Goal: Task Accomplishment & Management: Manage account settings

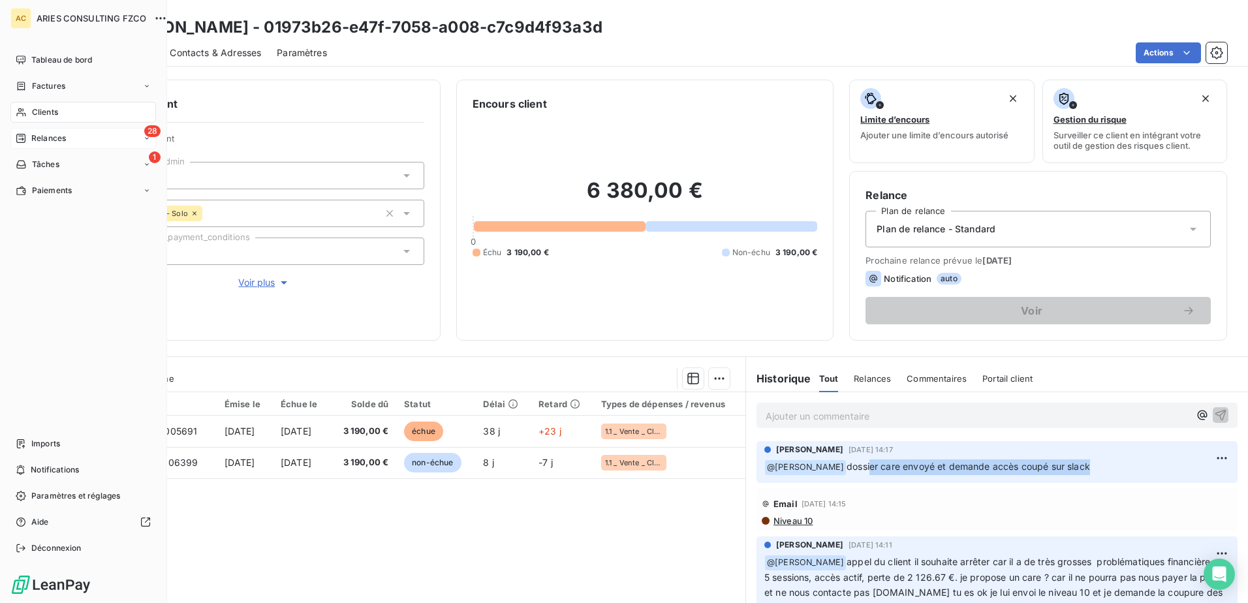
click at [31, 128] on div "28 Relances" at bounding box center [83, 138] width 146 height 21
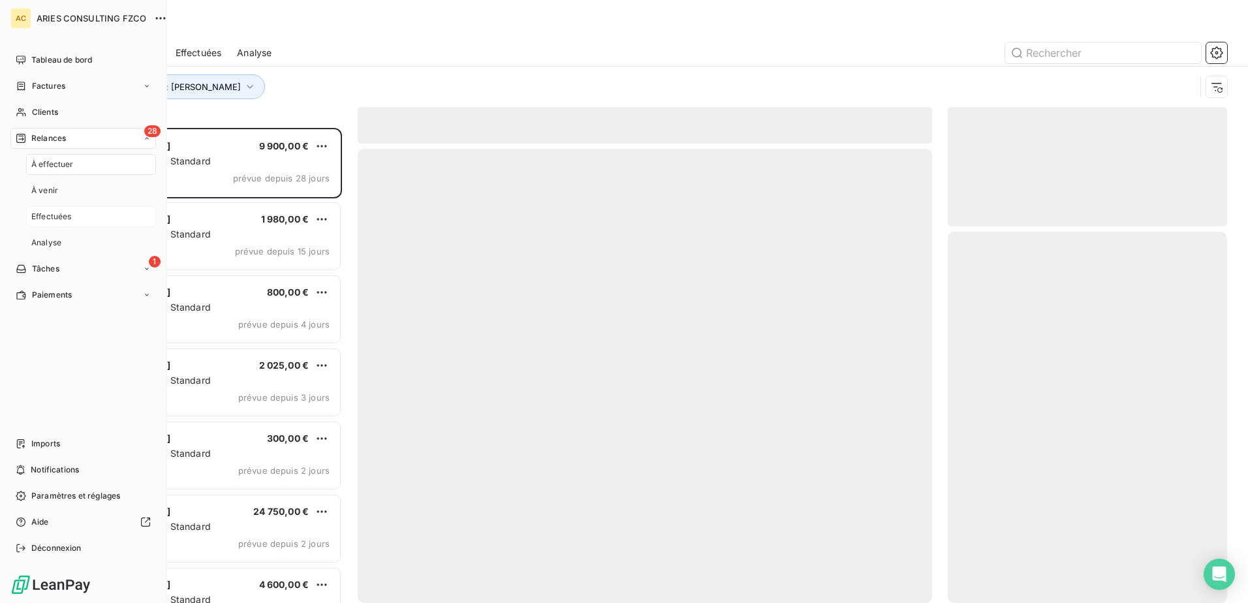
click at [66, 219] on span "Effectuées" at bounding box center [51, 217] width 40 height 12
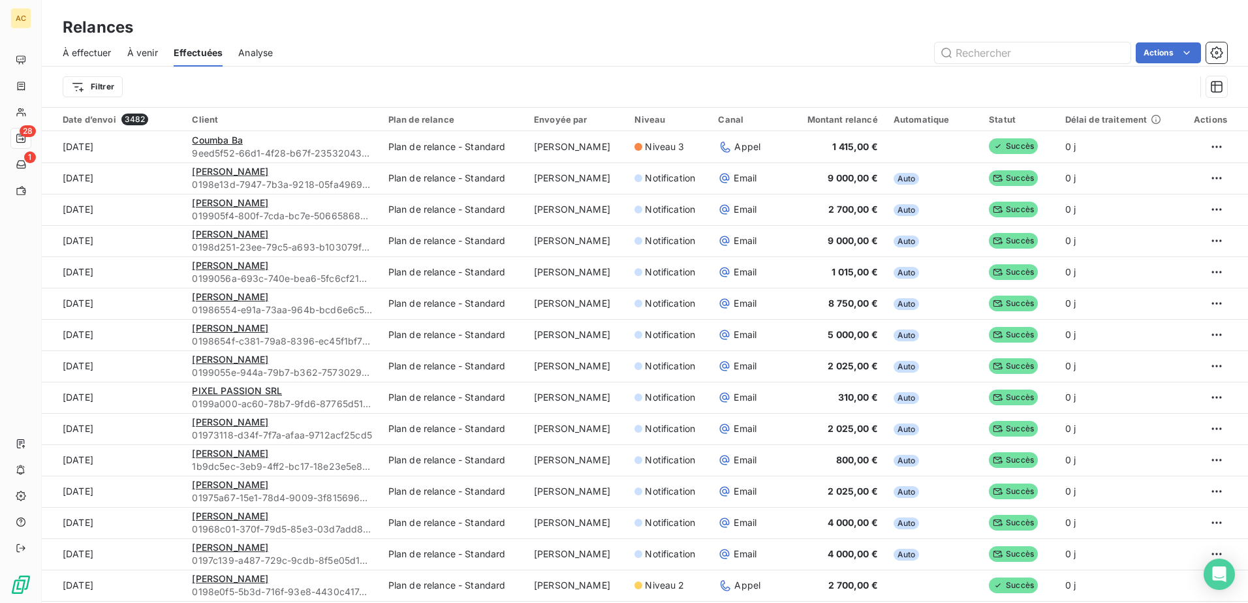
click at [80, 52] on span "À effectuer" at bounding box center [87, 52] width 49 height 13
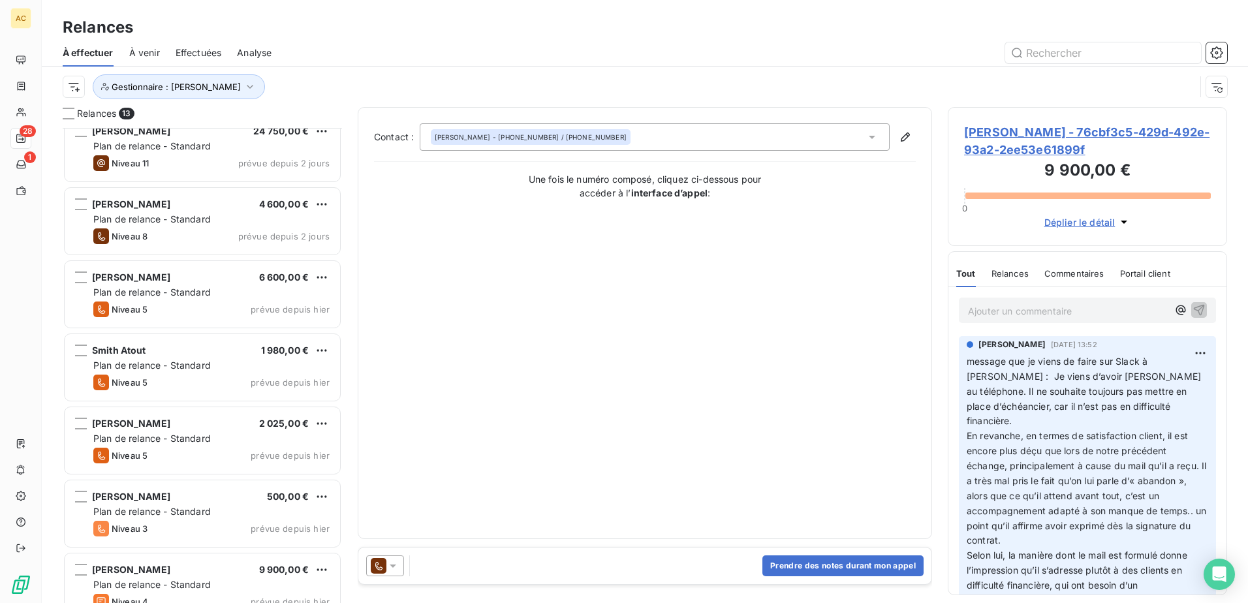
scroll to position [476, 0]
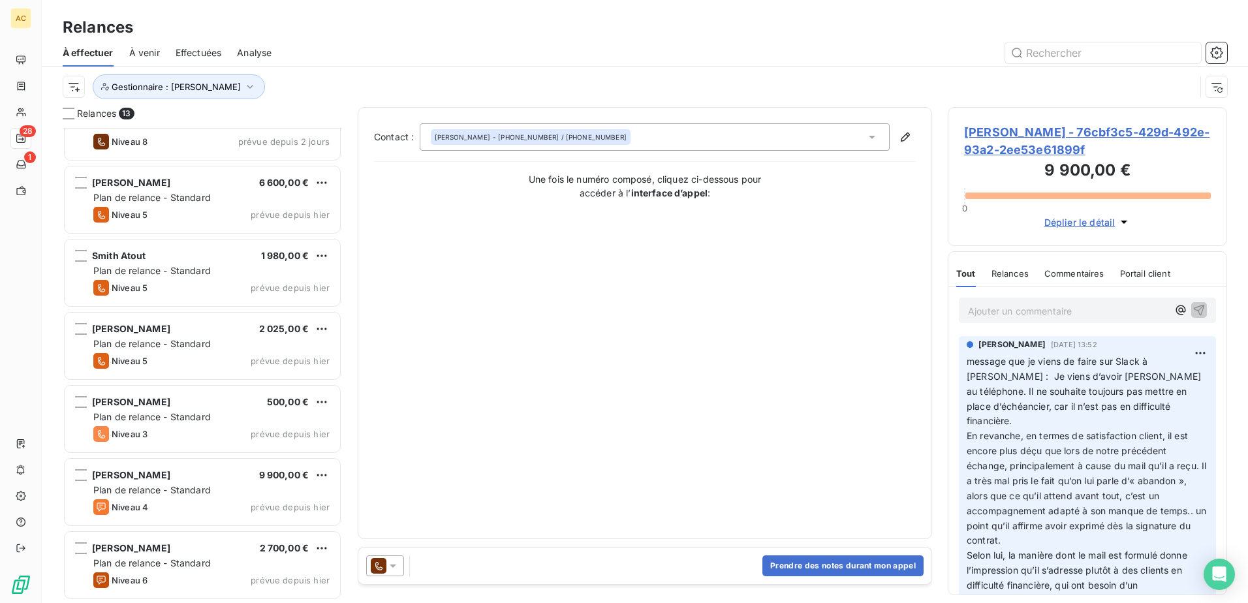
click at [1087, 317] on p "Ajouter un commentaire ﻿" at bounding box center [1068, 311] width 200 height 16
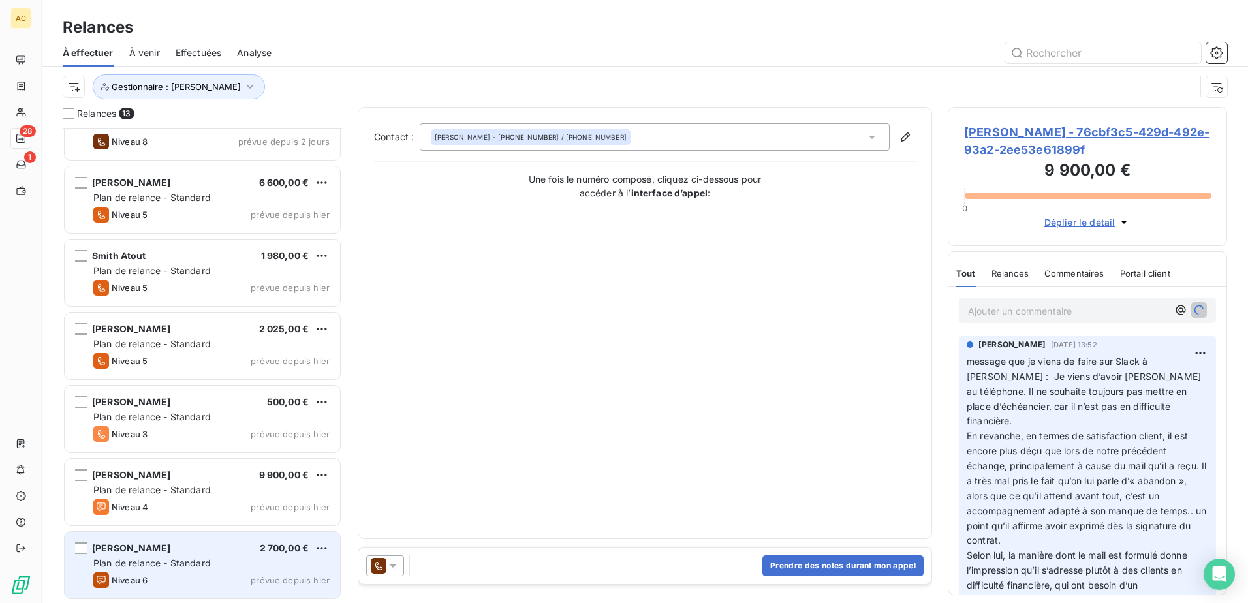
click at [153, 575] on div "Niveau 6 prévue depuis [DATE]" at bounding box center [211, 581] width 236 height 16
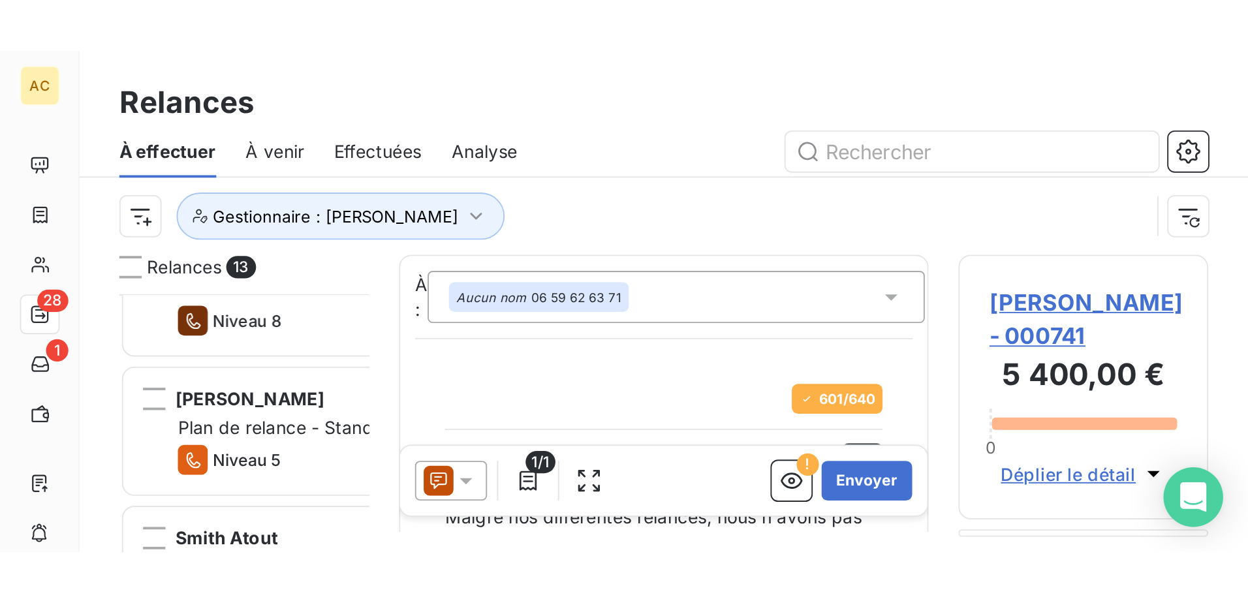
scroll to position [466, 270]
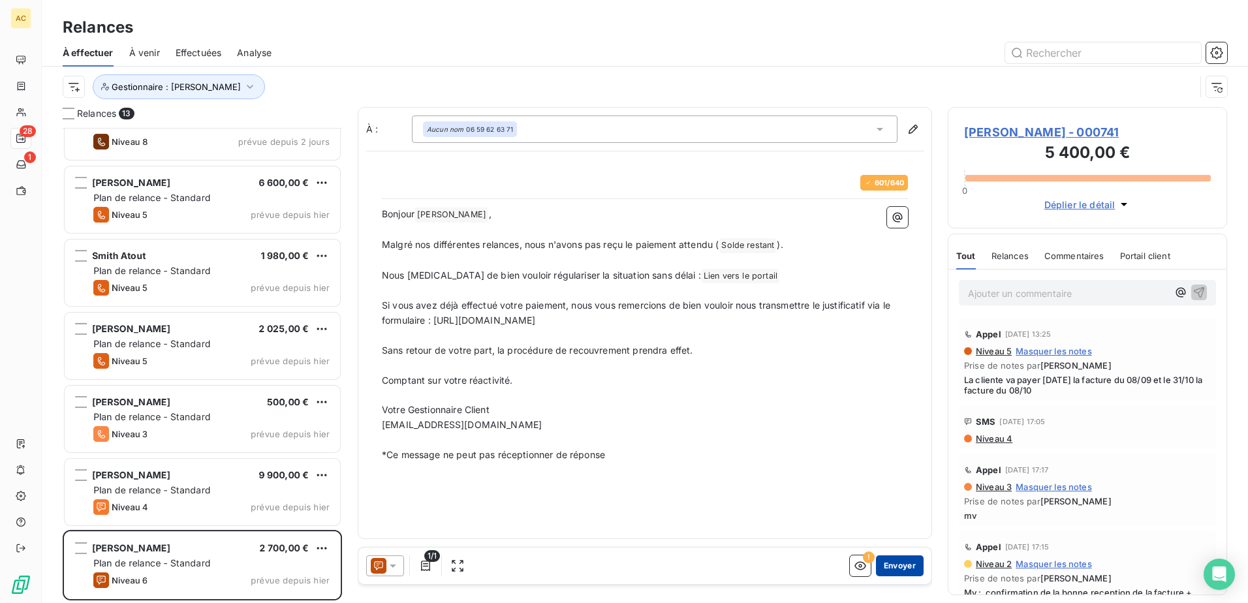
click at [903, 567] on button "Envoyer" at bounding box center [900, 566] width 48 height 21
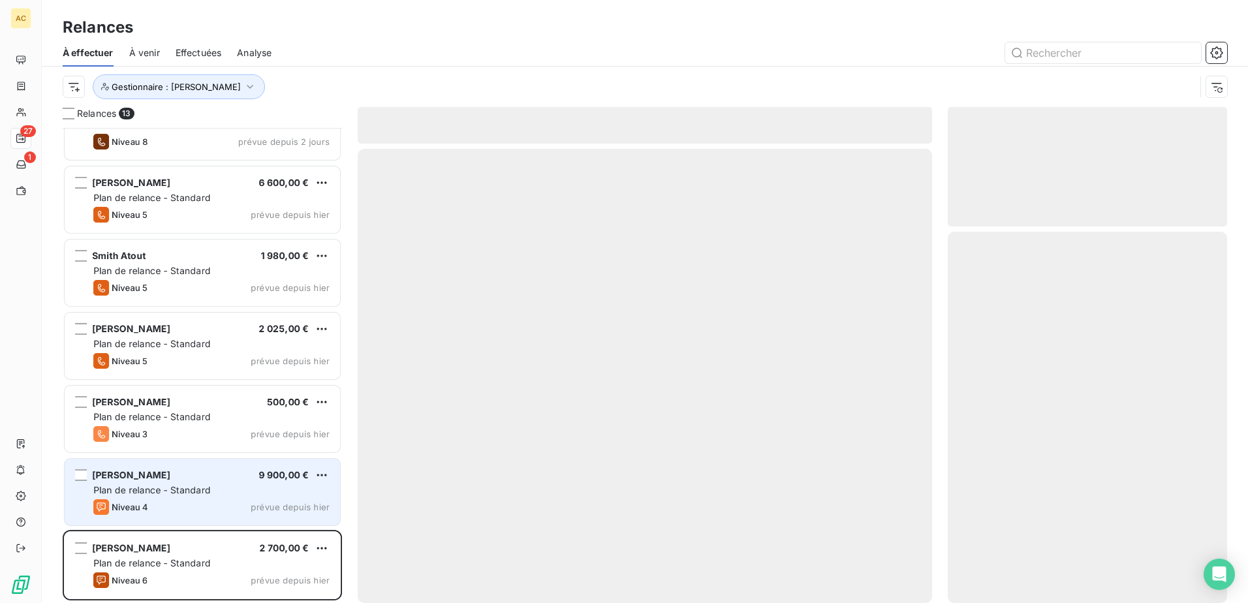
scroll to position [402, 0]
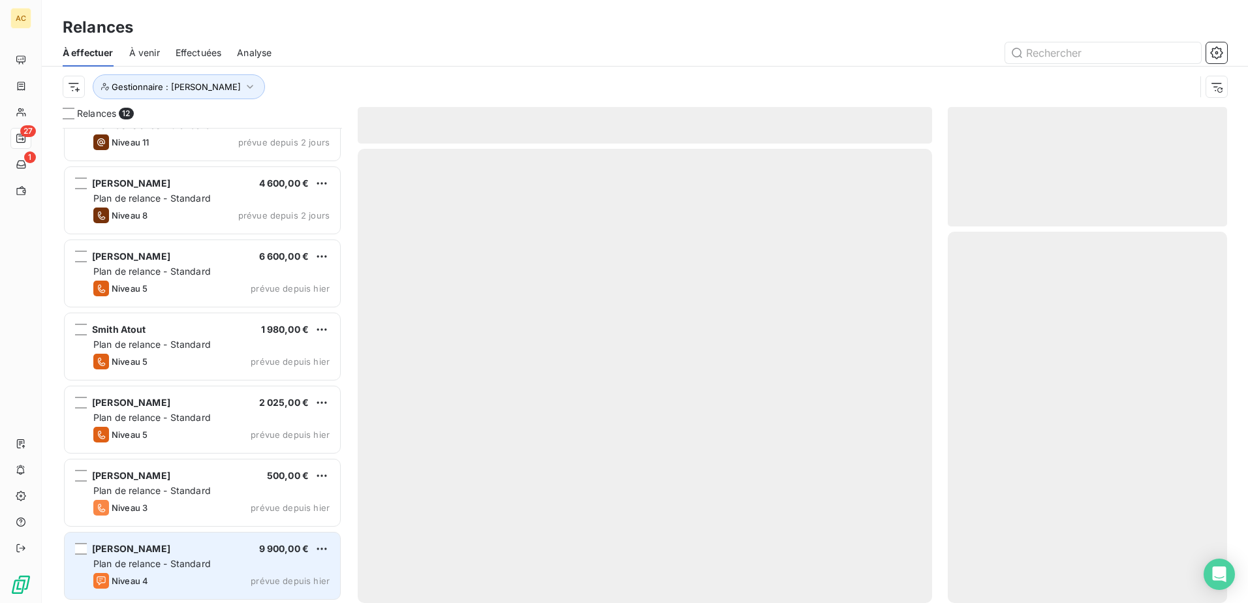
click at [168, 564] on span "Plan de relance - Standard" at bounding box center [152, 563] width 118 height 11
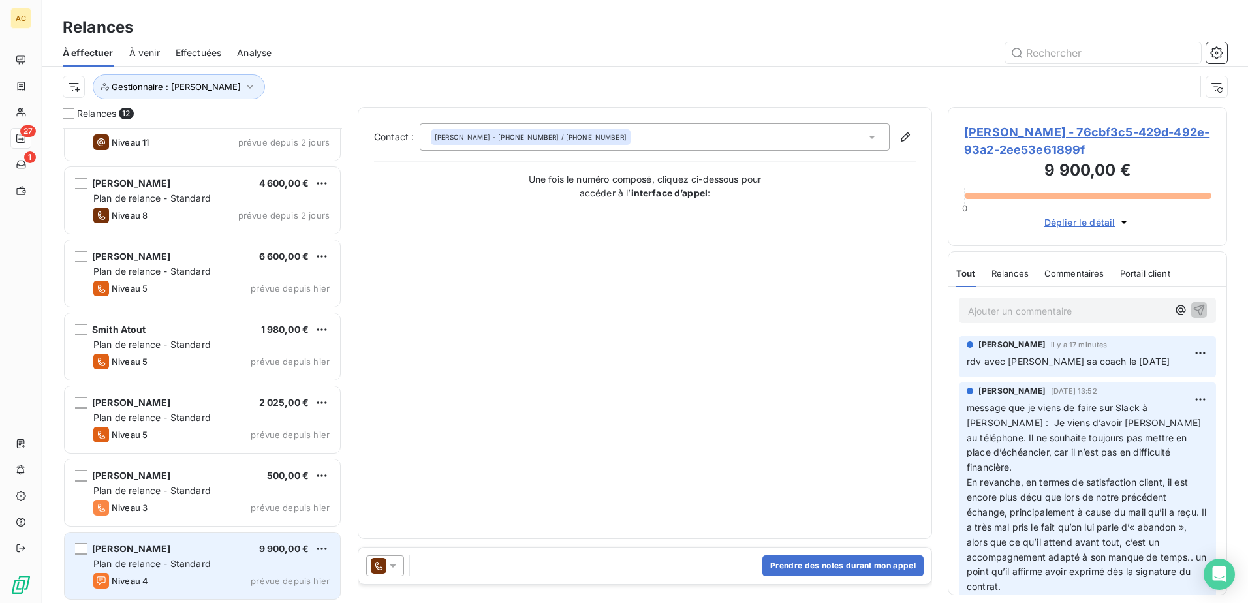
click at [168, 564] on span "Plan de relance - Standard" at bounding box center [152, 563] width 118 height 11
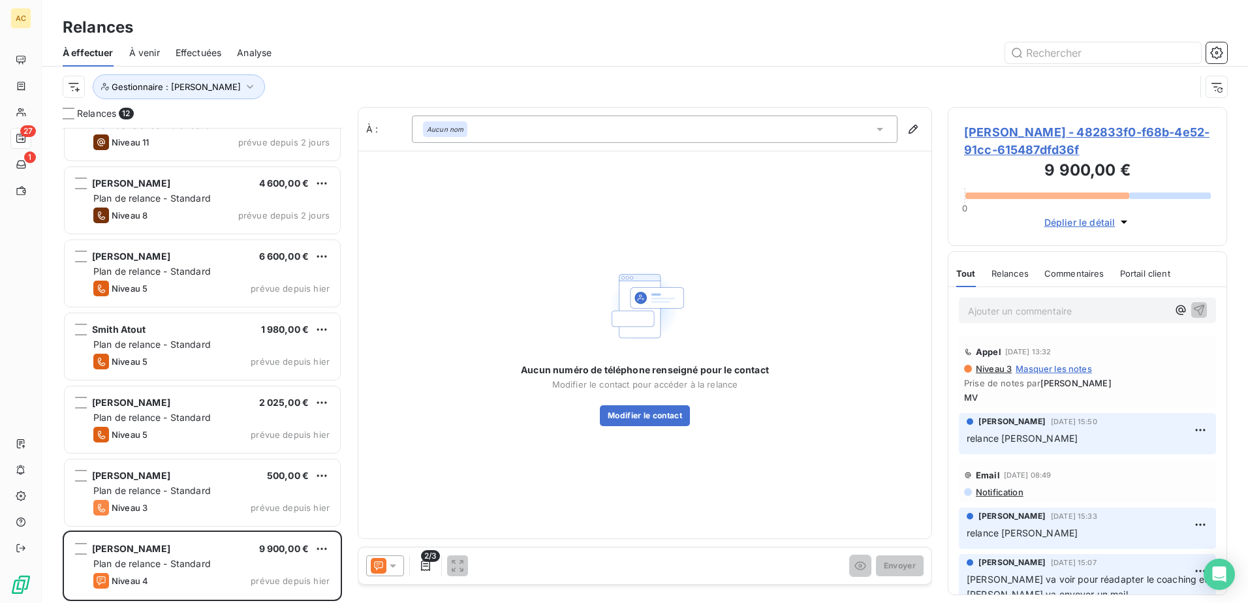
click at [392, 564] on icon at bounding box center [393, 566] width 13 height 13
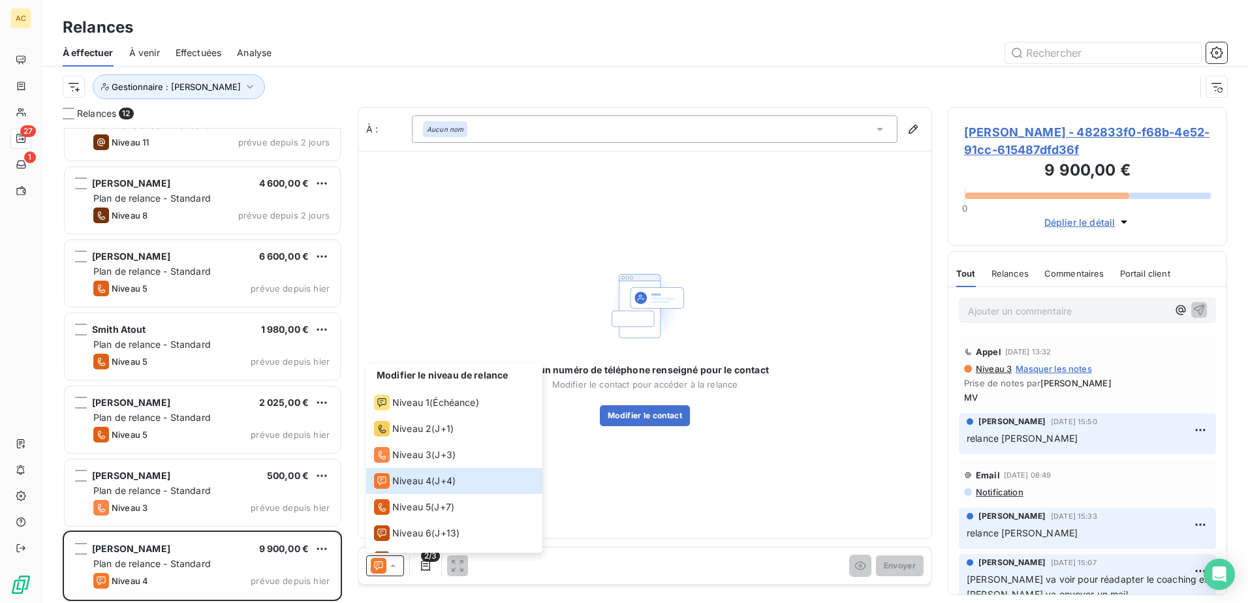
click at [745, 479] on div "Aucun numéro de téléphone renseigné pour le contact Modifier le contact pour ac…" at bounding box center [644, 345] width 573 height 388
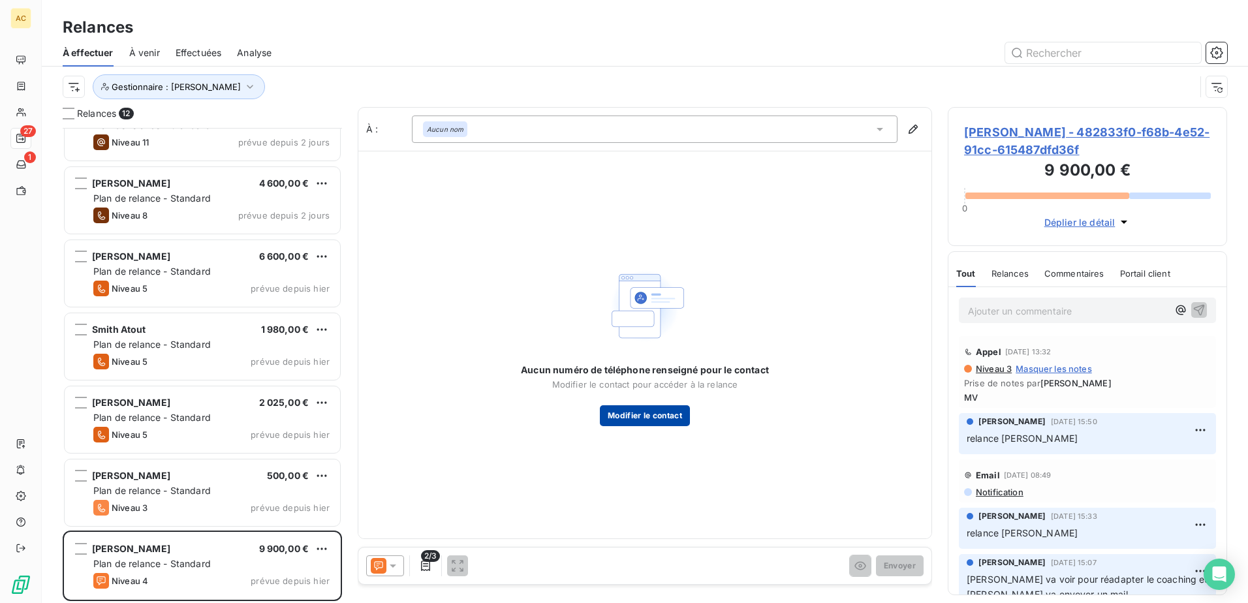
click at [635, 415] on button "Modifier le contact" at bounding box center [645, 415] width 90 height 21
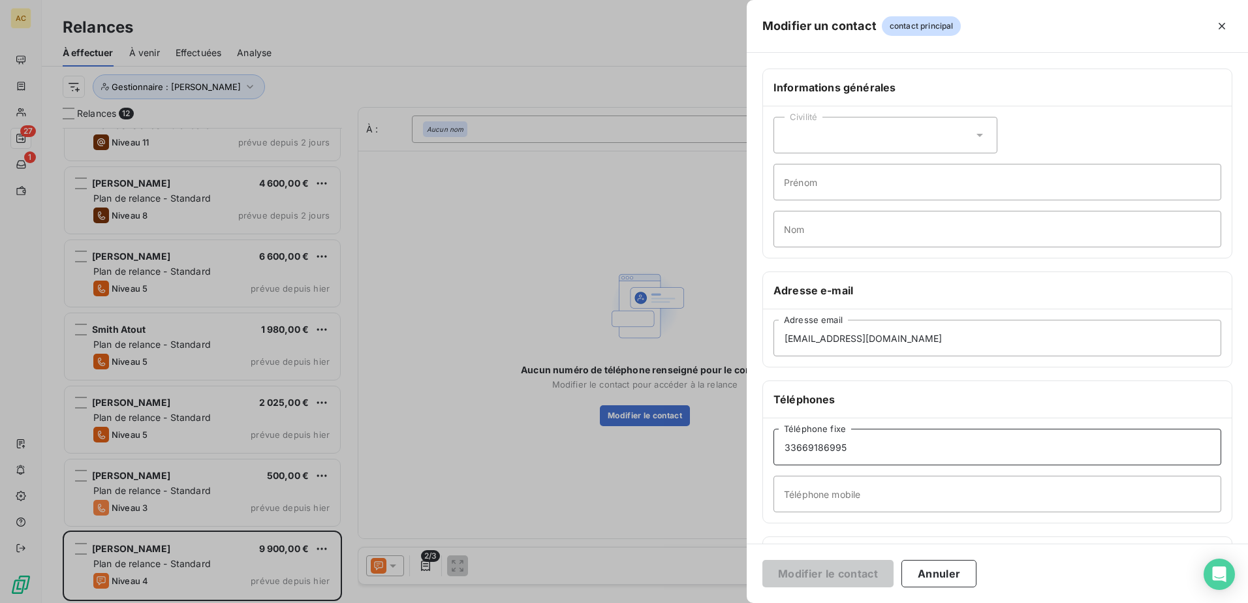
drag, startPoint x: 881, startPoint y: 443, endPoint x: 730, endPoint y: 448, distance: 150.9
click at [730, 603] on div "Modifier un contact contact principal Informations générales Civilité Prénom No…" at bounding box center [624, 603] width 1248 height 0
click at [836, 499] on input "Téléphone mobile" at bounding box center [998, 494] width 448 height 37
paste input "33669186995"
type input "[PHONE_NUMBER]"
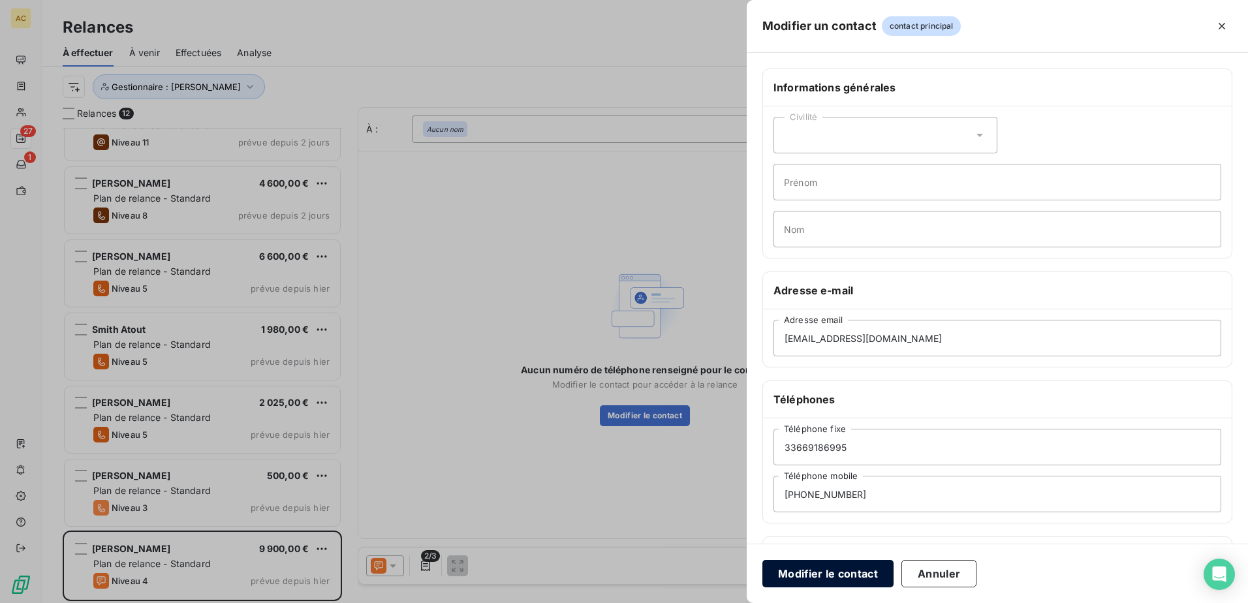
click at [829, 575] on button "Modifier le contact" at bounding box center [828, 573] width 131 height 27
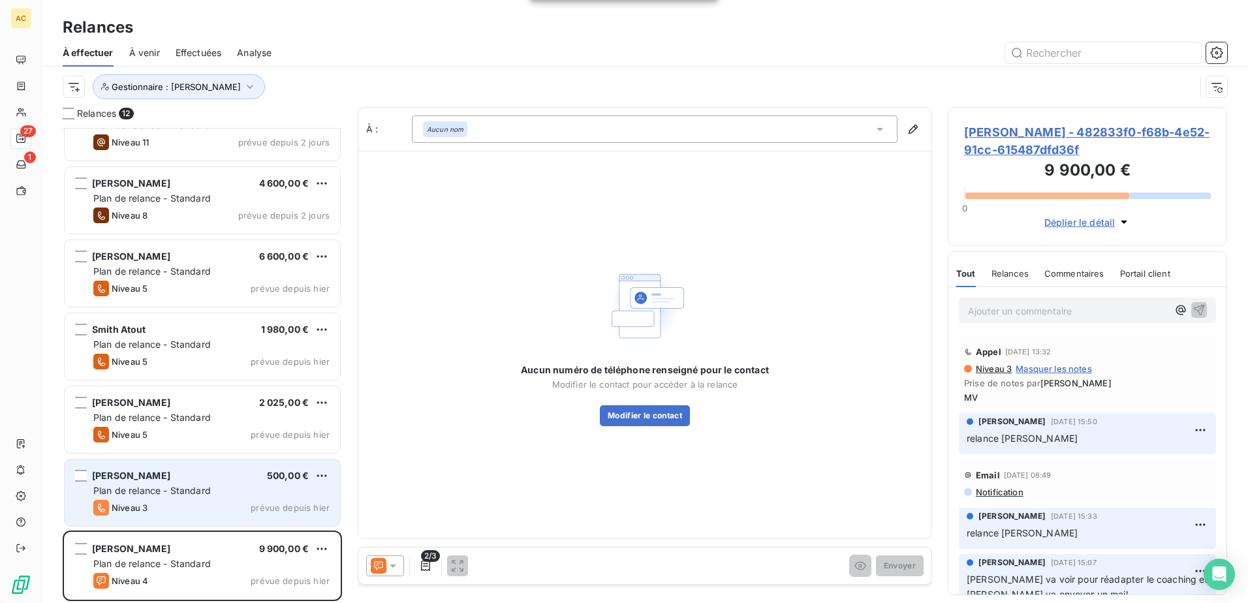
click at [190, 487] on span "Plan de relance - Standard" at bounding box center [152, 490] width 118 height 11
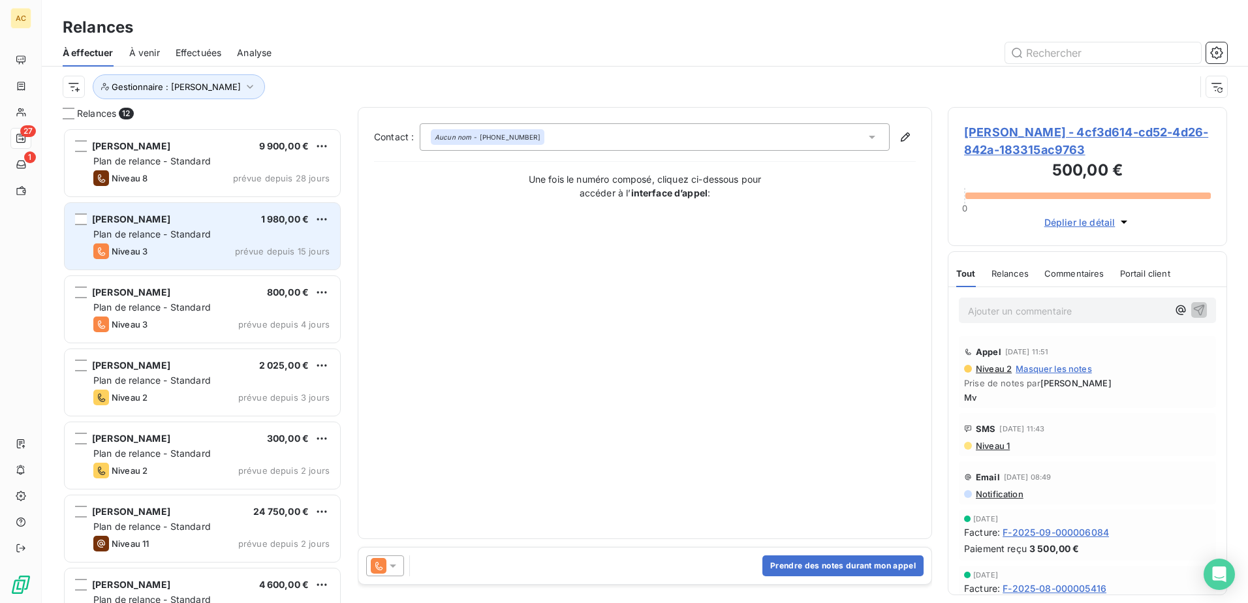
click at [228, 224] on div "[PERSON_NAME] 1 980,00 €" at bounding box center [211, 219] width 236 height 12
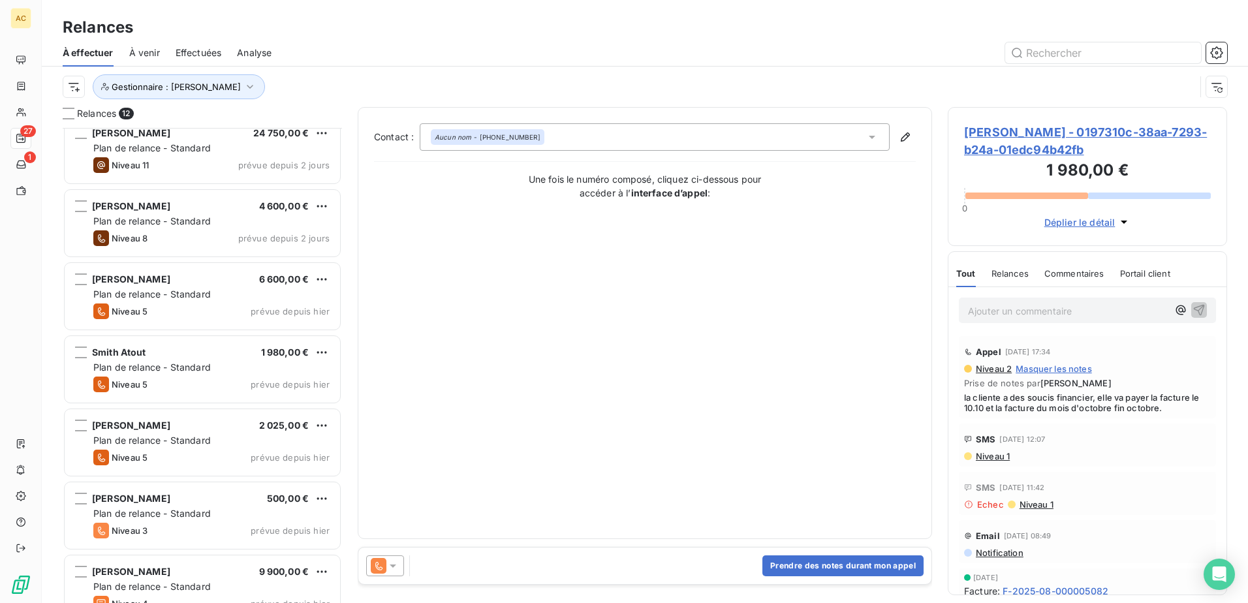
scroll to position [403, 0]
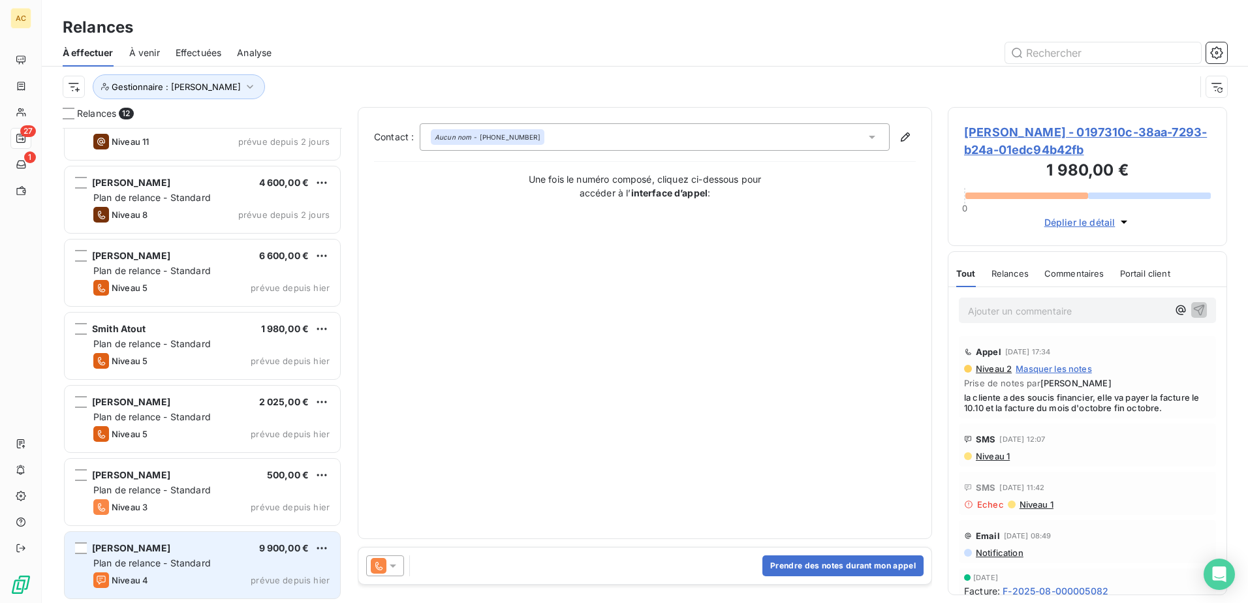
click at [154, 577] on div "Niveau 4 prévue depuis hier" at bounding box center [211, 581] width 236 height 16
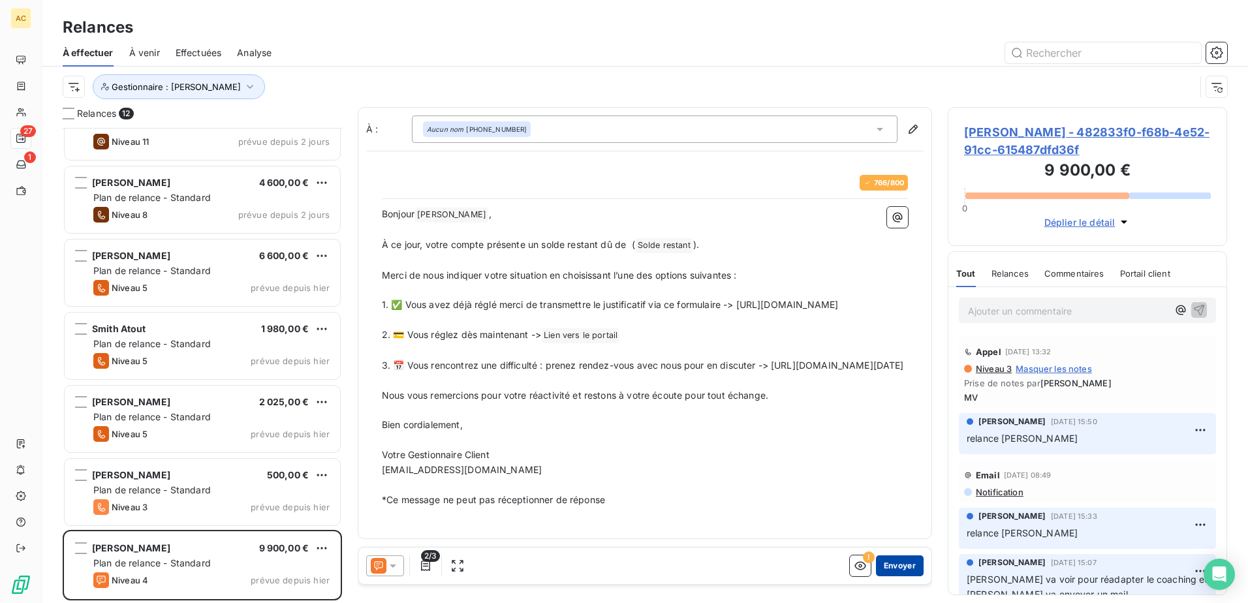
click at [900, 565] on button "Envoyer" at bounding box center [900, 566] width 48 height 21
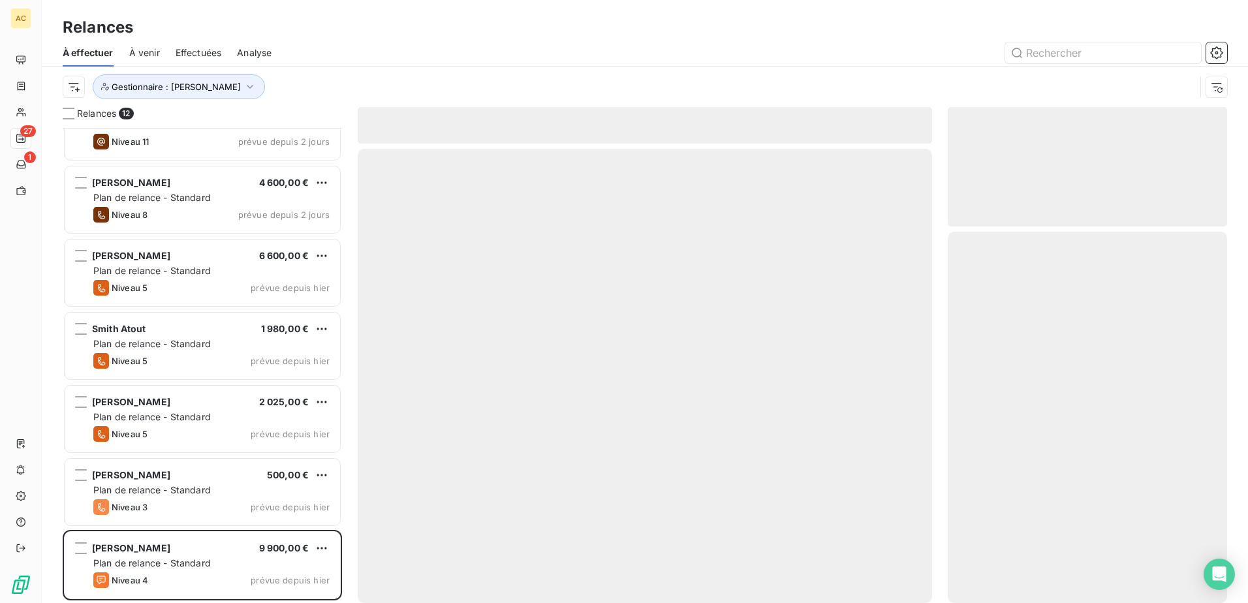
scroll to position [329, 0]
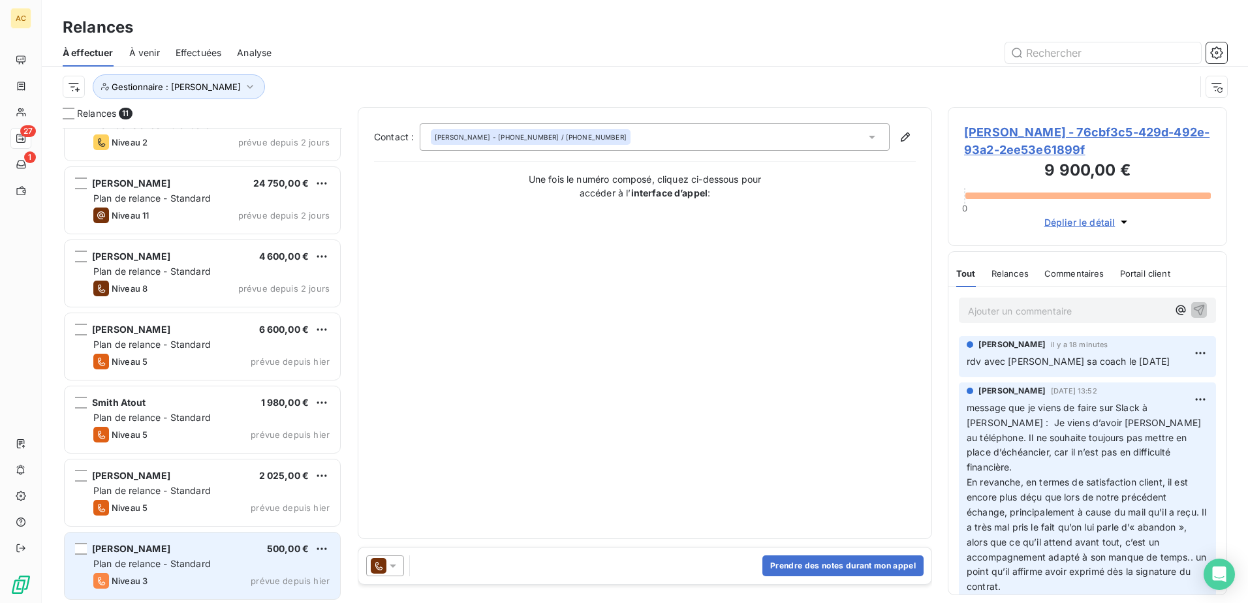
click at [161, 546] on div "[PERSON_NAME] 500,00 €" at bounding box center [211, 549] width 236 height 12
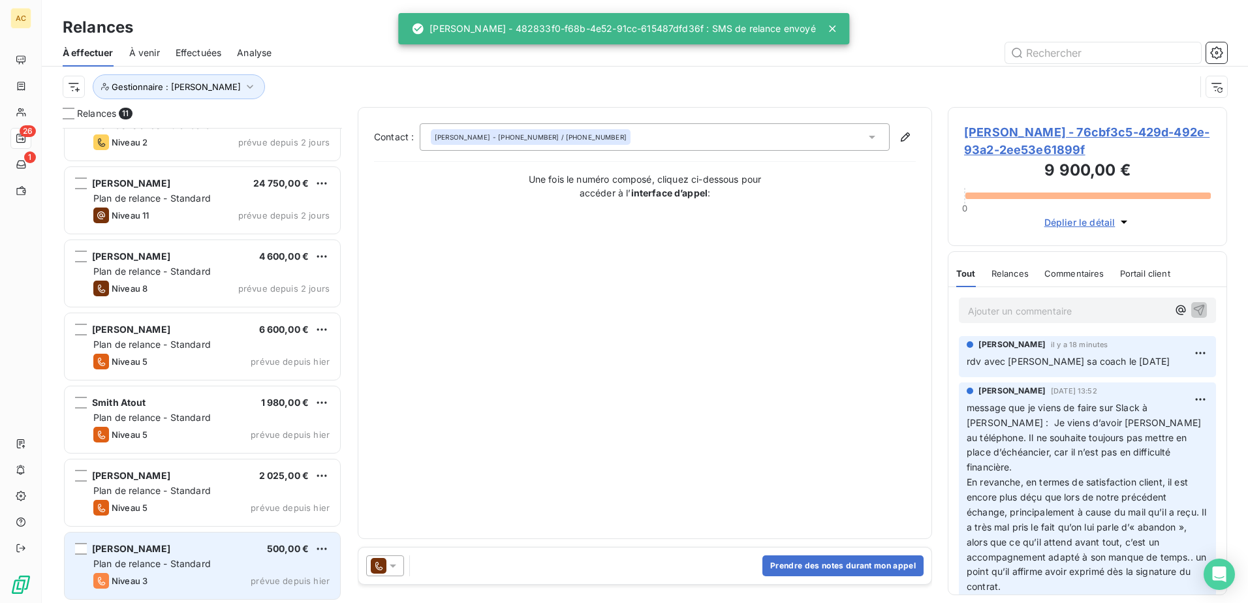
scroll to position [330, 0]
click at [149, 558] on span "Plan de relance - Standard" at bounding box center [152, 563] width 118 height 11
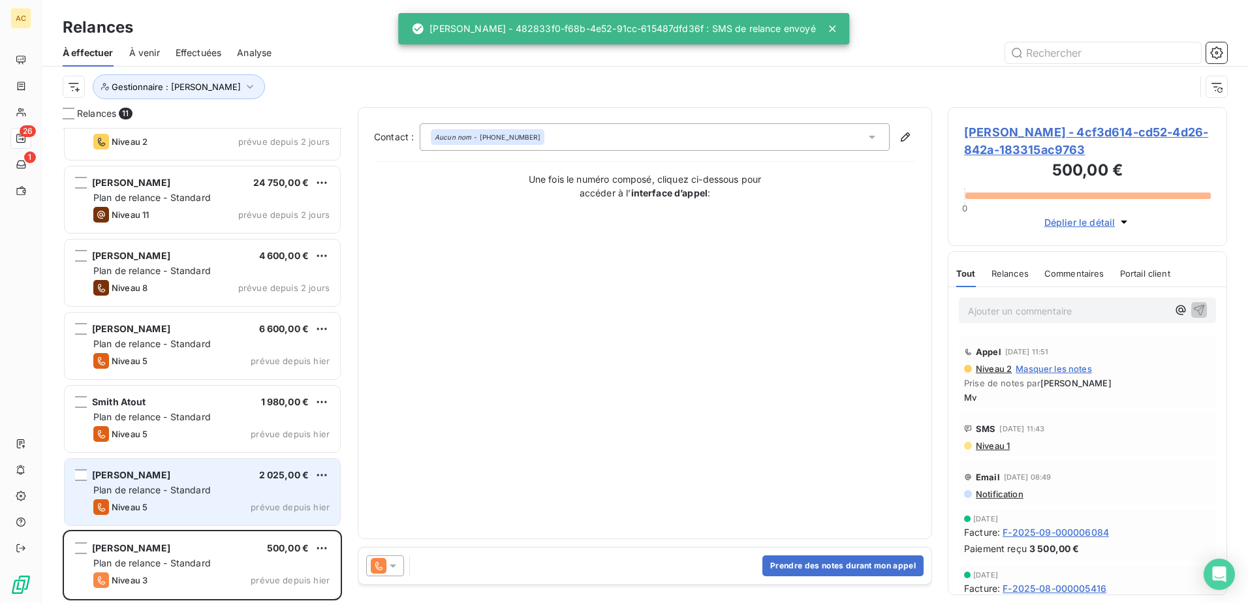
click at [150, 505] on div "Niveau 5 prévue depuis [DATE]" at bounding box center [211, 507] width 236 height 16
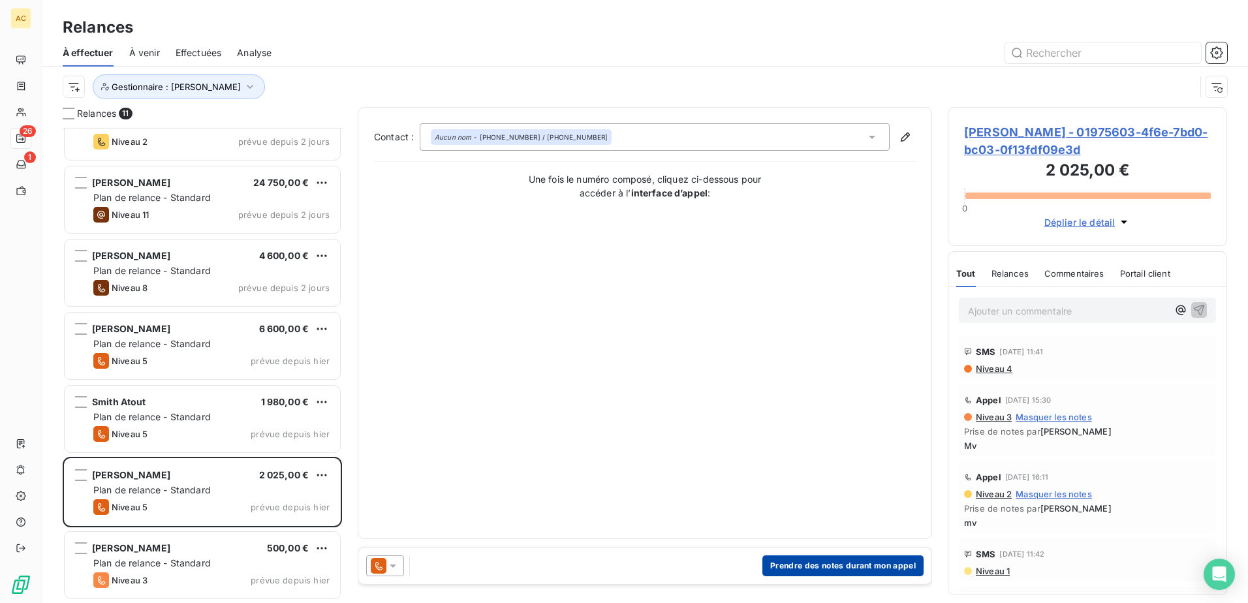
click at [816, 566] on button "Prendre des notes durant mon appel" at bounding box center [843, 566] width 161 height 21
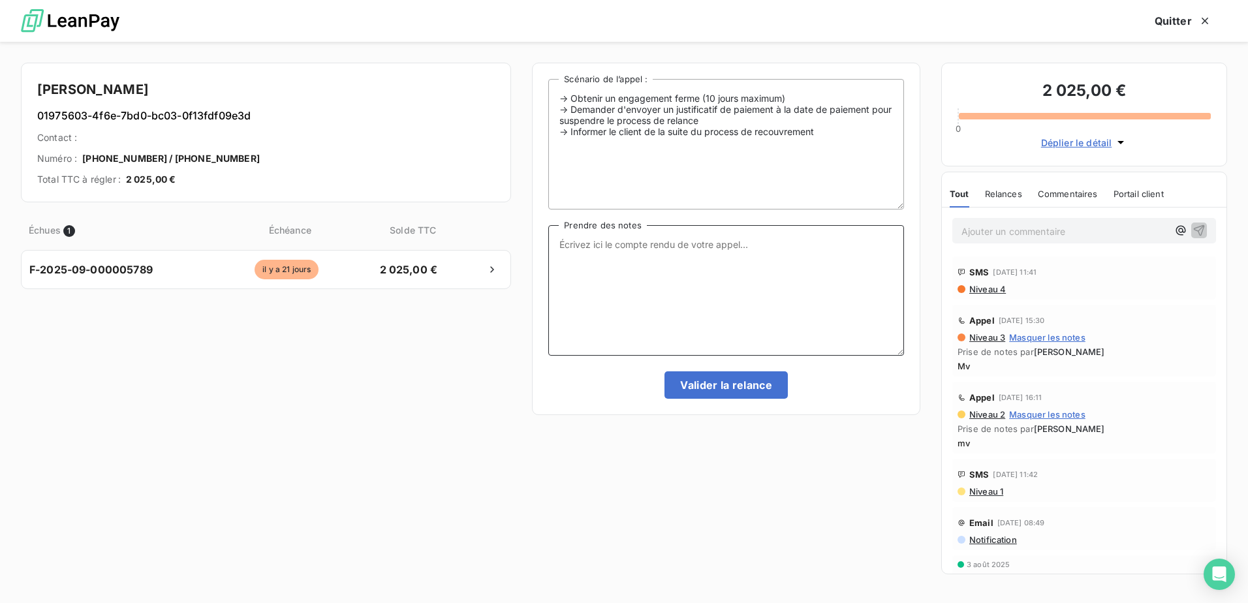
click at [698, 293] on textarea "Prendre des notes" at bounding box center [726, 290] width 356 height 131
type textarea "mv"
click at [711, 378] on button "Valider la relance" at bounding box center [726, 384] width 123 height 27
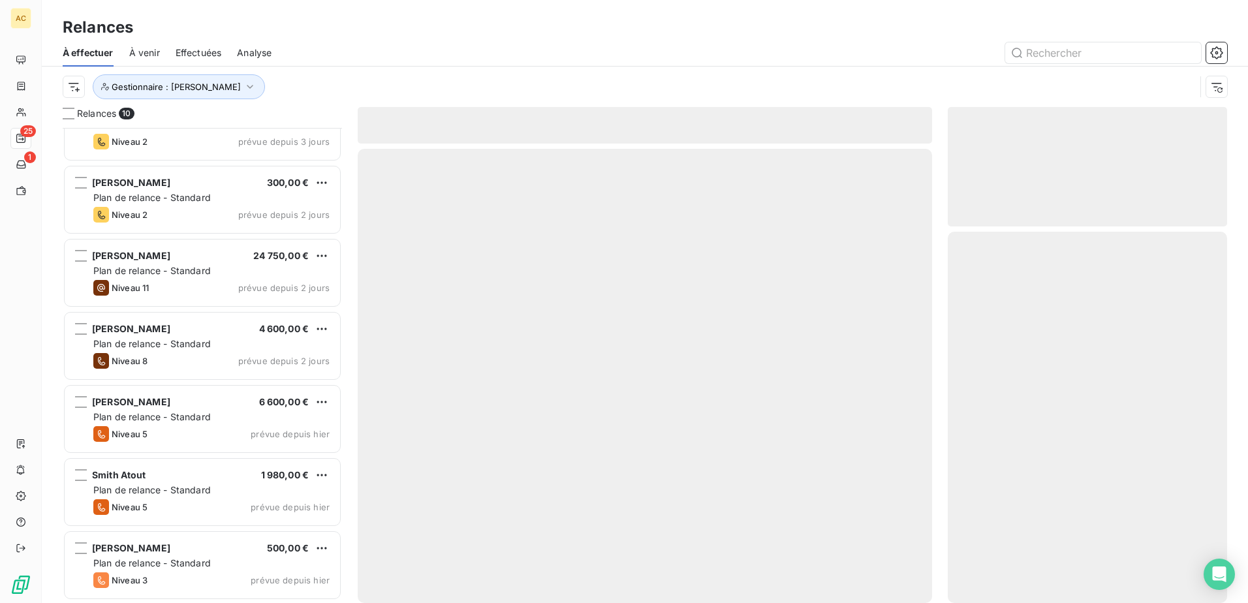
scroll to position [256, 0]
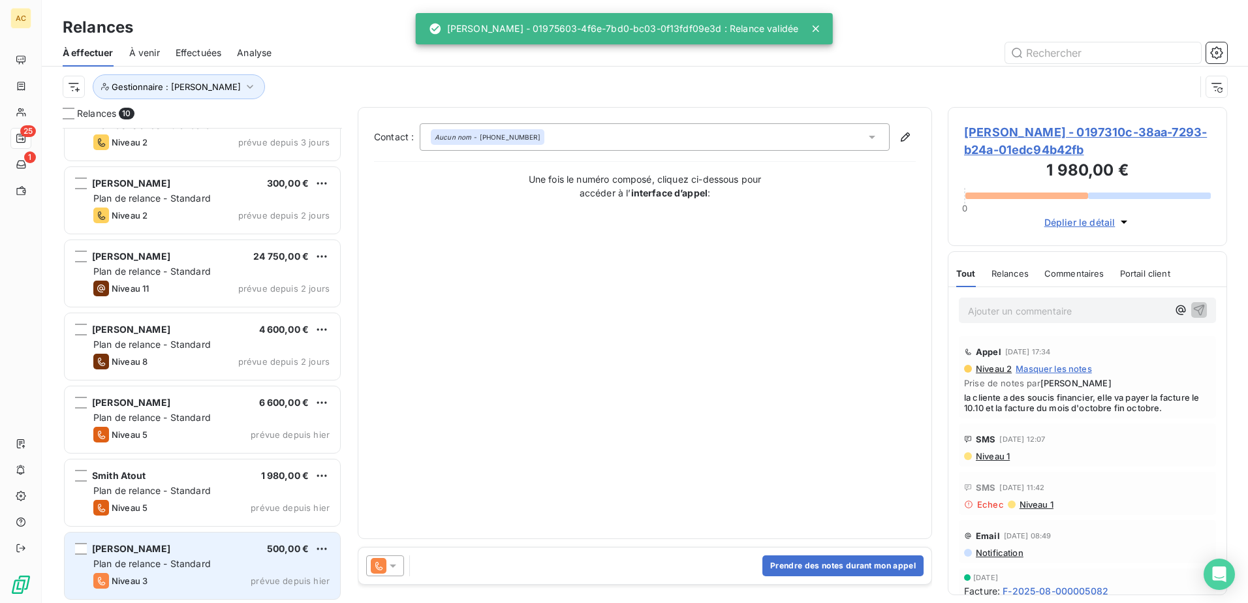
click at [135, 556] on div "[PERSON_NAME] 500,00 € Plan de relance - Standard Niveau 3 prévue depuis [DATE]" at bounding box center [203, 566] width 276 height 67
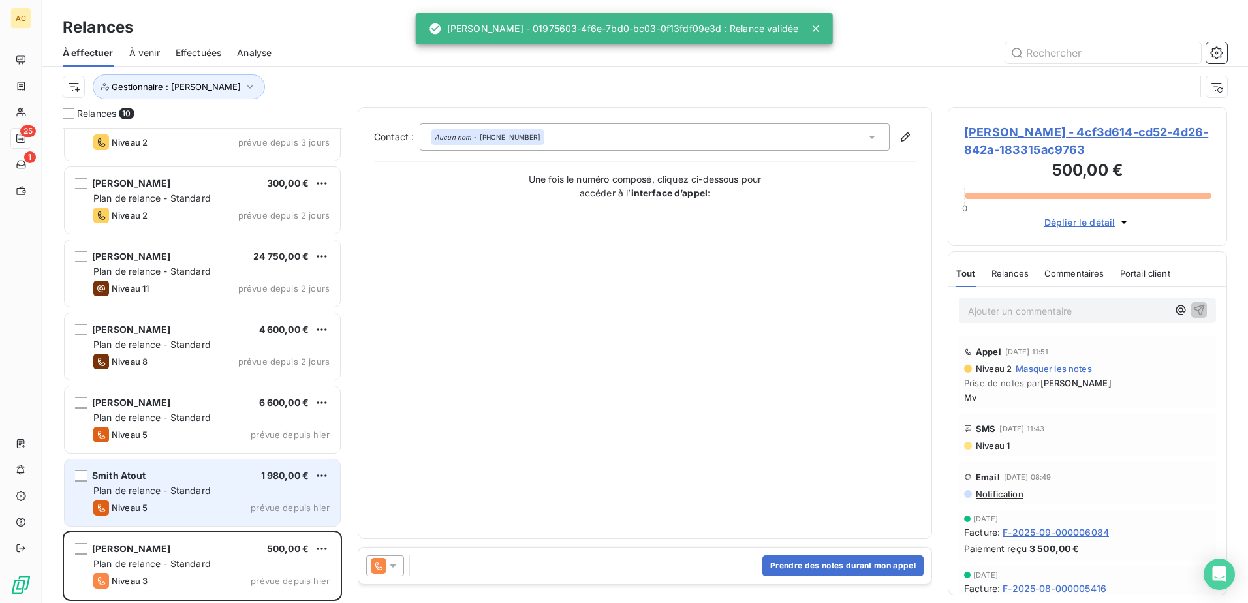
click at [154, 491] on span "Plan de relance - Standard" at bounding box center [152, 490] width 118 height 11
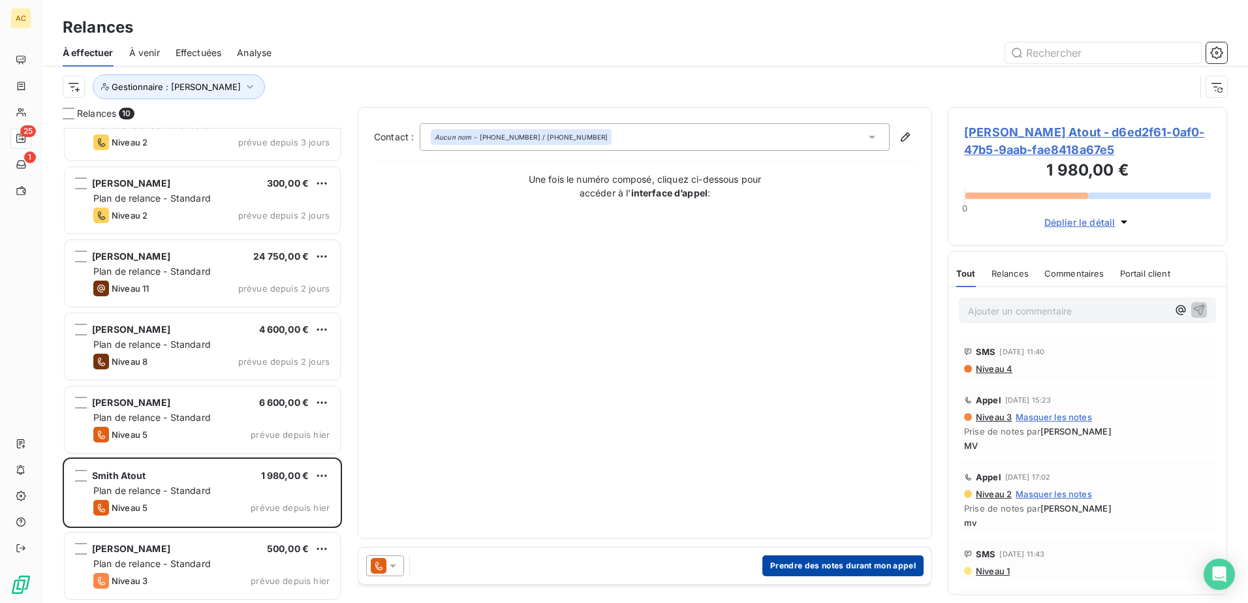
click at [810, 559] on button "Prendre des notes durant mon appel" at bounding box center [843, 566] width 161 height 21
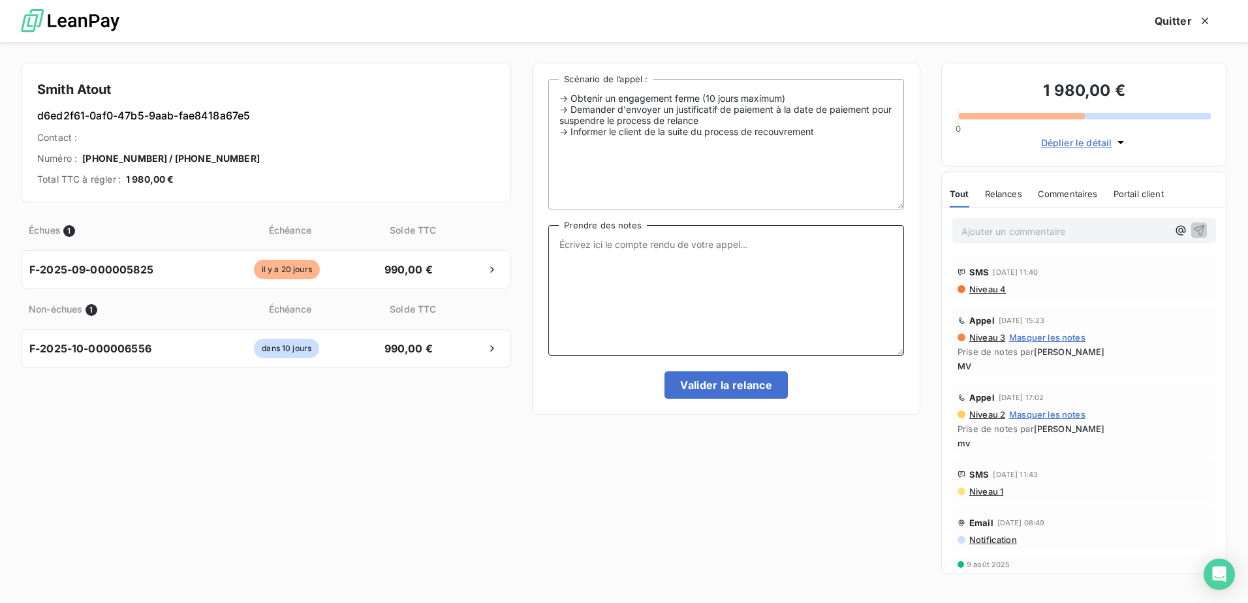
click at [693, 299] on textarea "Prendre des notes" at bounding box center [726, 290] width 356 height 131
type textarea "mv"
click at [737, 383] on button "Valider la relance" at bounding box center [726, 384] width 123 height 27
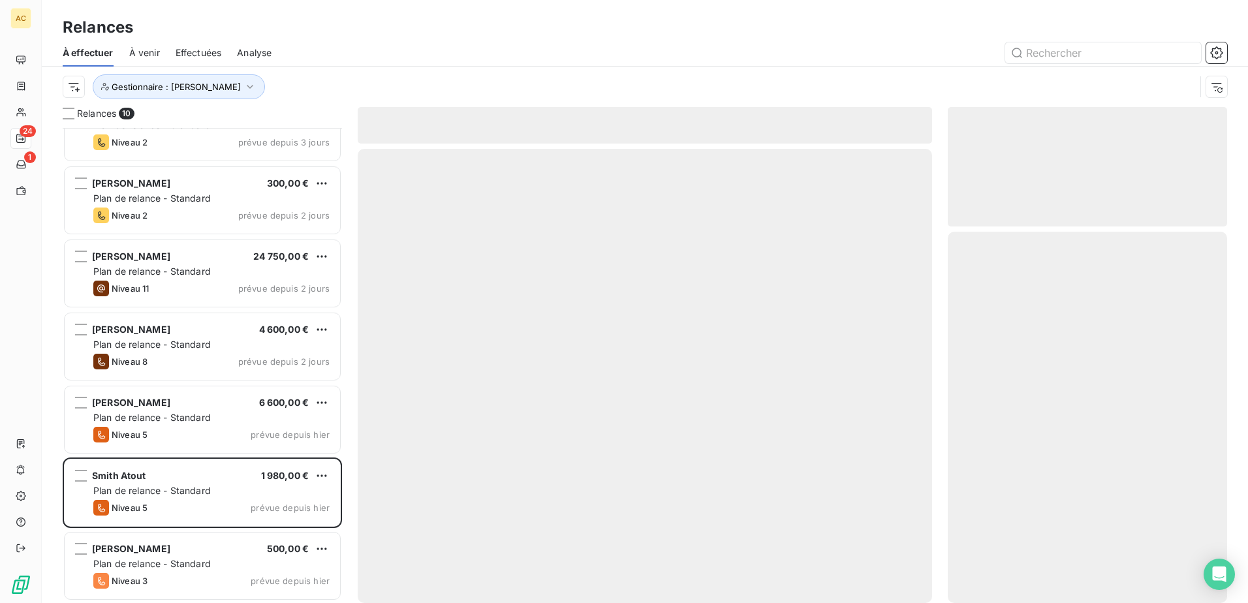
scroll to position [183, 0]
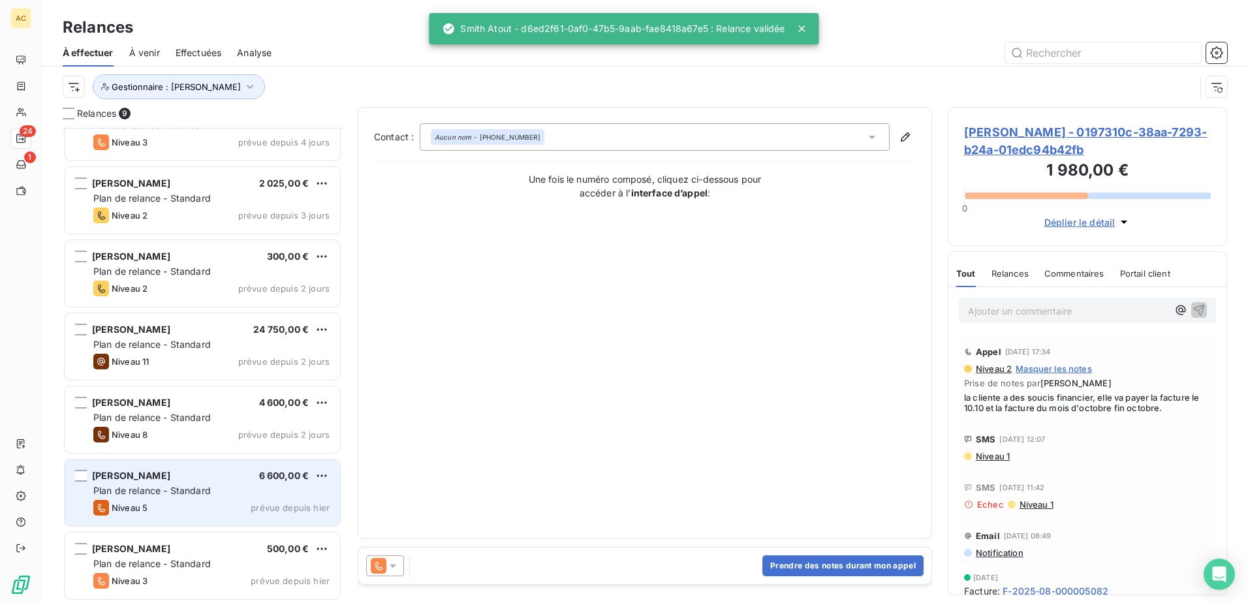
click at [134, 501] on div "Niveau 5" at bounding box center [120, 508] width 54 height 16
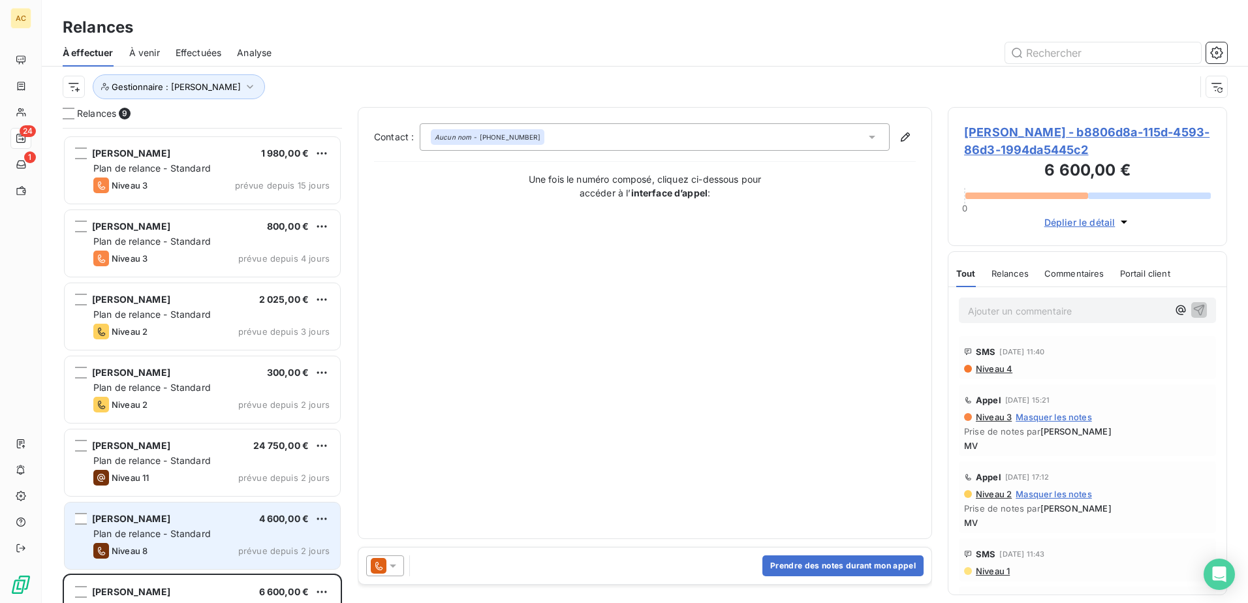
scroll to position [183, 0]
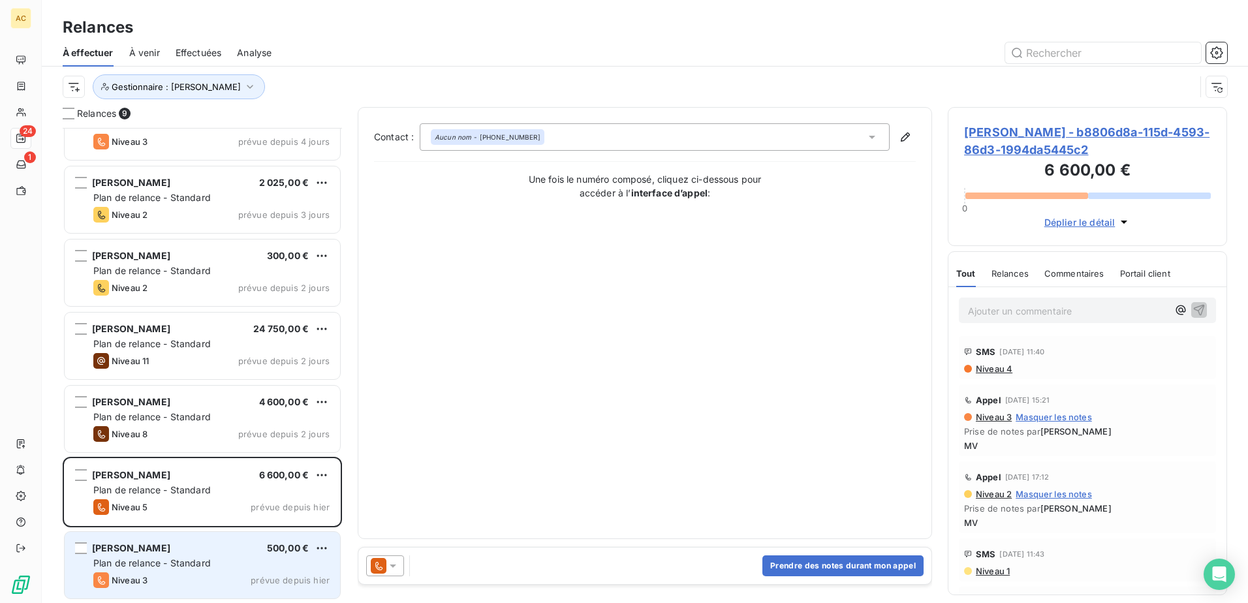
click at [184, 573] on div "Niveau 3 prévue depuis hier" at bounding box center [211, 581] width 236 height 16
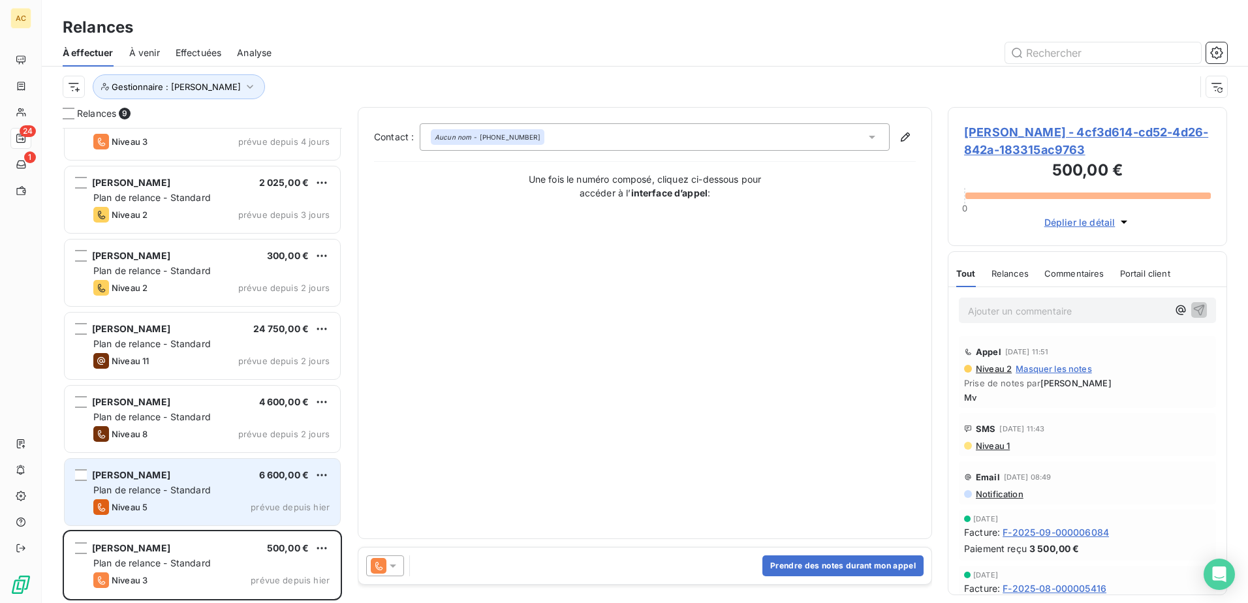
click at [184, 491] on span "Plan de relance - Standard" at bounding box center [152, 489] width 118 height 11
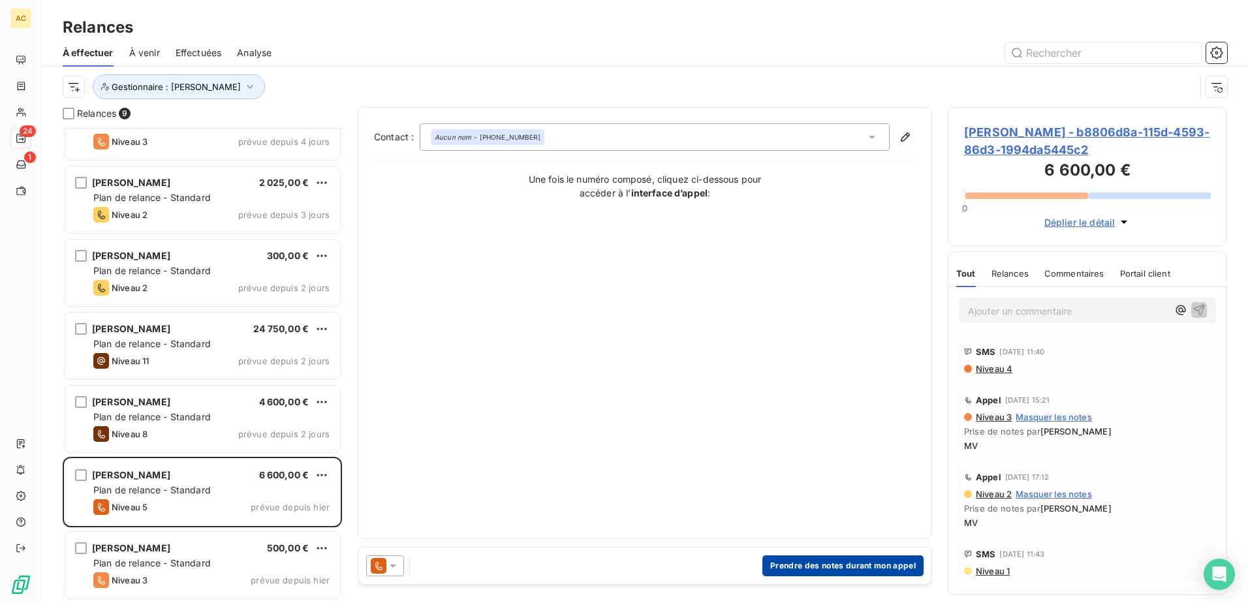
click at [813, 564] on button "Prendre des notes durant mon appel" at bounding box center [843, 566] width 161 height 21
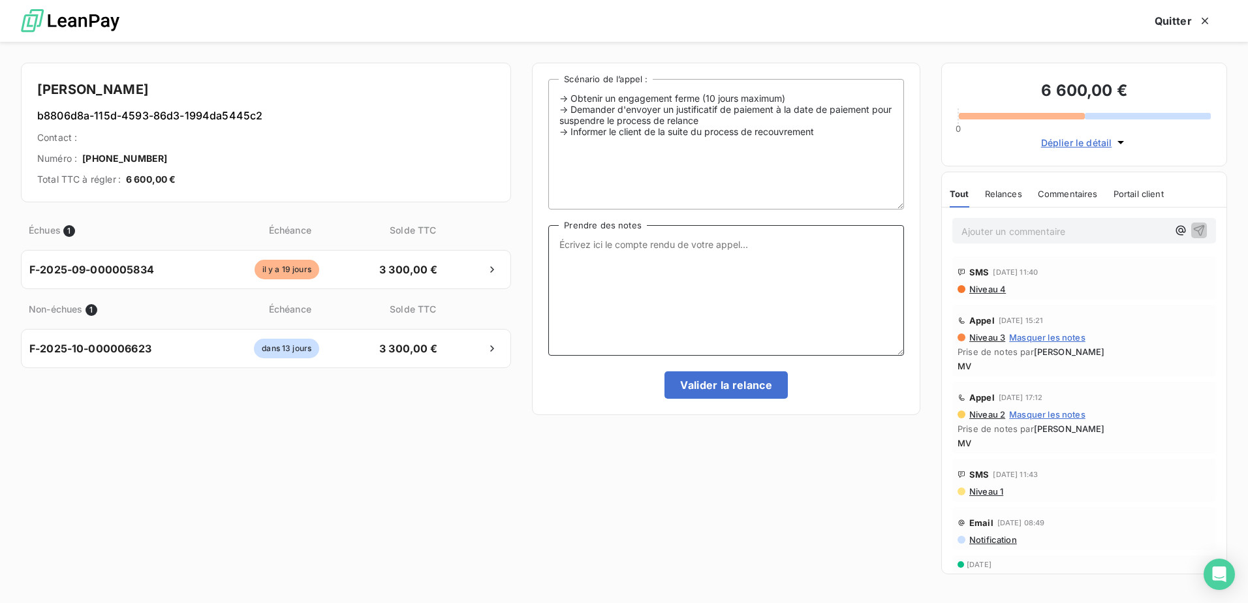
click at [721, 309] on textarea "Prendre des notes" at bounding box center [726, 290] width 356 height 131
type textarea "Mv"
click at [746, 377] on button "Valider la relance" at bounding box center [726, 384] width 123 height 27
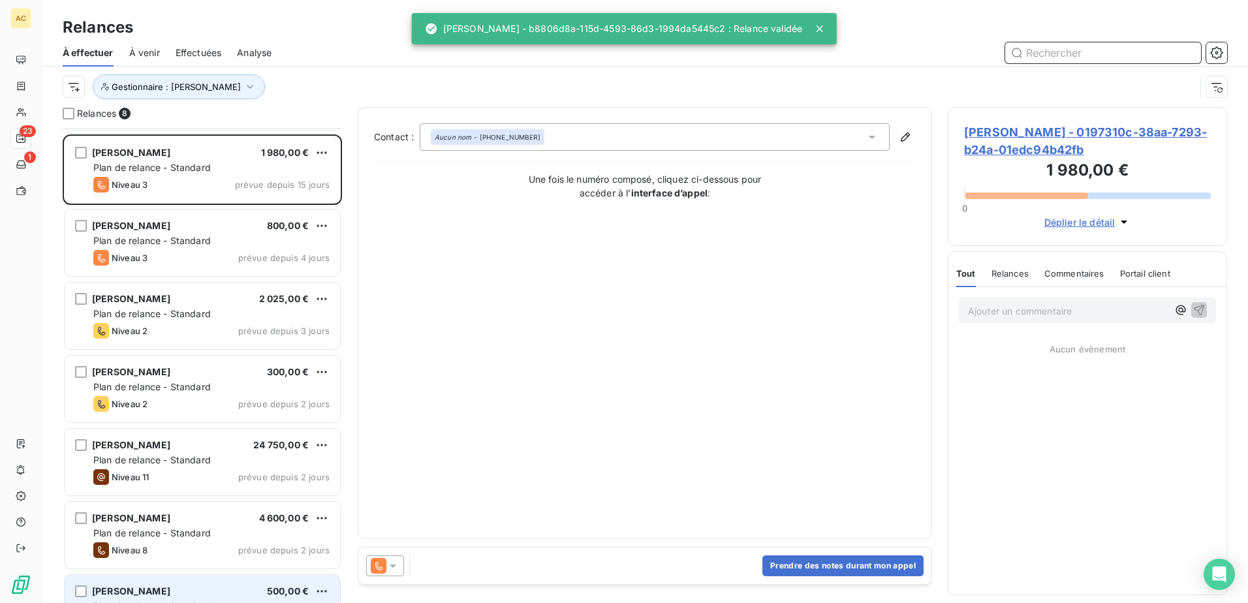
scroll to position [44, 0]
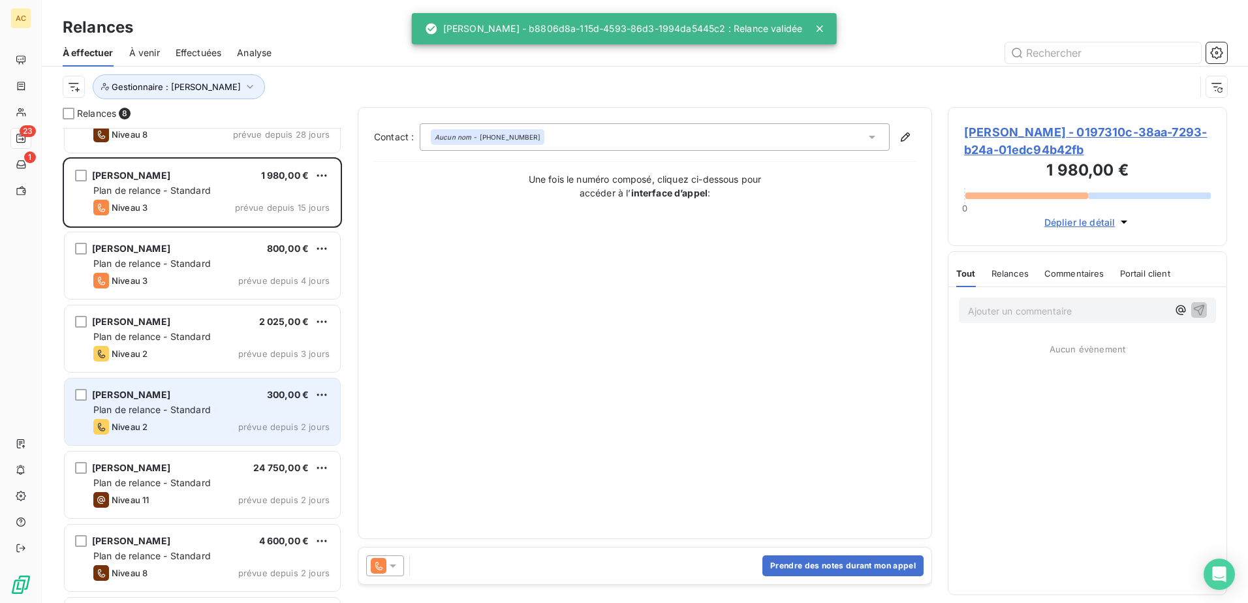
click at [234, 393] on div "Mariama Souadou Diallo 300,00 €" at bounding box center [211, 395] width 236 height 12
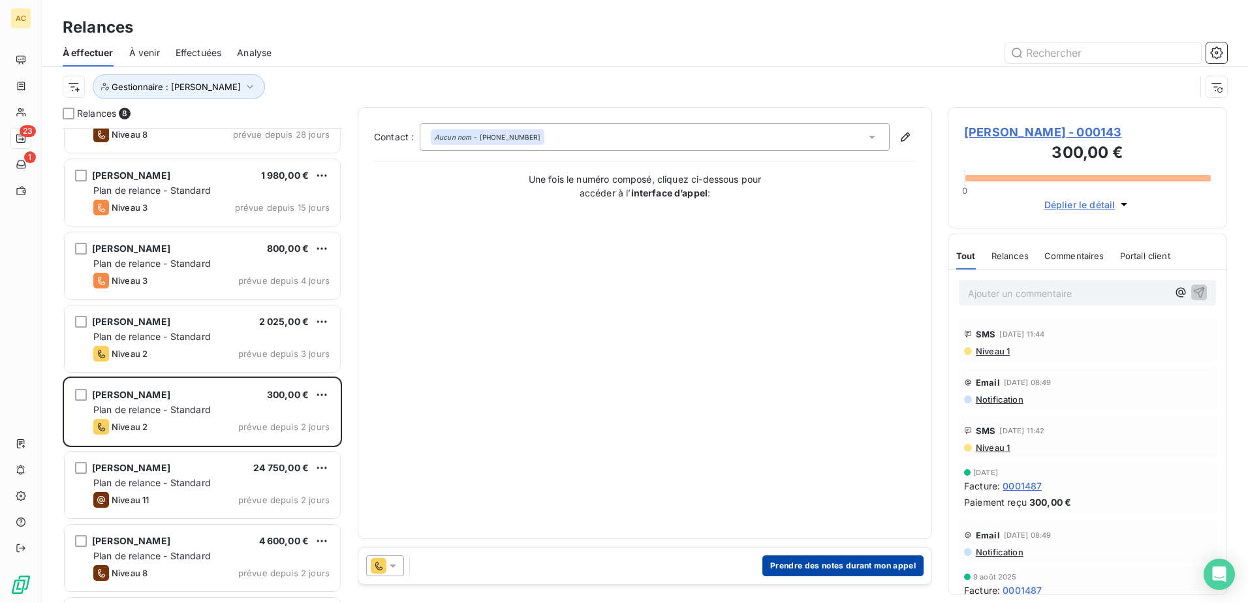
click at [802, 560] on button "Prendre des notes durant mon appel" at bounding box center [843, 566] width 161 height 21
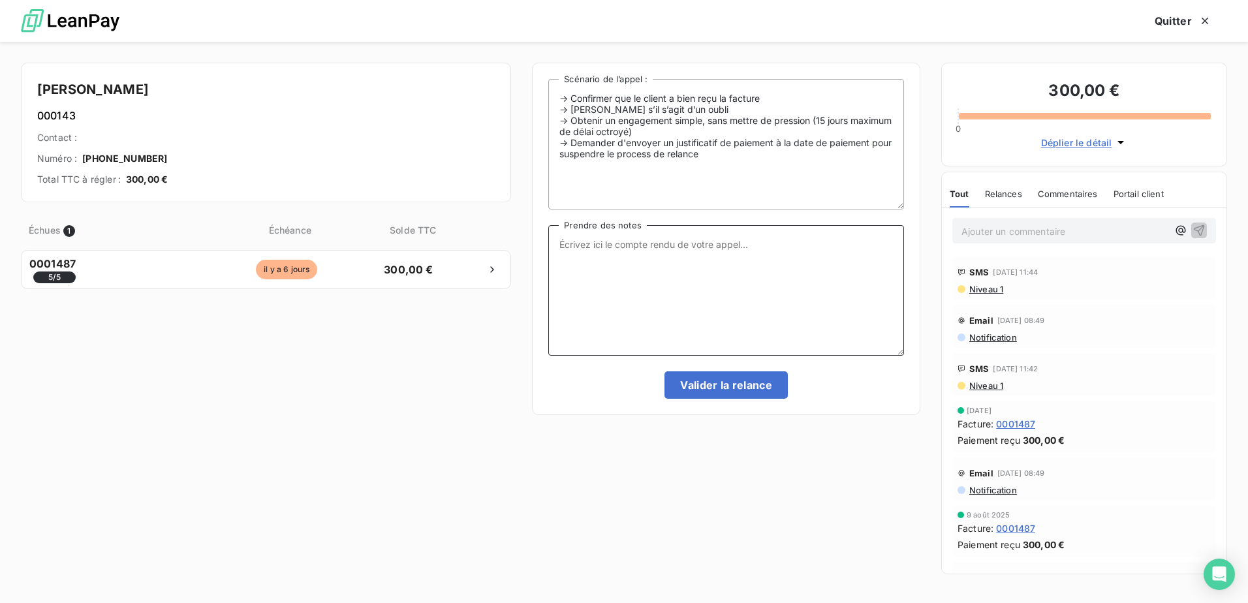
click at [768, 274] on textarea "Prendre des notes" at bounding box center [726, 290] width 356 height 131
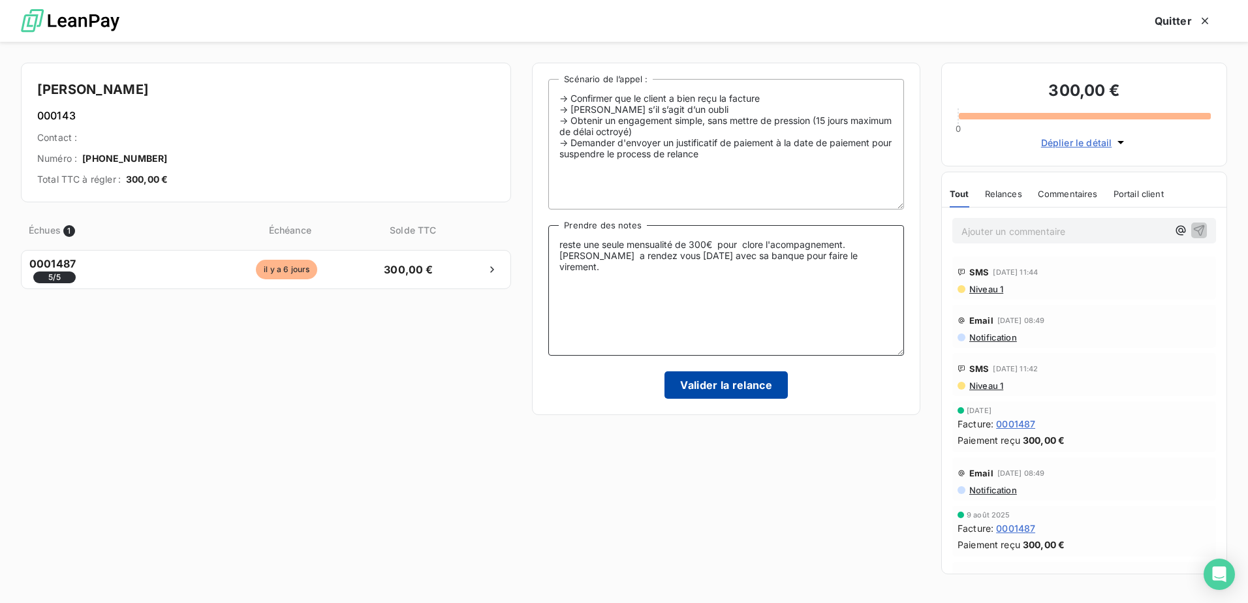
type textarea "reste une seule mensualité de 300€ pour clore l'acompagnement. Mariame a rendez…"
click at [755, 383] on button "Valider la relance" at bounding box center [726, 384] width 123 height 27
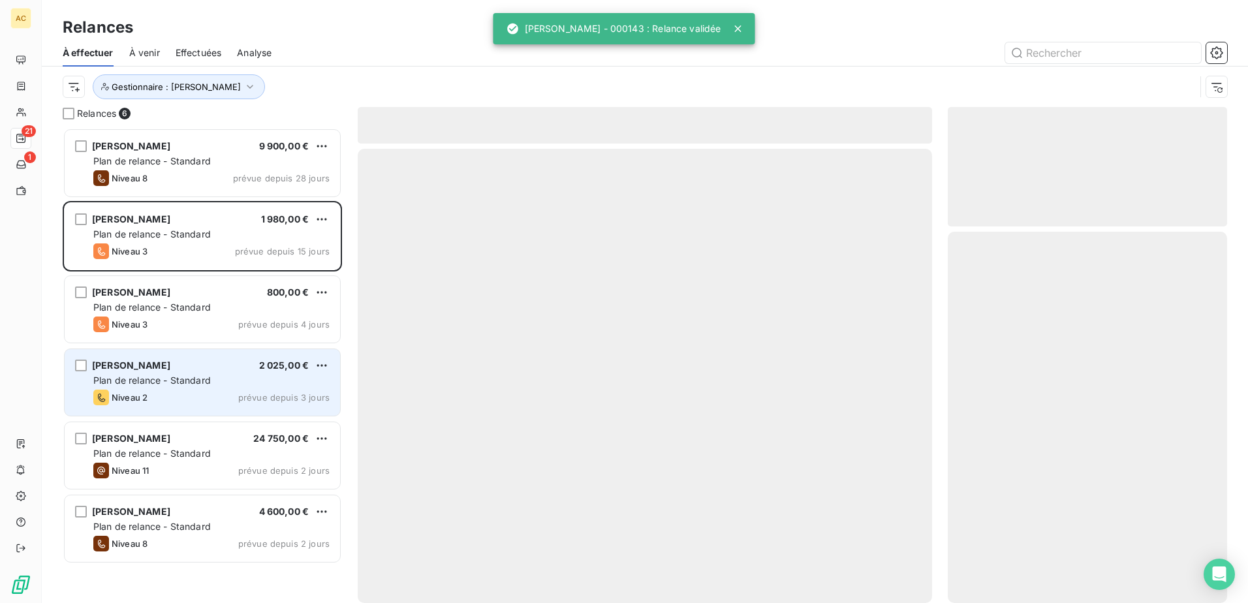
click at [202, 396] on div "Niveau 2 prévue depuis 3 jours" at bounding box center [211, 398] width 236 height 16
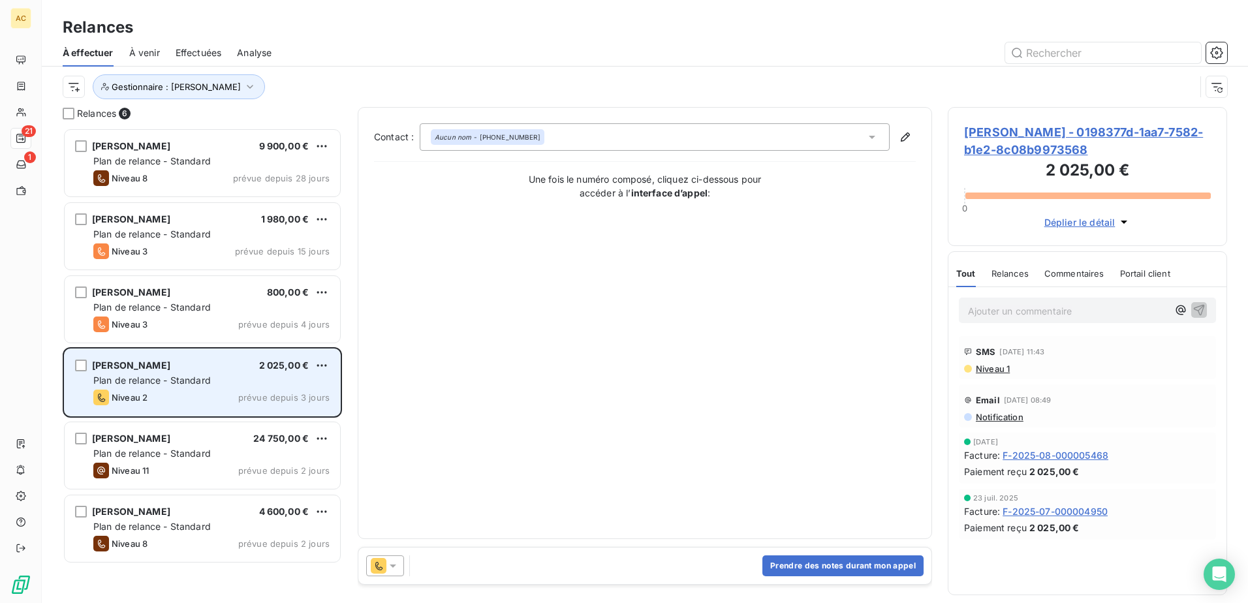
click at [148, 361] on span "[PERSON_NAME]" at bounding box center [131, 365] width 78 height 11
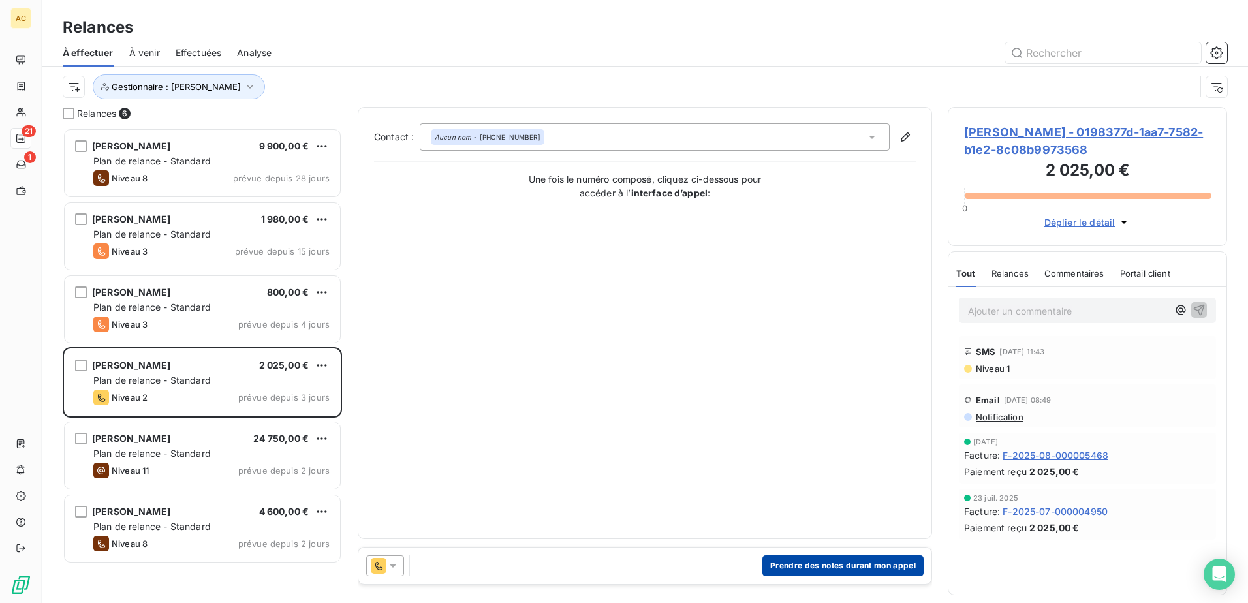
click at [808, 567] on button "Prendre des notes durant mon appel" at bounding box center [843, 566] width 161 height 21
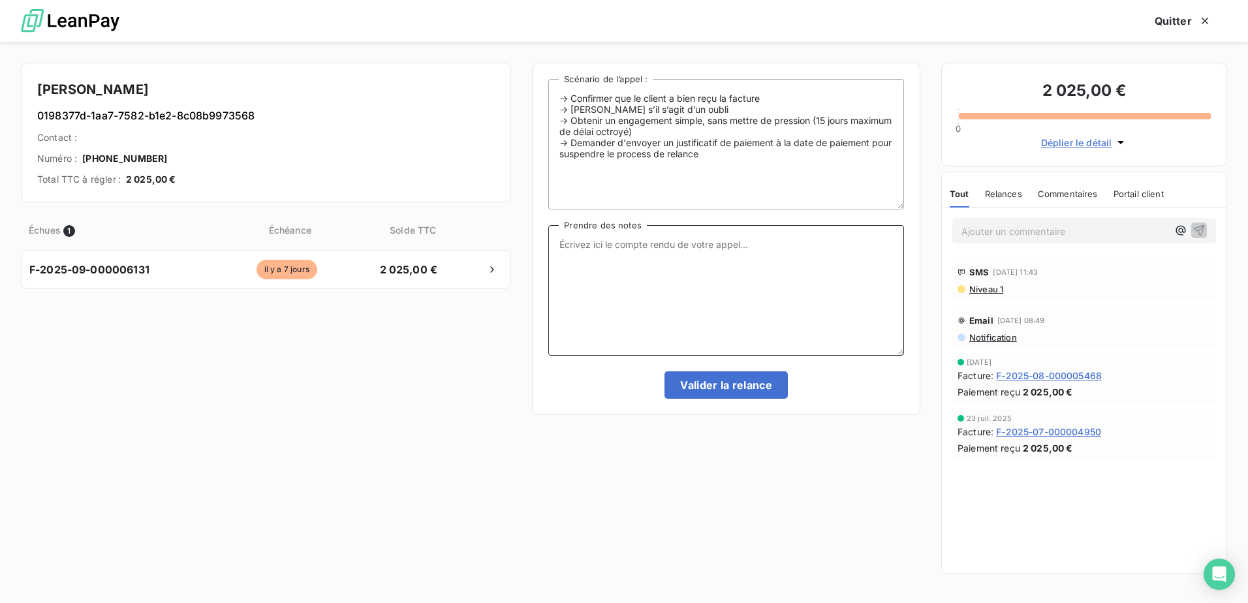
click at [723, 306] on textarea "Prendre des notes" at bounding box center [726, 290] width 356 height 131
type textarea "envoi lien de paiement avec recurrence pour les deux dernière échéances"
click at [810, 304] on textarea "envoi lien de paiement avec recurrence pour les deux dernière échéances" at bounding box center [726, 290] width 356 height 131
click at [747, 387] on button "Valider la relance" at bounding box center [726, 384] width 123 height 27
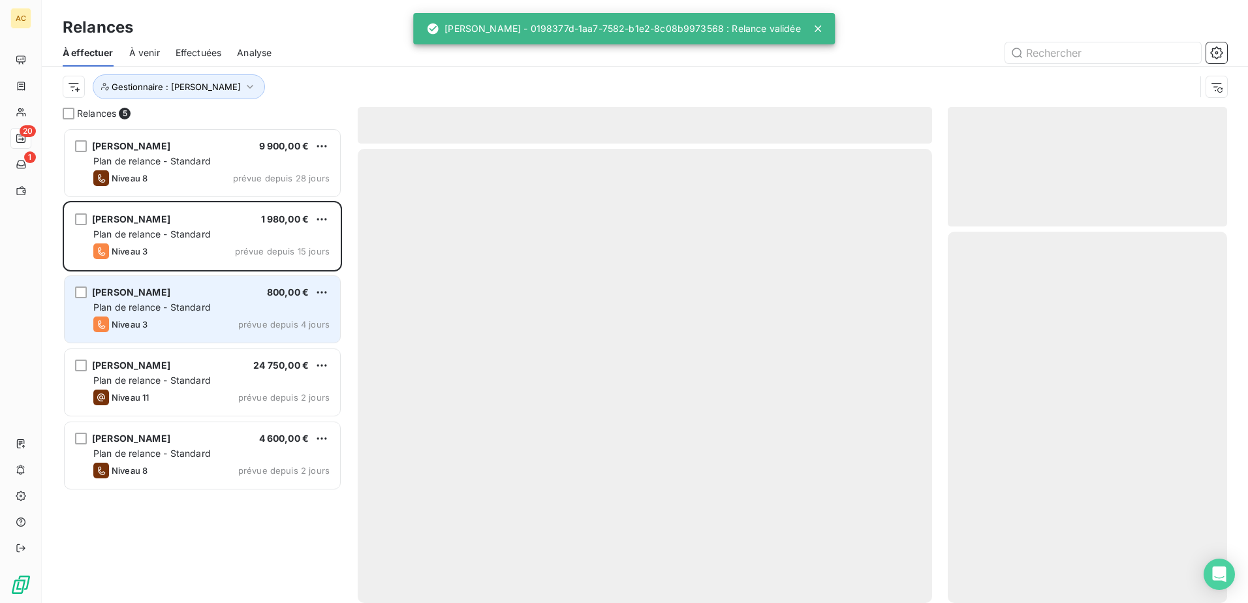
click at [229, 304] on div "Plan de relance - Standard" at bounding box center [211, 307] width 236 height 13
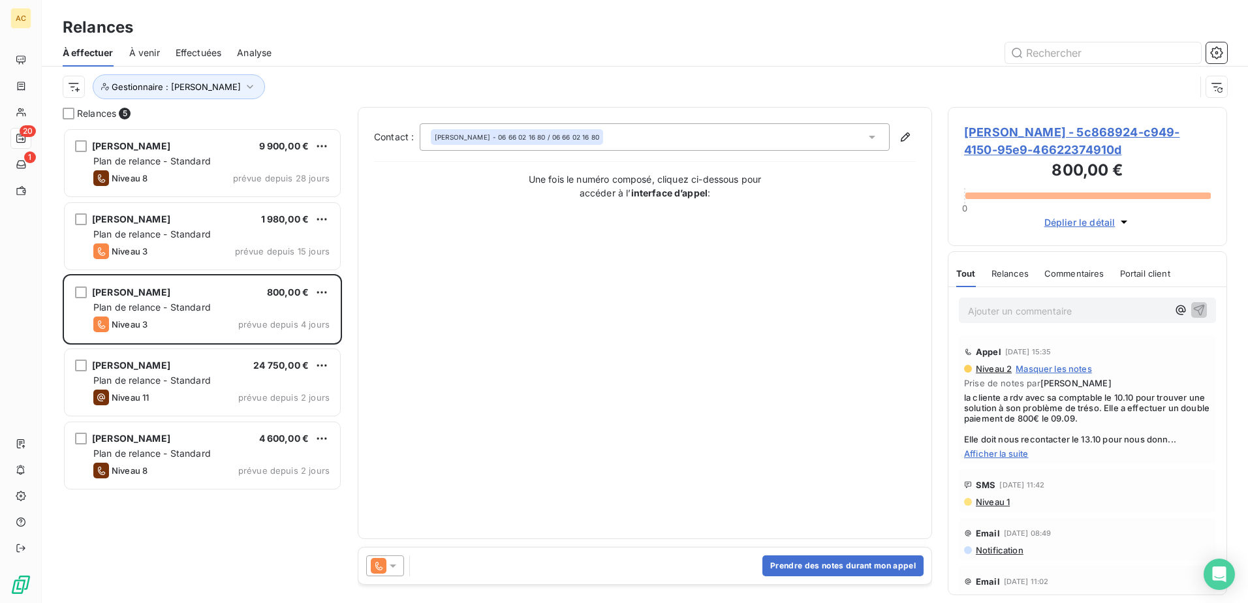
click at [1015, 458] on span "Afficher la suite" at bounding box center [1087, 454] width 247 height 10
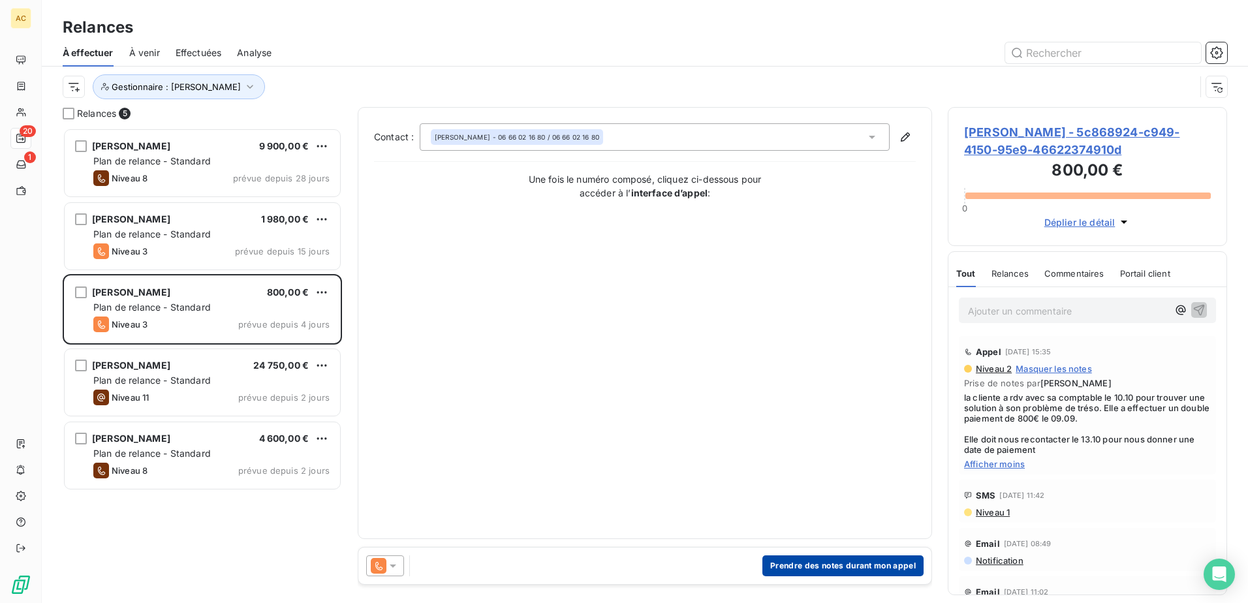
click at [795, 561] on button "Prendre des notes durant mon appel" at bounding box center [843, 566] width 161 height 21
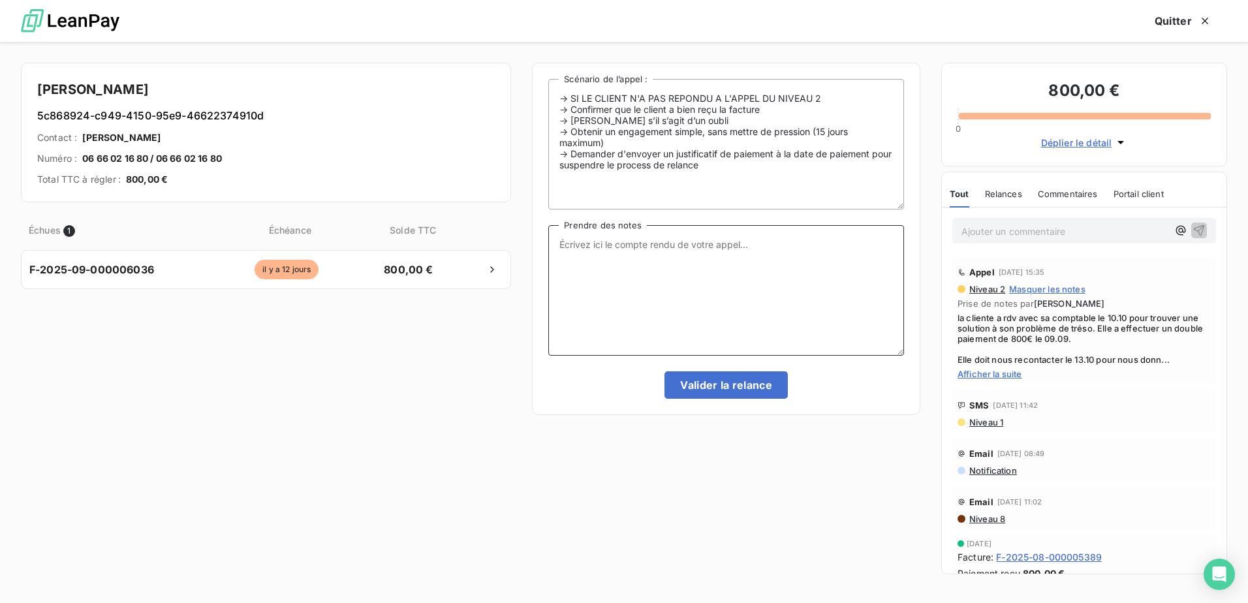
click at [696, 273] on textarea "Prendre des notes" at bounding box center [726, 290] width 356 height 131
type textarea "mv"
click at [729, 381] on button "Valider la relance" at bounding box center [726, 384] width 123 height 27
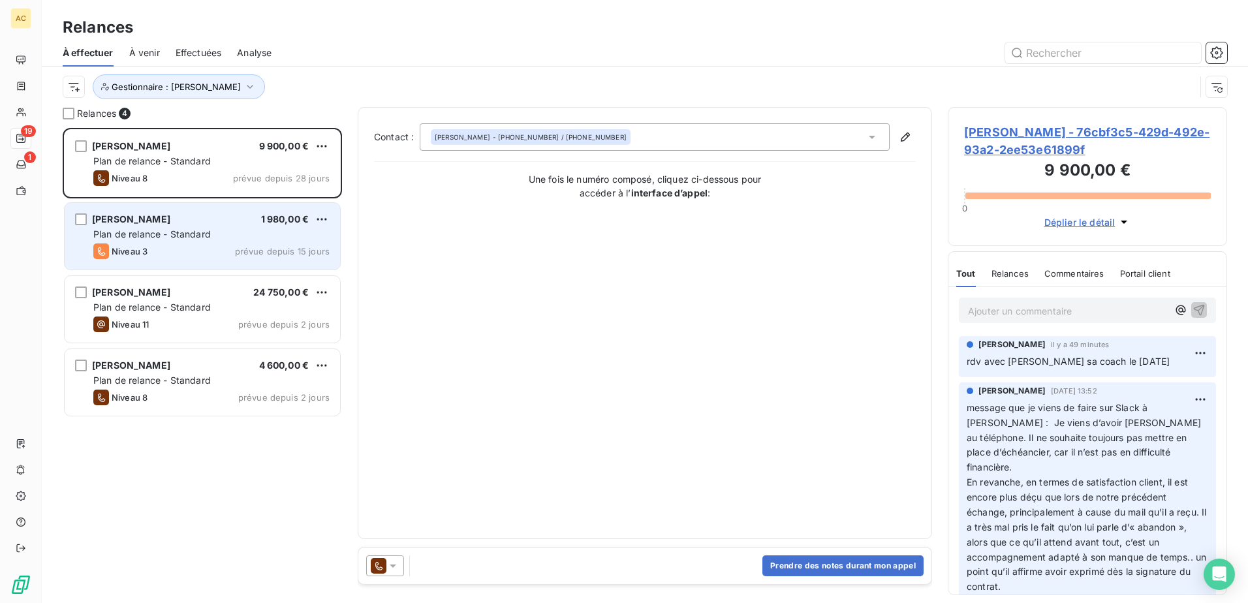
click at [235, 220] on div "[PERSON_NAME] 1 980,00 €" at bounding box center [211, 219] width 236 height 12
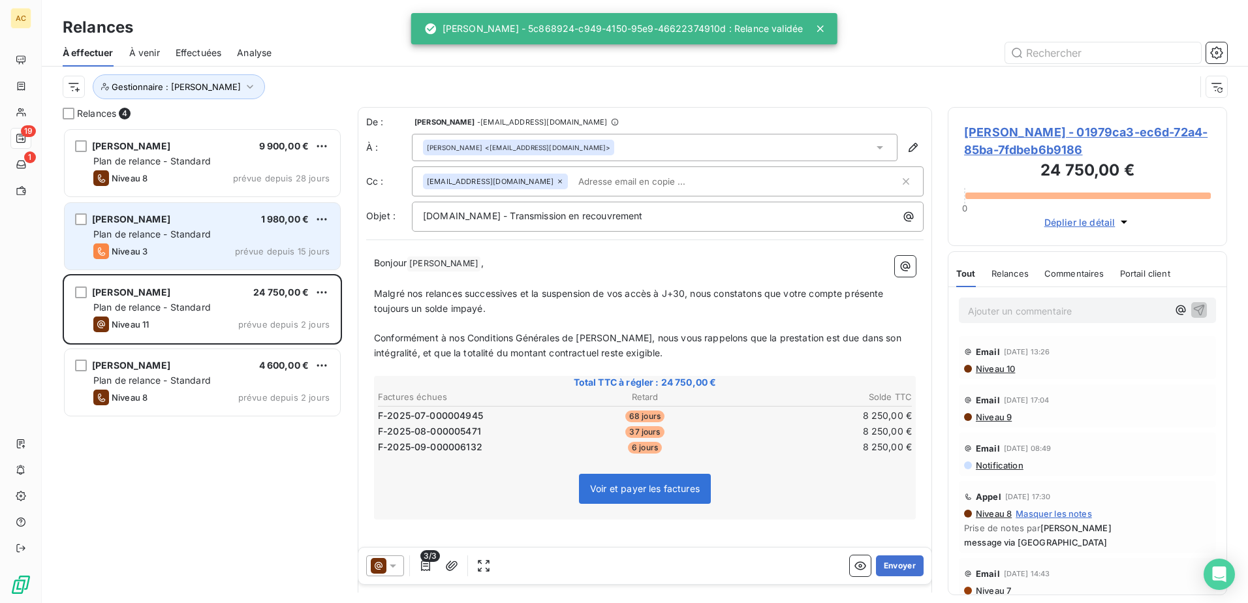
click at [195, 251] on div "Niveau 3 prévue depuis 15 jours" at bounding box center [211, 252] width 236 height 16
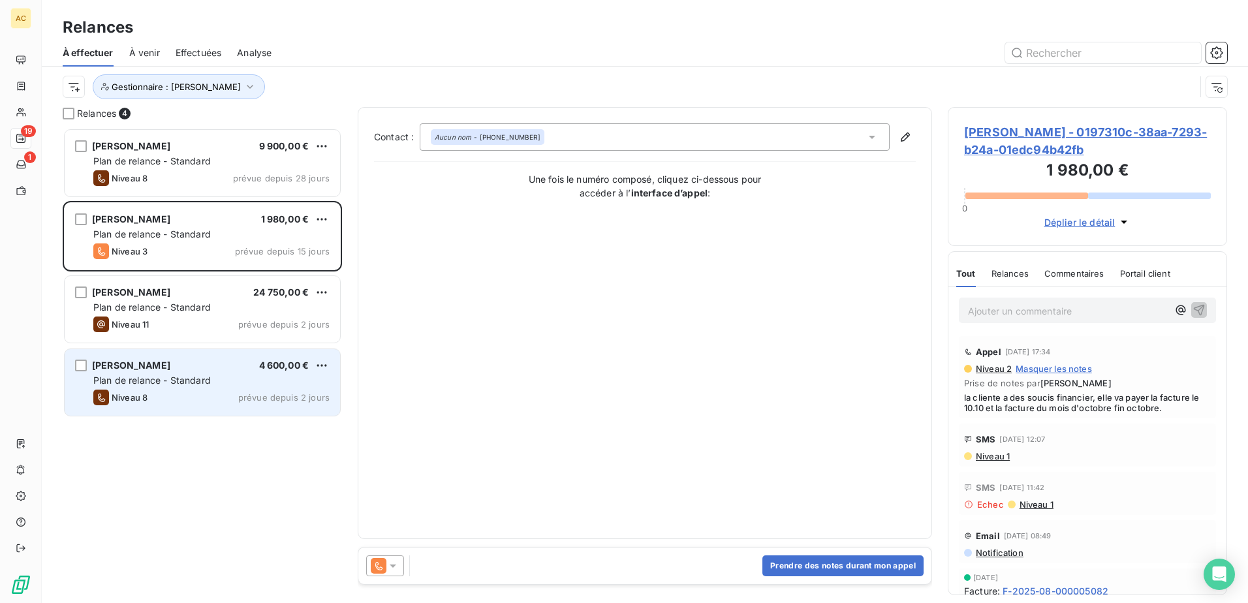
click at [178, 375] on span "Plan de relance - Standard" at bounding box center [152, 380] width 118 height 11
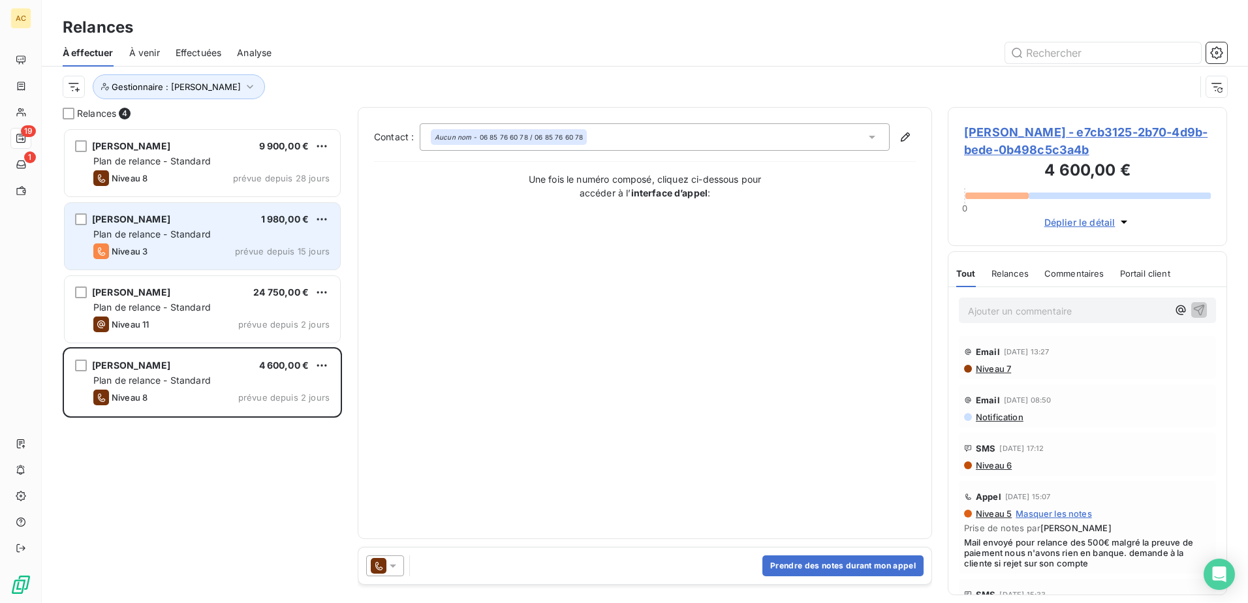
click at [166, 219] on div "[PERSON_NAME] 1 980,00 €" at bounding box center [211, 219] width 236 height 12
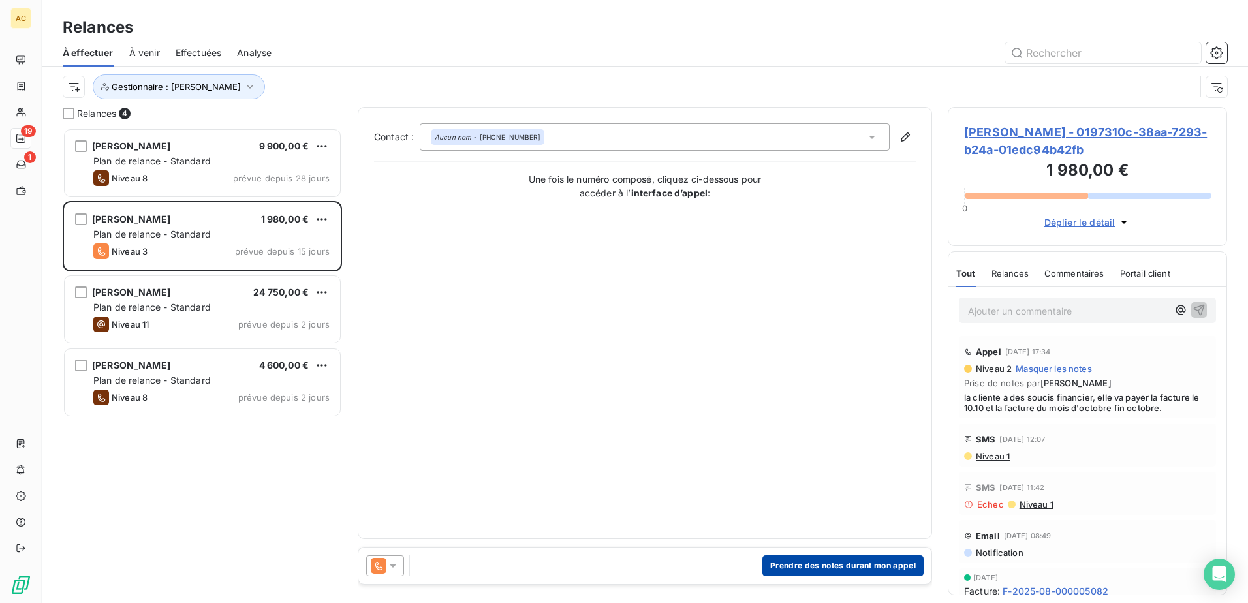
click at [796, 562] on button "Prendre des notes durant mon appel" at bounding box center [843, 566] width 161 height 21
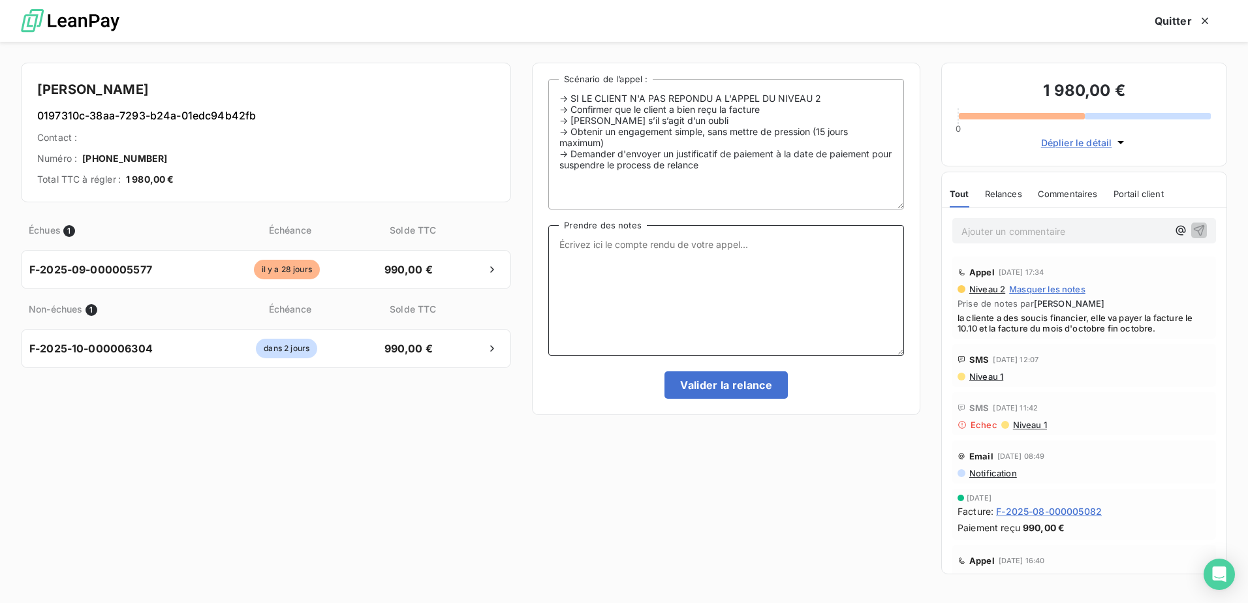
click at [706, 282] on textarea "Prendre des notes" at bounding box center [726, 290] width 356 height 131
type textarea "Mv"
click at [721, 390] on button "Valider la relance" at bounding box center [726, 384] width 123 height 27
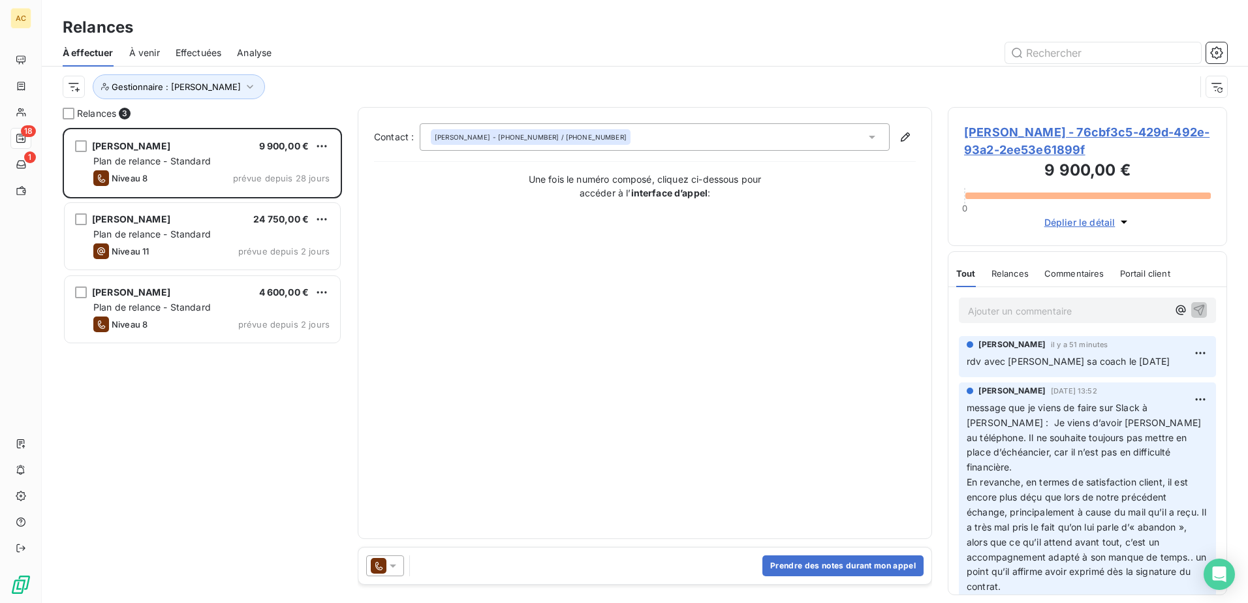
click at [234, 407] on div "Jérôme Certain 9 900,00 € Plan de relance - Standard Niveau 8 prévue depuis 28 …" at bounding box center [202, 365] width 279 height 475
click at [219, 201] on div "Quentin Poujos 24 750,00 € Plan de relance - Standard Niveau 11 prévue depuis 2…" at bounding box center [202, 237] width 279 height 73
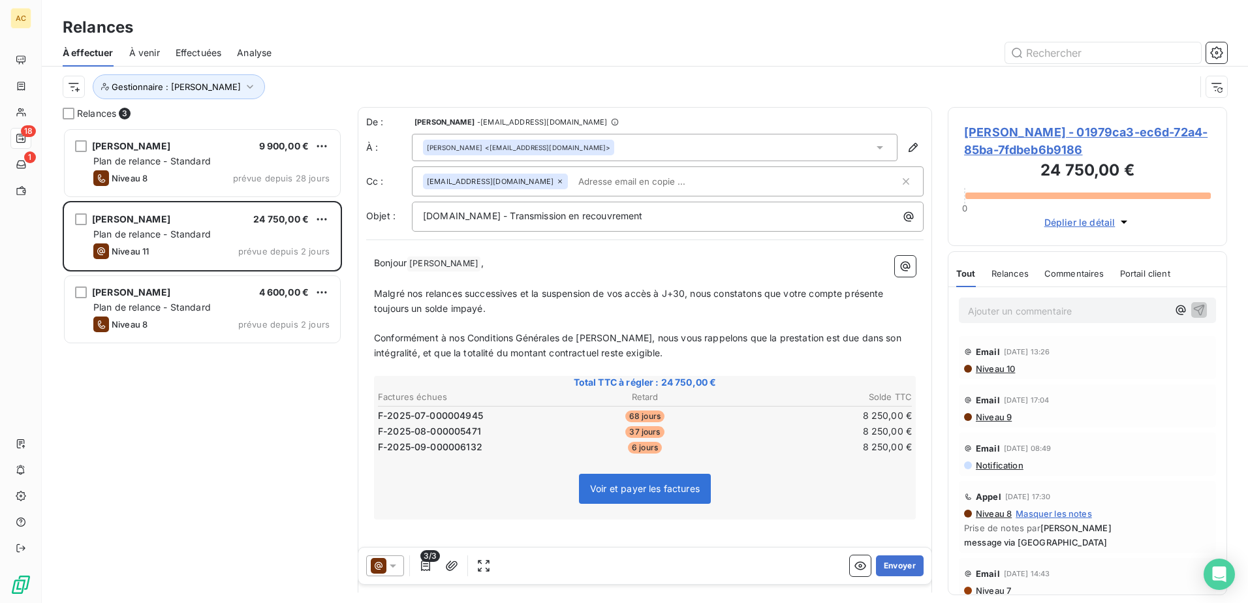
click at [1020, 309] on p "Ajouter un commentaire ﻿" at bounding box center [1068, 311] width 200 height 16
click at [1044, 371] on span "Hilal Taskin" at bounding box center [1044, 369] width 49 height 11
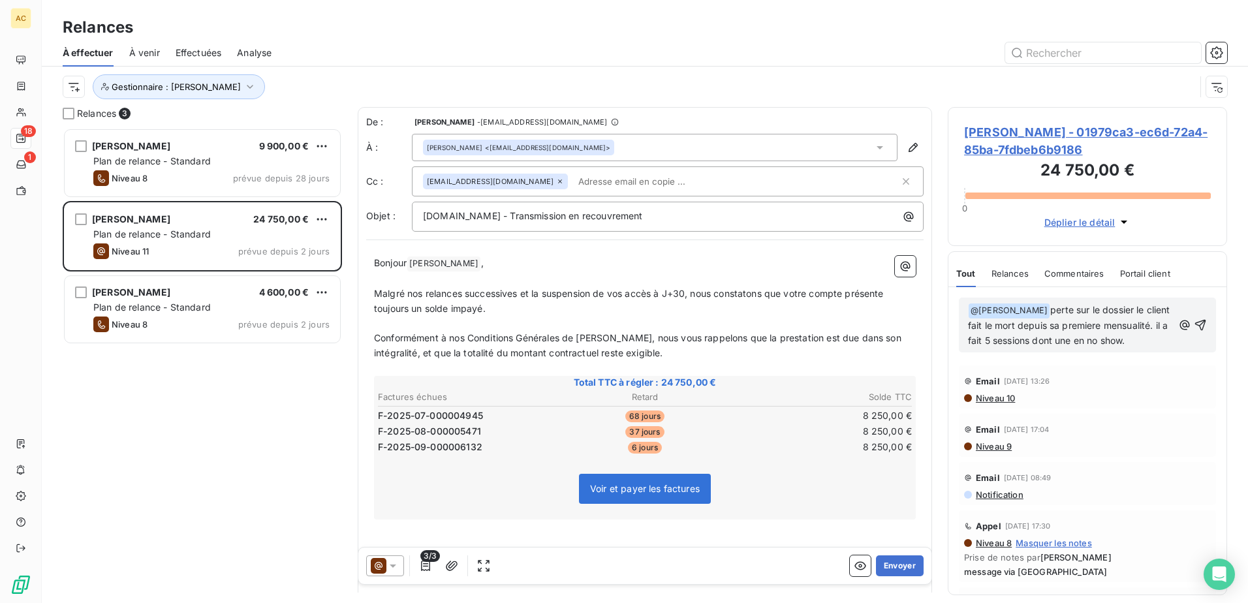
click at [1113, 313] on span "perte sur le dossier le client fait le mort depuis sa premiere mensualité. il a…" at bounding box center [1070, 325] width 205 height 42
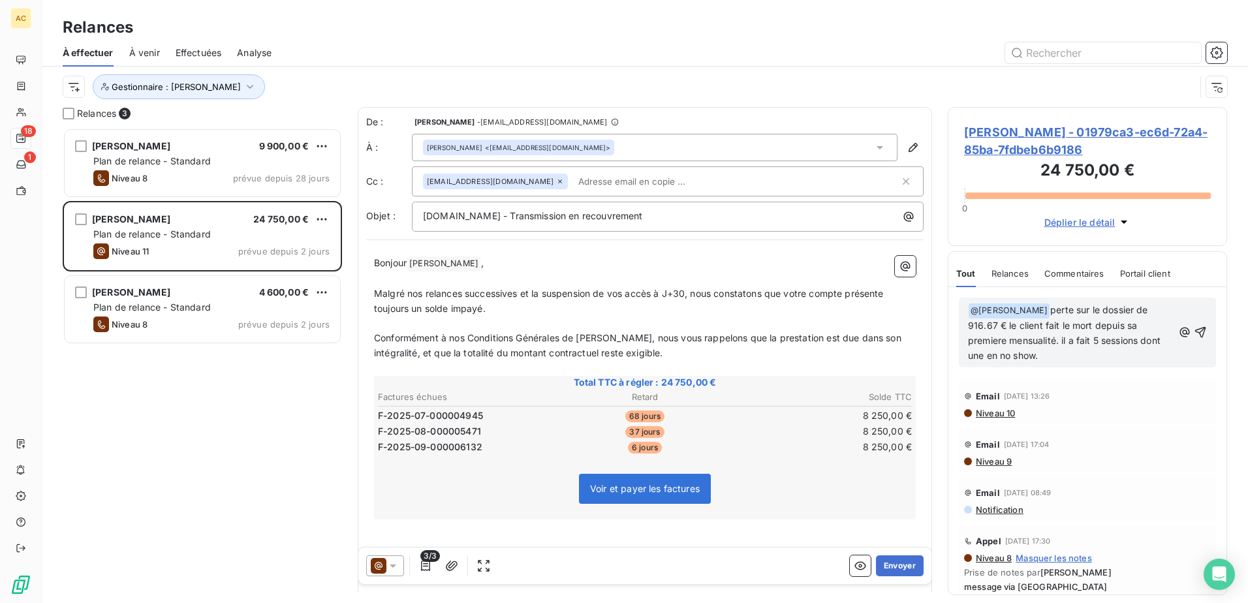
click at [1054, 353] on p "﻿ @ Hilal Taskin ﻿ perte sur le dossier de 916.67 € le client fait le mort depu…" at bounding box center [1070, 333] width 205 height 61
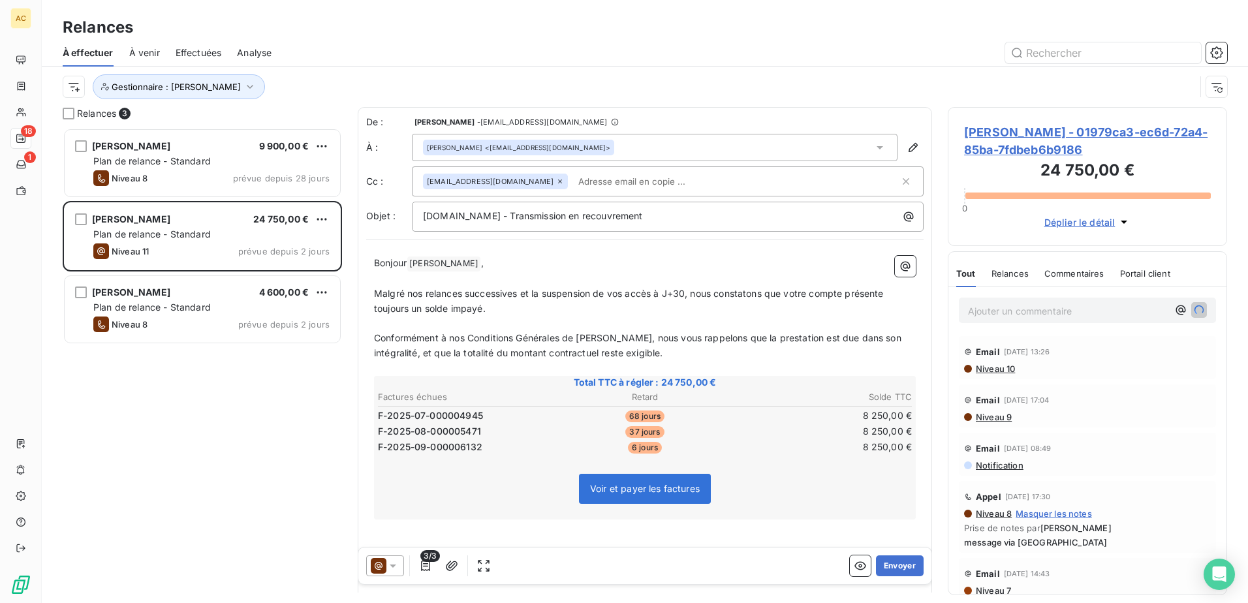
click at [134, 437] on div "Jérôme Certain 9 900,00 € Plan de relance - Standard Niveau 8 prévue depuis 28 …" at bounding box center [202, 365] width 279 height 475
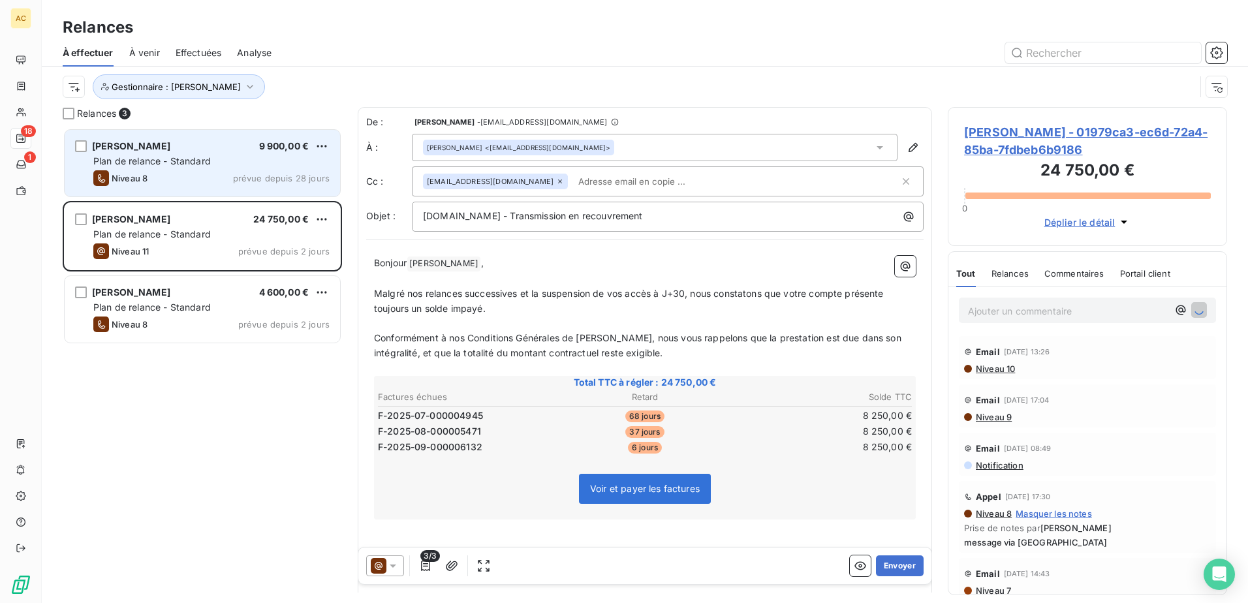
click at [178, 170] on div "Jérôme Certain 9 900,00 € Plan de relance - Standard Niveau 8 prévue depuis 28 …" at bounding box center [203, 163] width 276 height 67
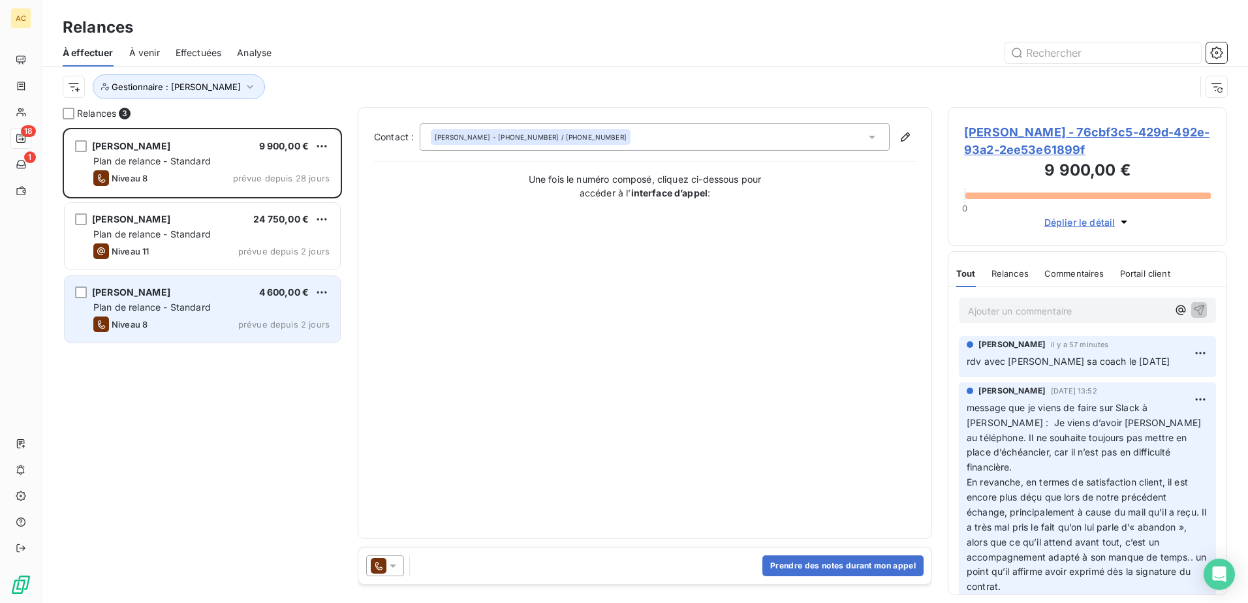
click at [166, 306] on span "Plan de relance - Standard" at bounding box center [152, 307] width 118 height 11
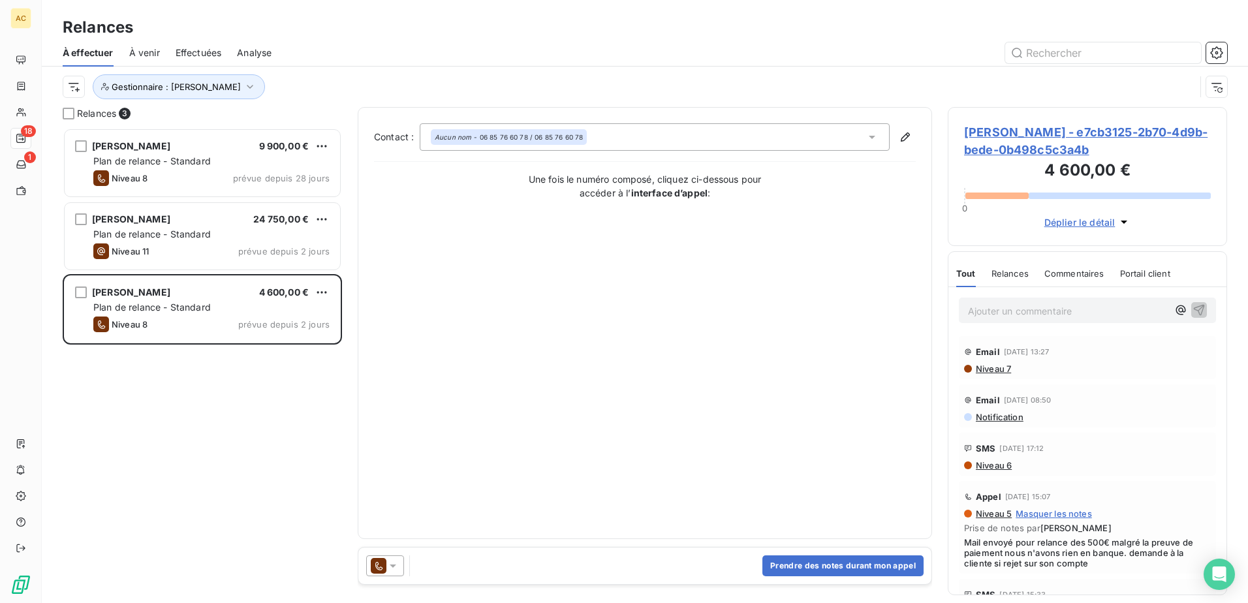
click at [161, 435] on div "Jérôme Certain 9 900,00 € Plan de relance - Standard Niveau 8 prévue depuis 28 …" at bounding box center [202, 365] width 279 height 475
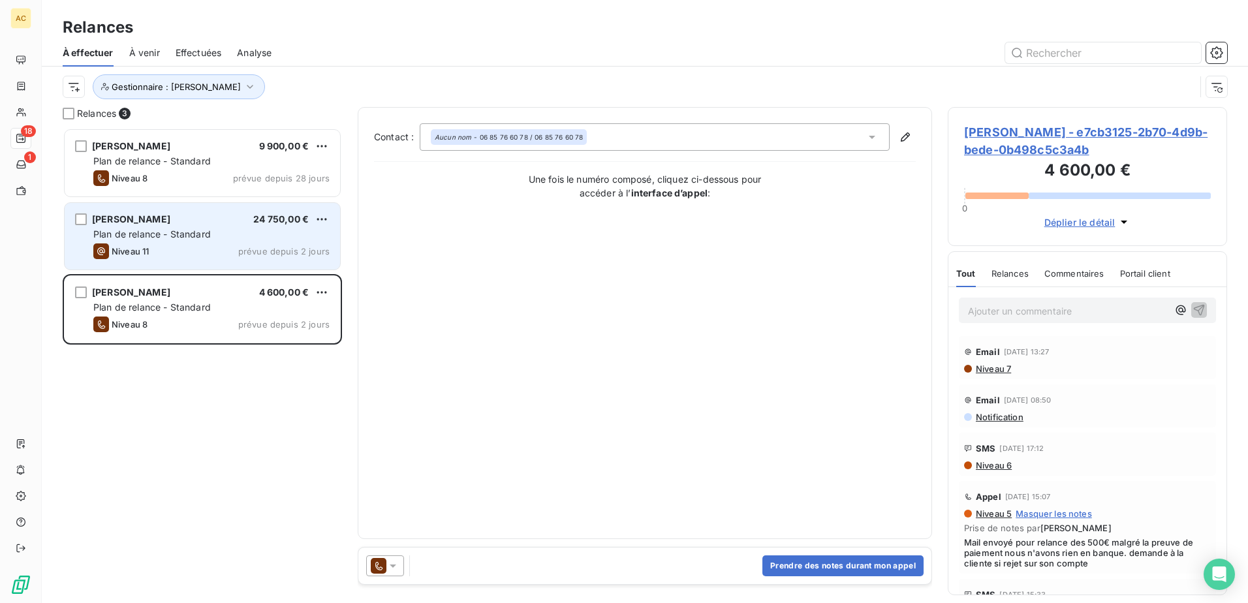
click at [172, 240] on div "Plan de relance - Standard" at bounding box center [211, 234] width 236 height 13
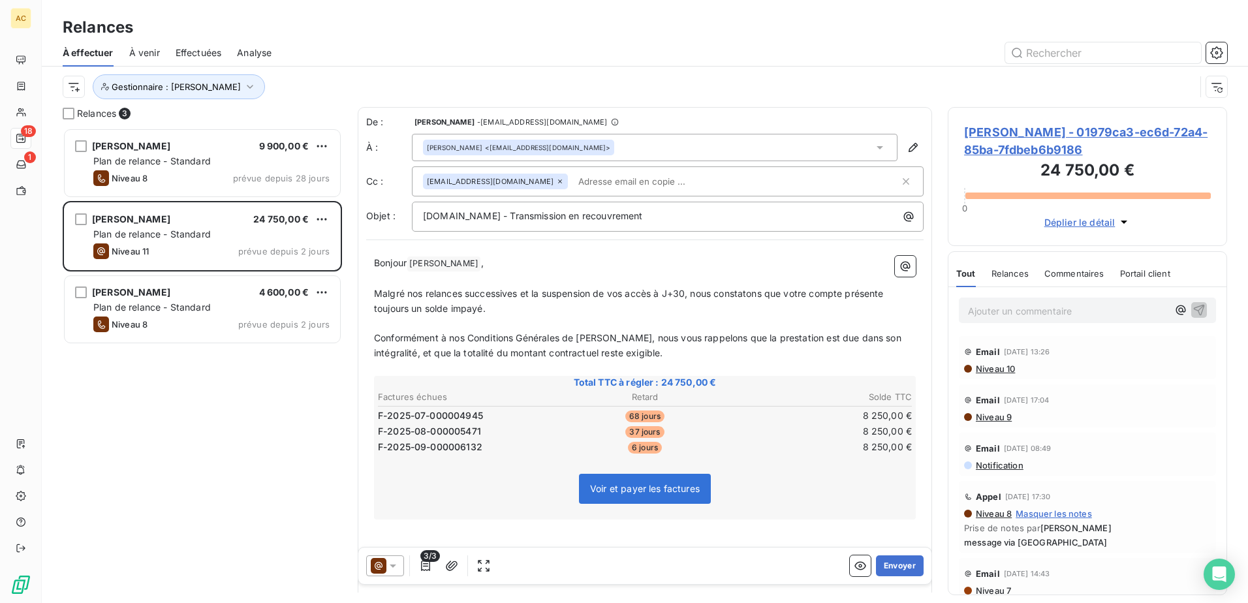
click at [172, 443] on div "Jérôme Certain 9 900,00 € Plan de relance - Standard Niveau 8 prévue depuis 28 …" at bounding box center [202, 365] width 279 height 475
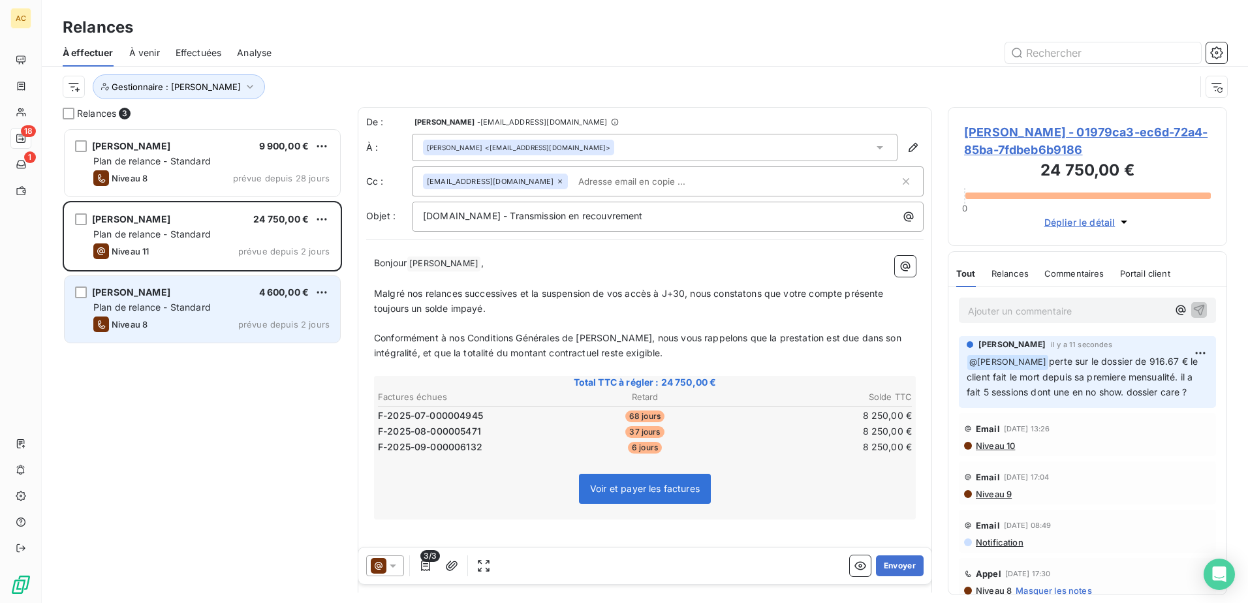
click at [204, 289] on div "Laurence duchamp 4 600,00 €" at bounding box center [211, 293] width 236 height 12
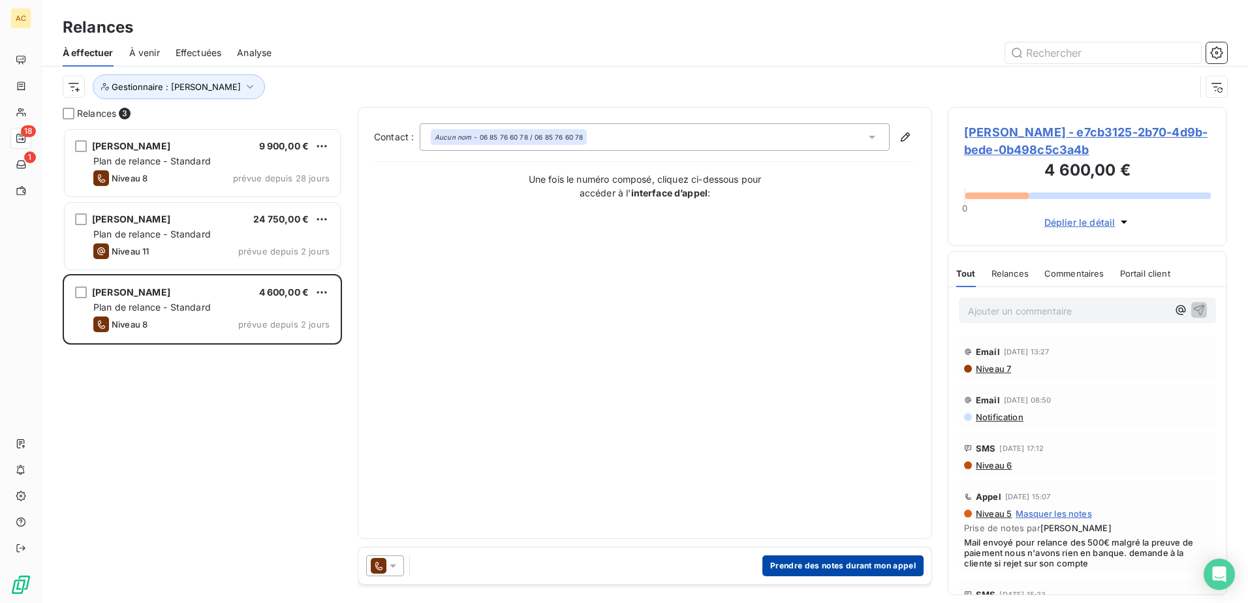
click at [832, 567] on button "Prendre des notes durant mon appel" at bounding box center [843, 566] width 161 height 21
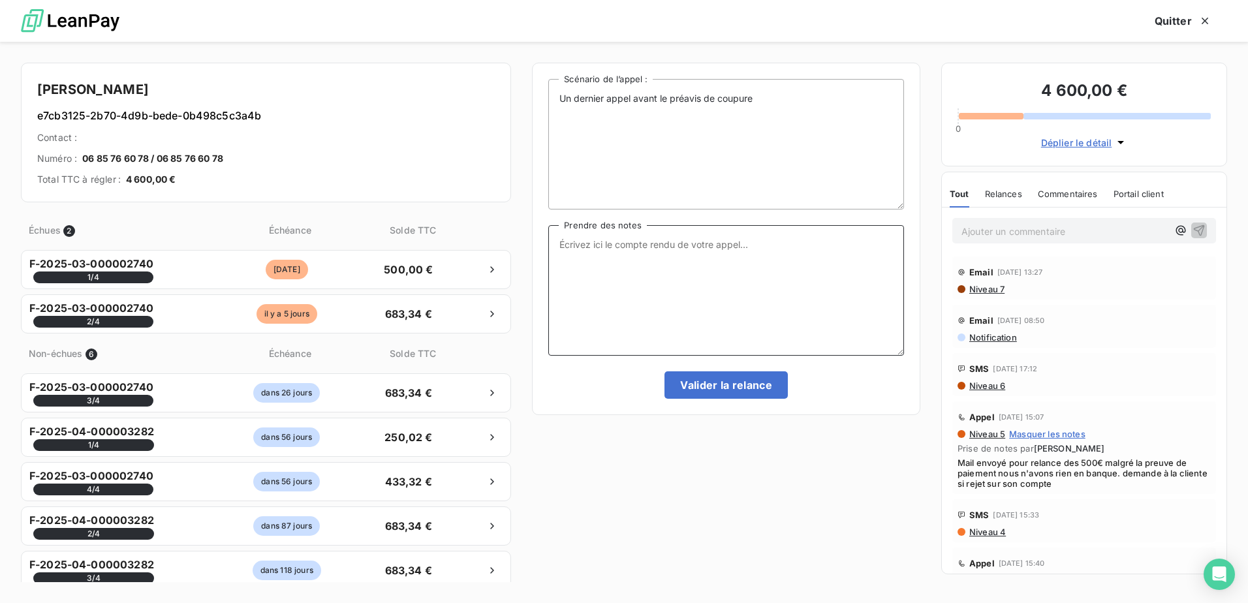
click at [637, 283] on textarea "Prendre des notes" at bounding box center [726, 290] width 356 height 131
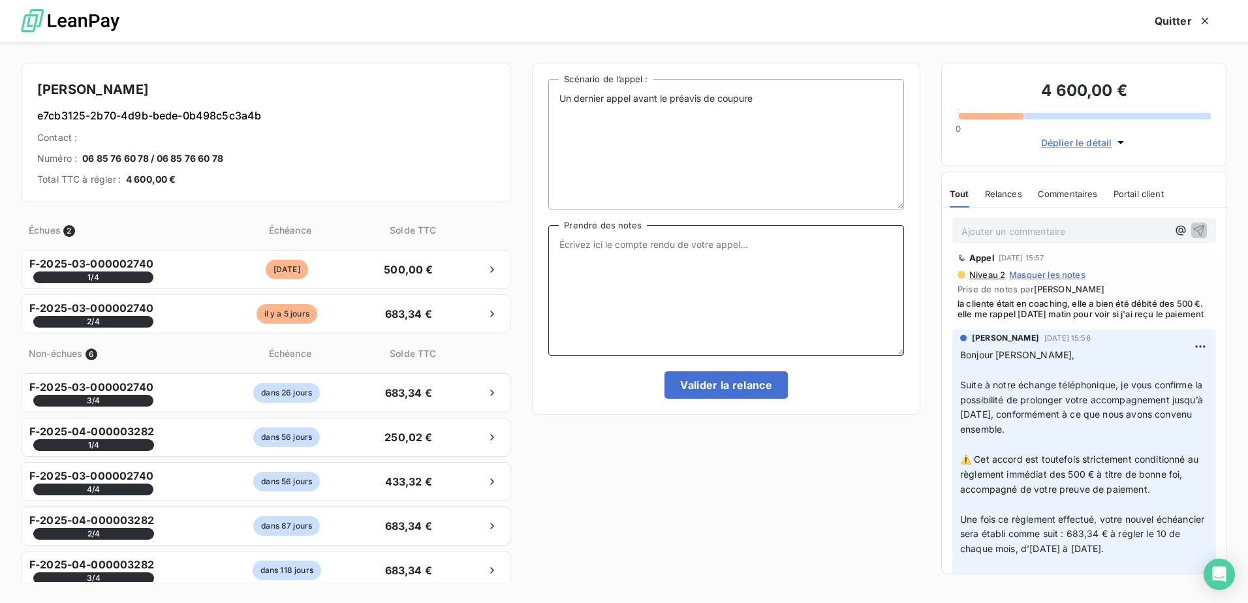
scroll to position [458, 0]
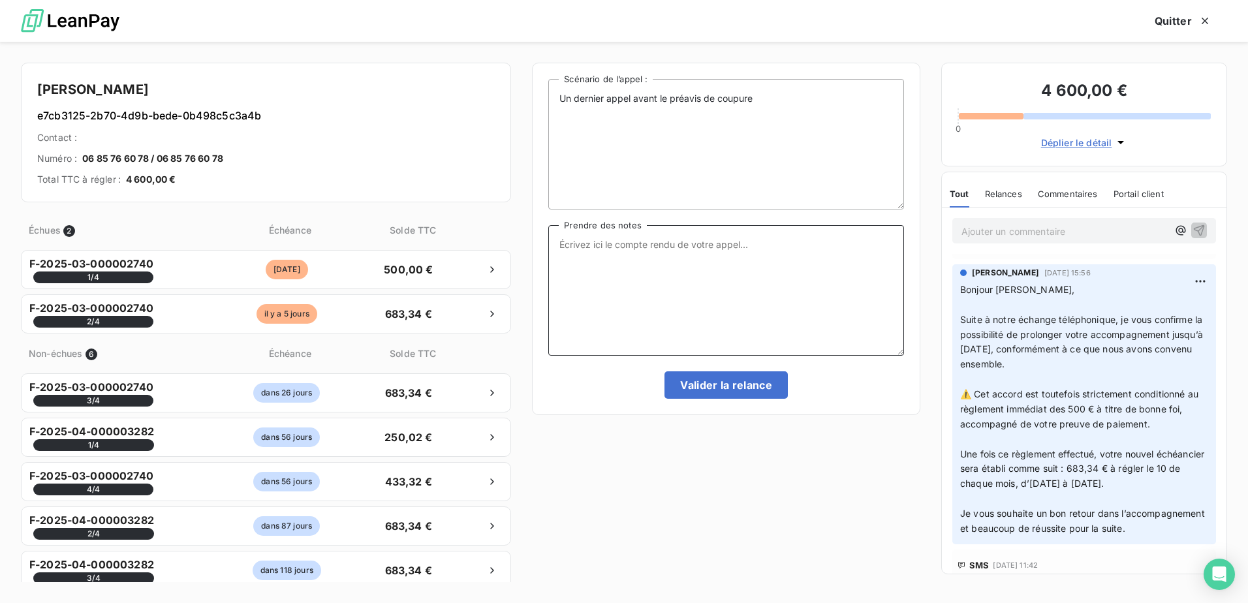
click at [675, 302] on textarea "Prendre des notes" at bounding box center [726, 290] width 356 height 131
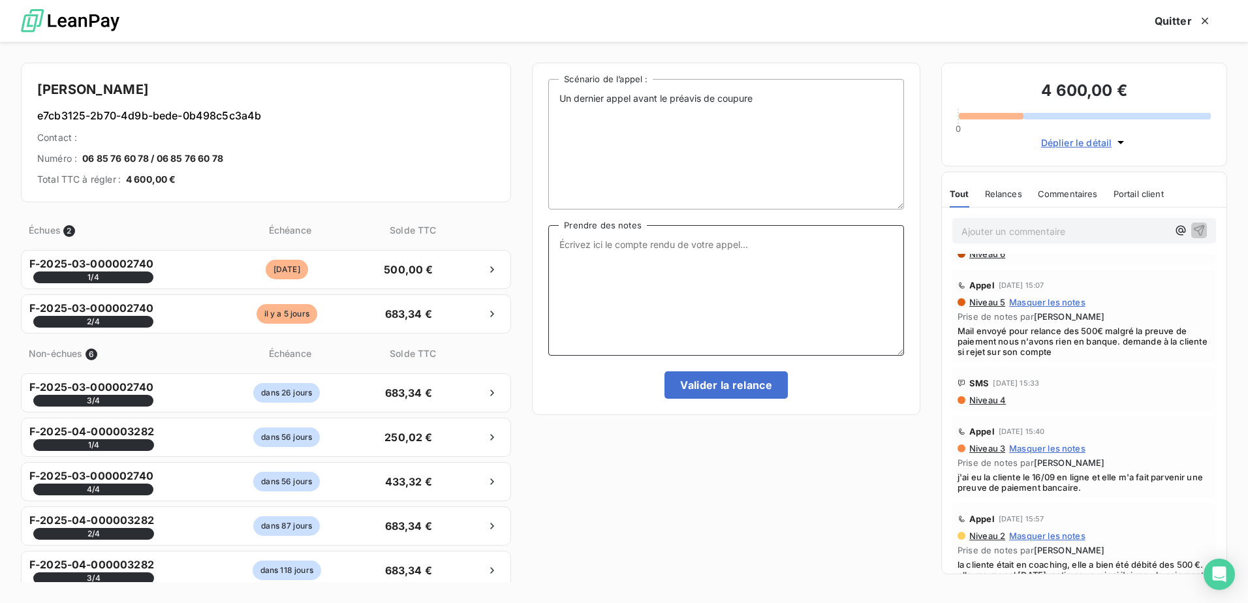
scroll to position [197, 0]
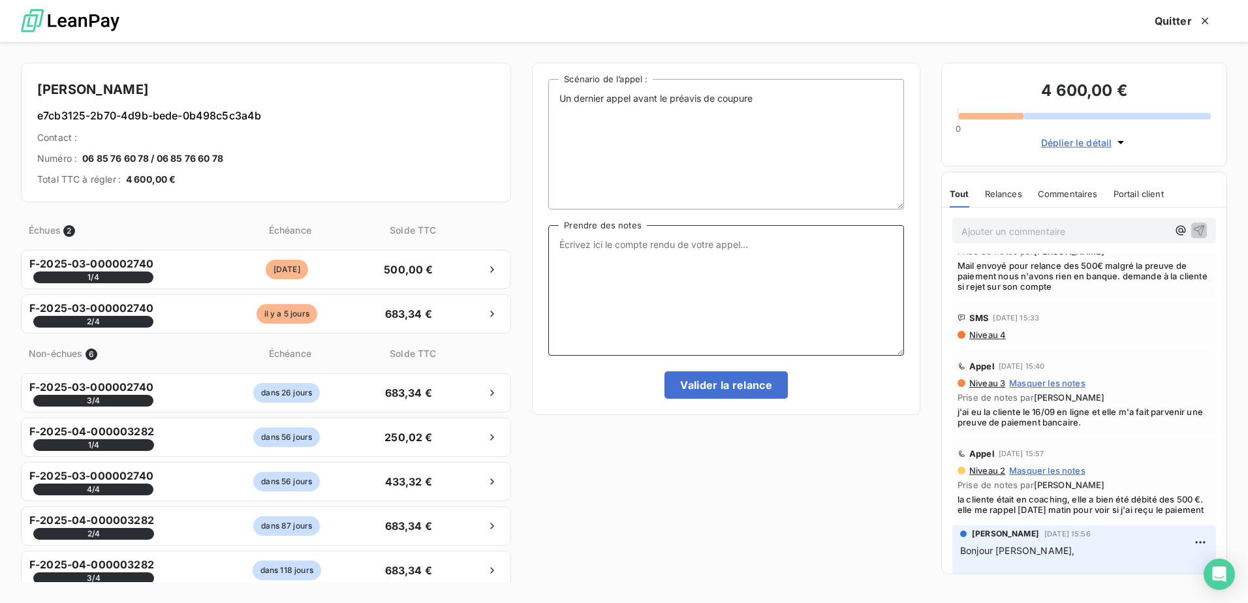
click at [794, 293] on textarea "Prendre des notes" at bounding box center [726, 290] width 356 height 131
click at [743, 288] on textarea "Prendre des notes" at bounding box center [726, 290] width 356 height 131
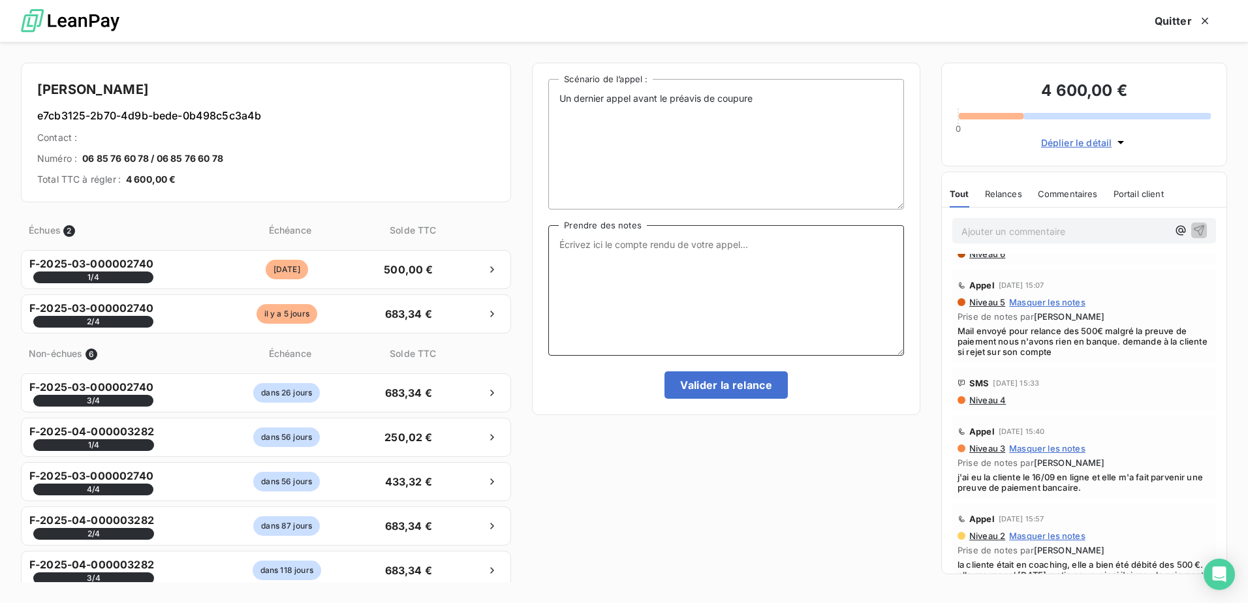
scroll to position [67, 0]
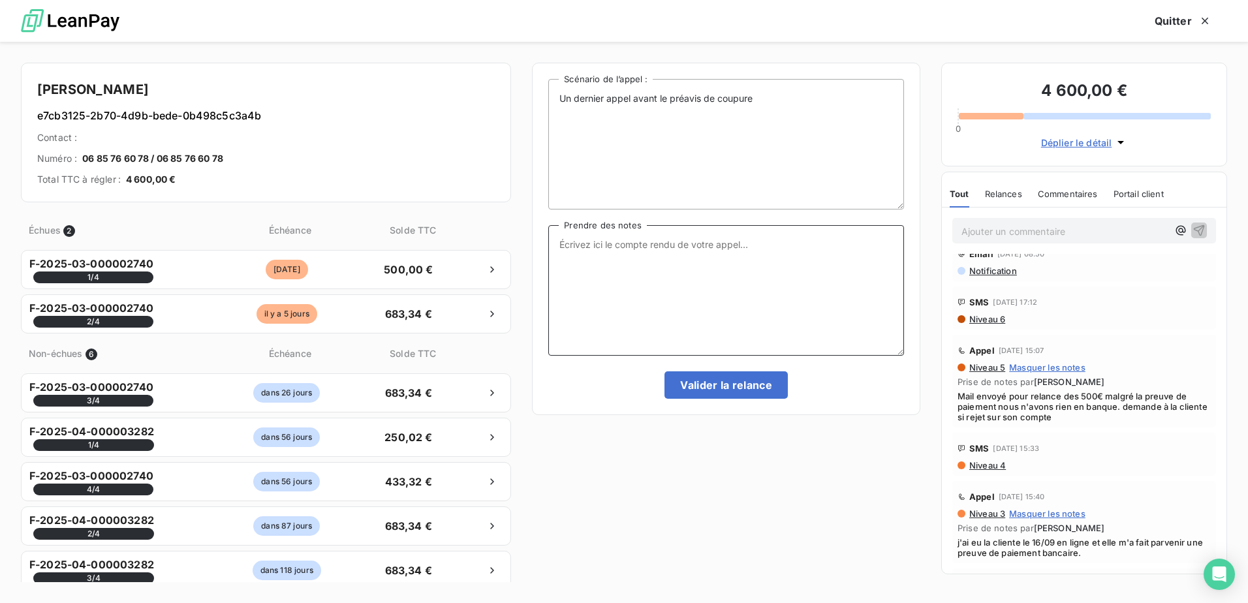
click at [641, 310] on textarea "Prendre des notes" at bounding box center [726, 290] width 356 height 131
type textarea "la cliente a bien été débité des 500€ elle va contacter sa banque avant de fair…"
click at [749, 392] on button "Valider la relance" at bounding box center [726, 384] width 123 height 27
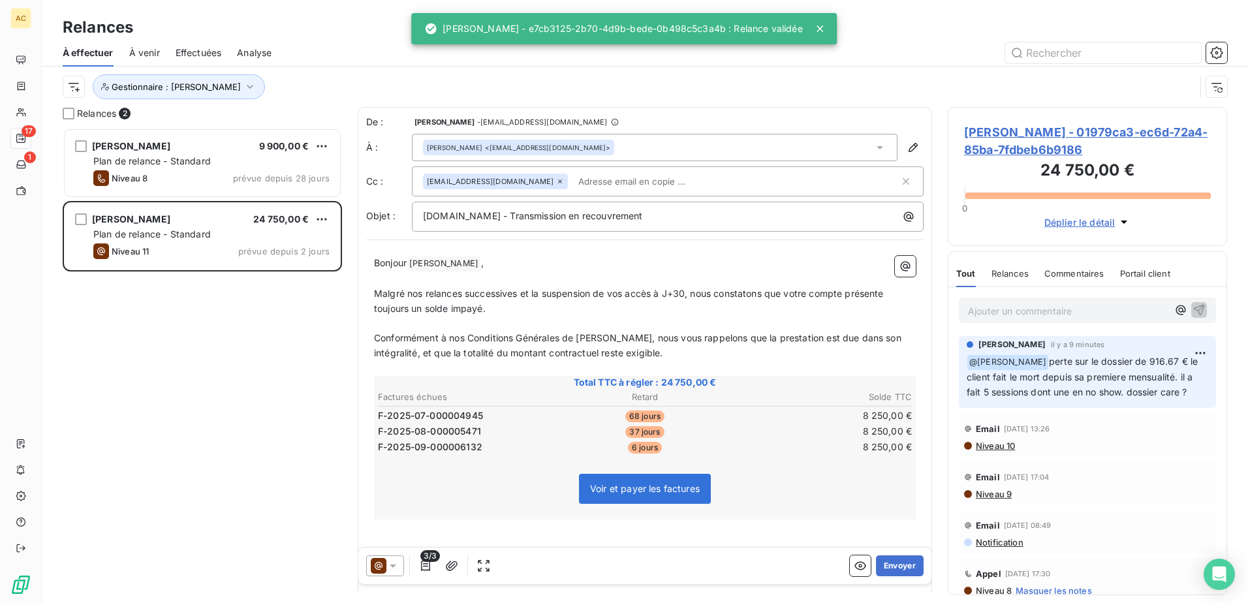
click at [146, 455] on div "Jérôme Certain 9 900,00 € Plan de relance - Standard Niveau 8 prévue depuis 28 …" at bounding box center [202, 365] width 279 height 475
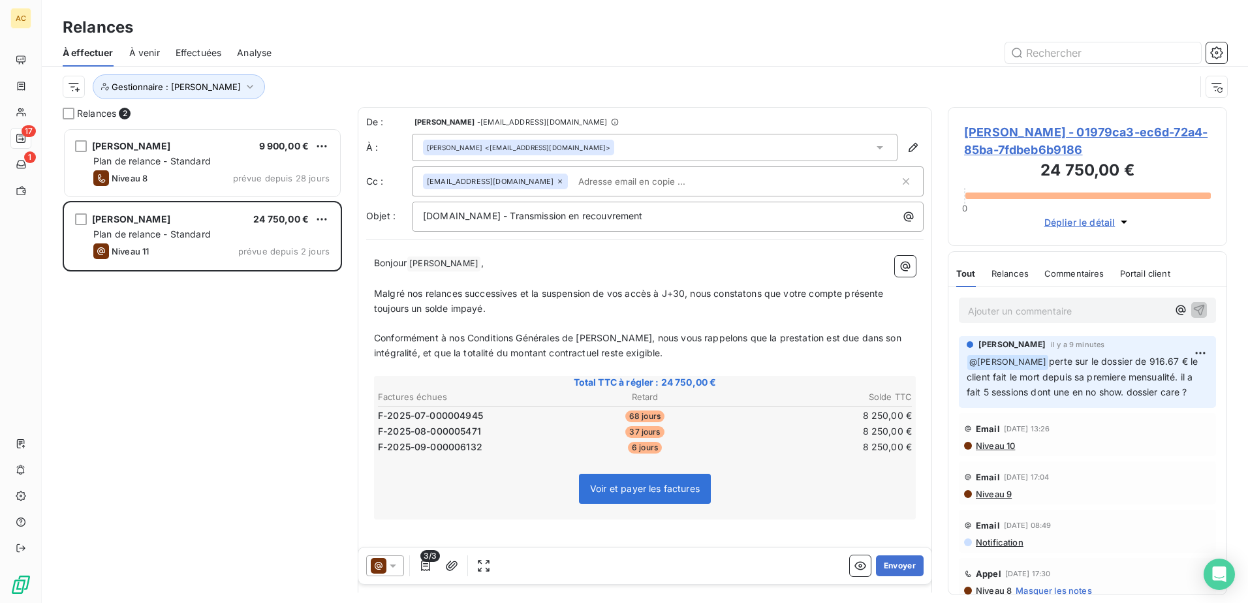
click at [230, 425] on div "Jérôme Certain 9 900,00 € Plan de relance - Standard Niveau 8 prévue depuis 28 …" at bounding box center [202, 365] width 279 height 475
click at [219, 483] on div "Jérôme Certain 9 900,00 € Plan de relance - Standard Niveau 8 prévue depuis 28 …" at bounding box center [202, 365] width 279 height 475
click at [225, 509] on div "Jérôme Certain 9 900,00 € Plan de relance - Standard Niveau 8 prévue depuis 28 …" at bounding box center [202, 365] width 279 height 475
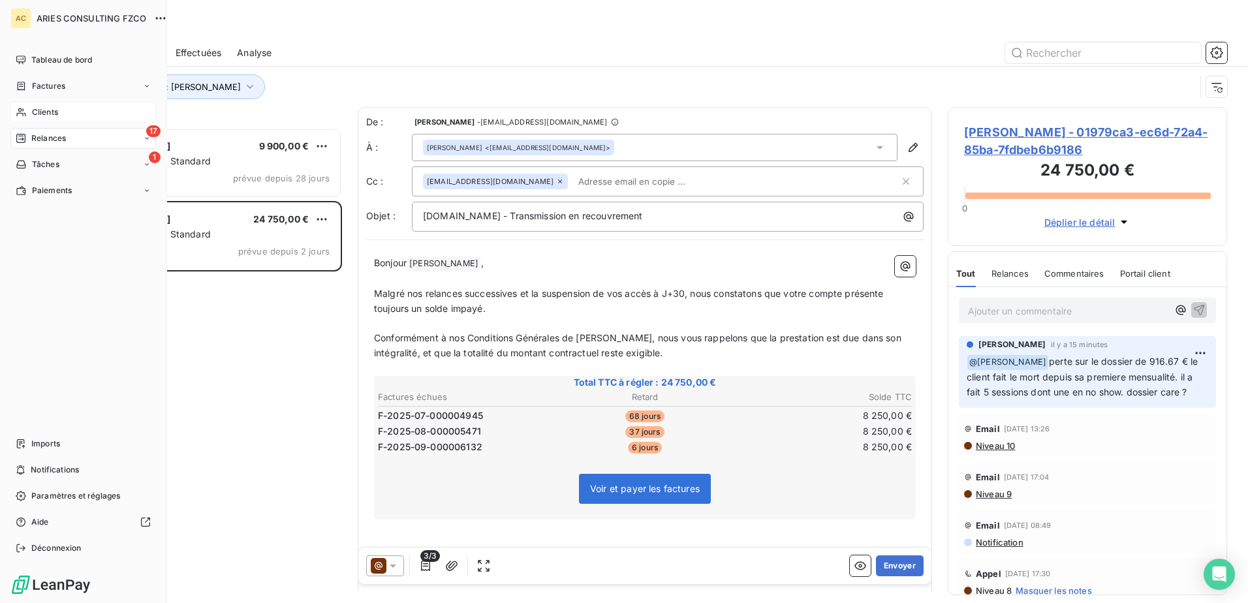
click at [44, 118] on div "Clients" at bounding box center [83, 112] width 146 height 21
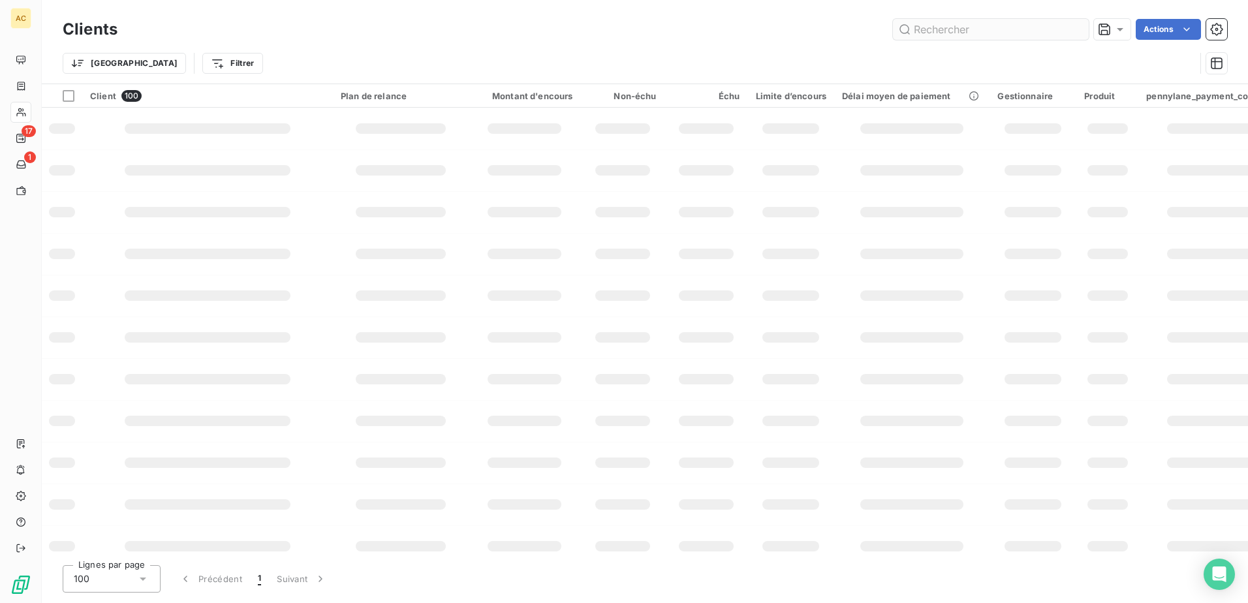
click at [1016, 33] on input "text" at bounding box center [991, 29] width 196 height 21
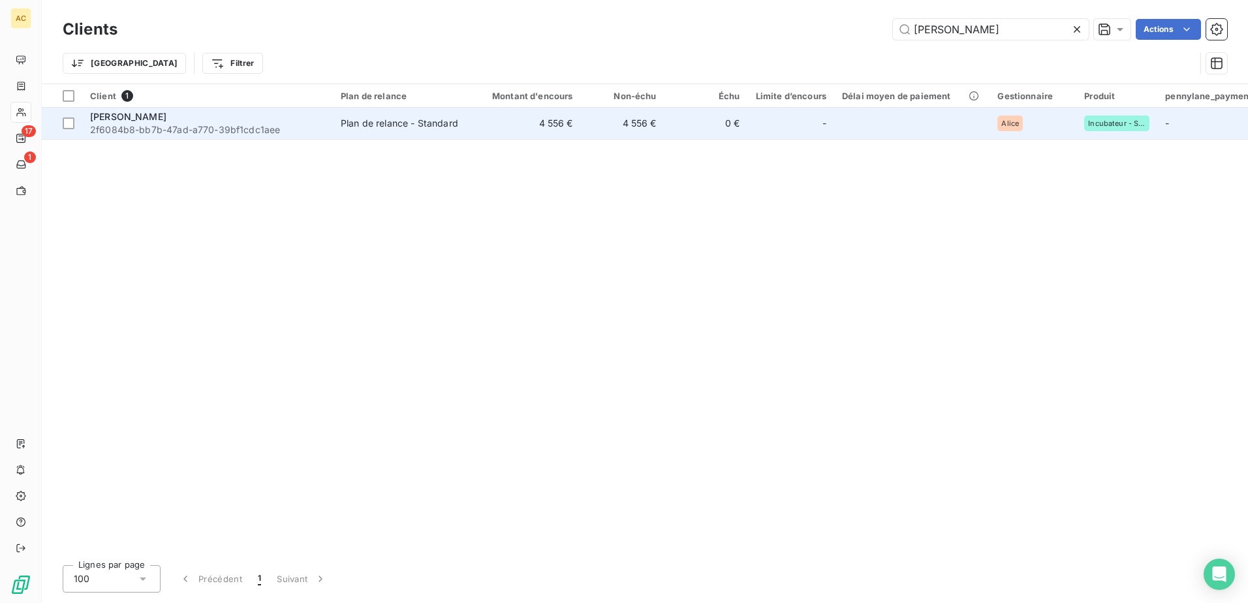
type input "[PERSON_NAME]"
click at [319, 134] on span "2f6084b8-bb7b-47ad-a770-39bf1cdc1aee" at bounding box center [207, 129] width 235 height 13
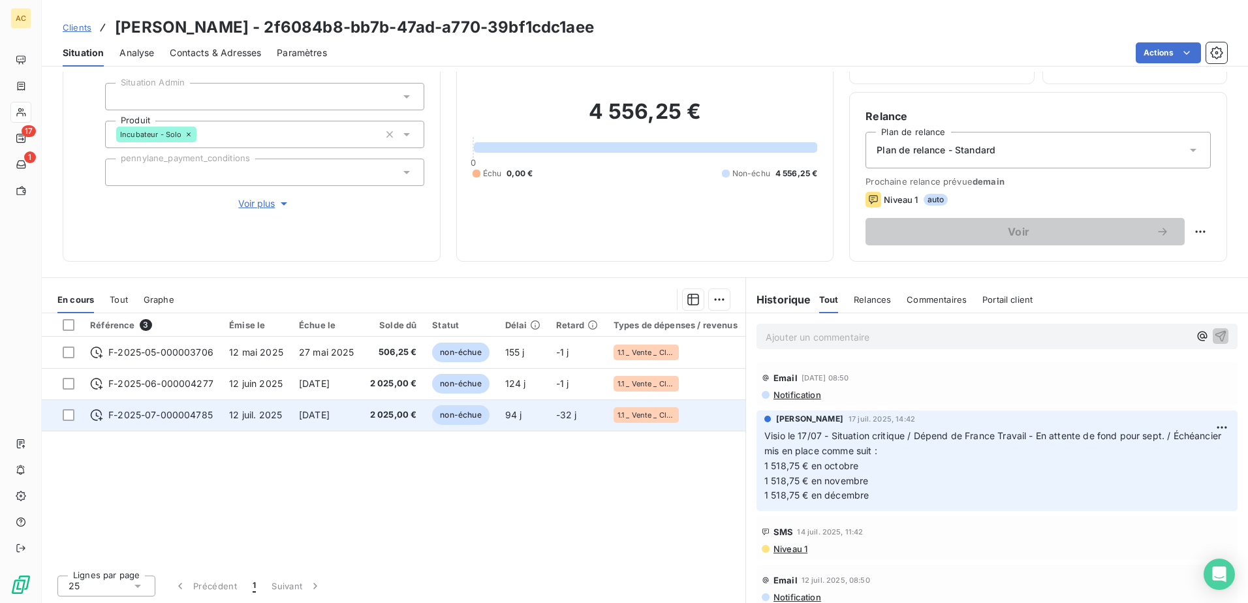
scroll to position [80, 0]
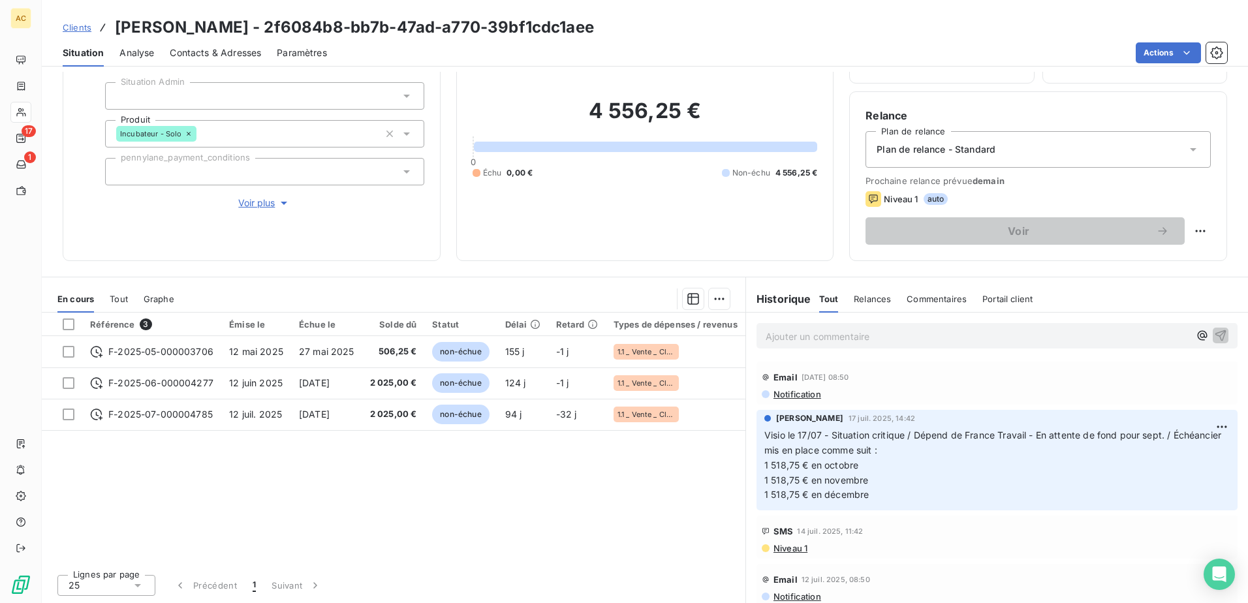
click at [188, 54] on span "Contacts & Adresses" at bounding box center [215, 52] width 91 height 13
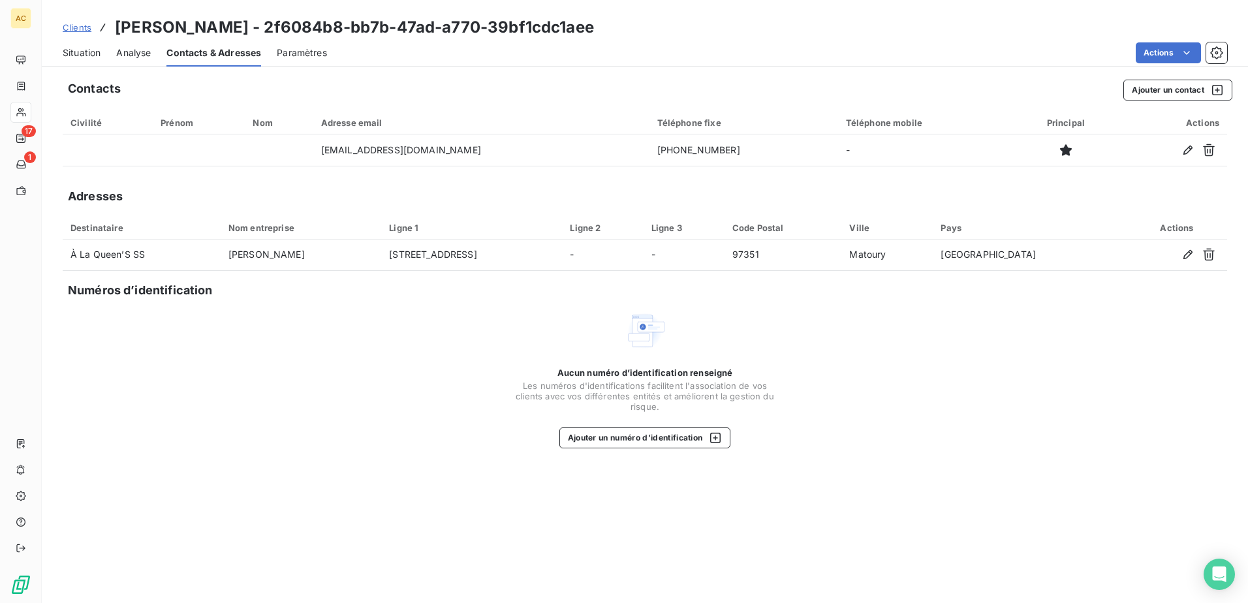
click at [262, 432] on div "Aucun numéro d’identification renseigné Les numéros d'identifications faciliten…" at bounding box center [645, 379] width 1165 height 138
click at [78, 45] on div "Situation" at bounding box center [82, 52] width 38 height 27
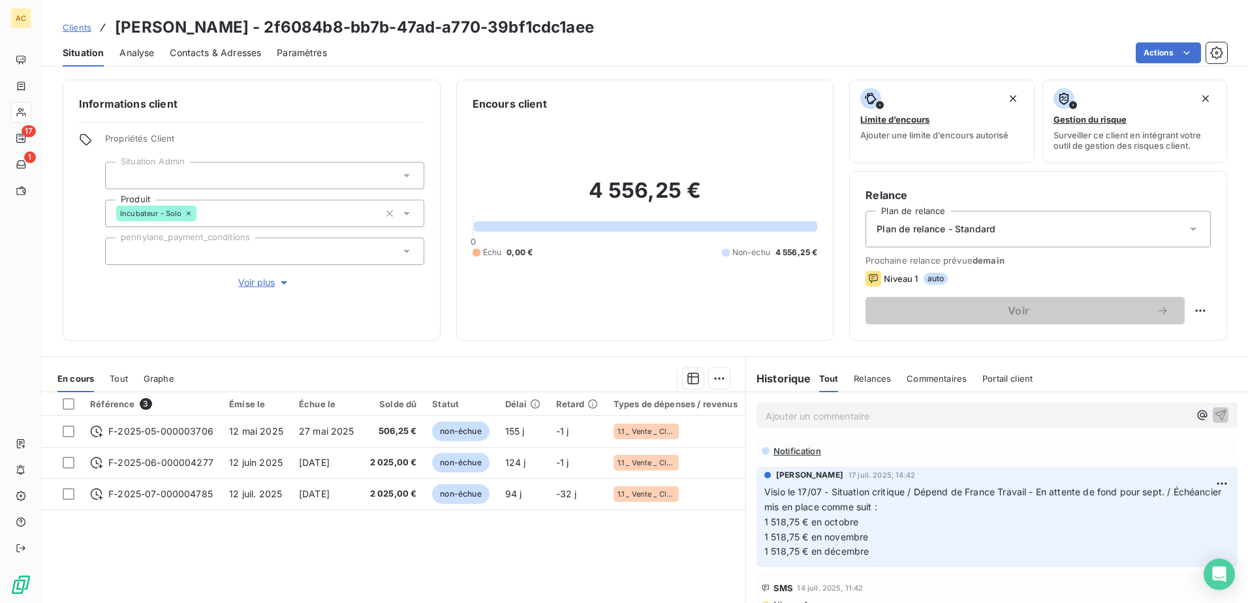
scroll to position [0, 0]
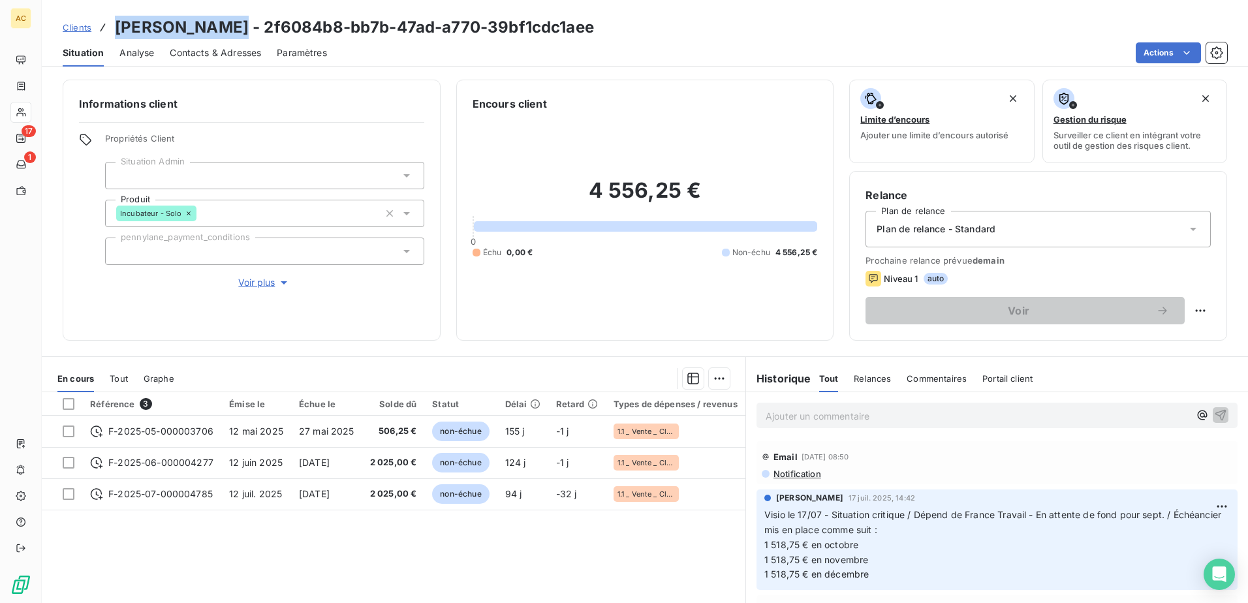
drag, startPoint x: 118, startPoint y: 25, endPoint x: 229, endPoint y: 25, distance: 111.0
click at [229, 25] on h3 "Shirley SOWAH - 2f6084b8-bb7b-47ad-a770-39bf1cdc1aee" at bounding box center [354, 28] width 479 height 24
copy h3 "[PERSON_NAME]"
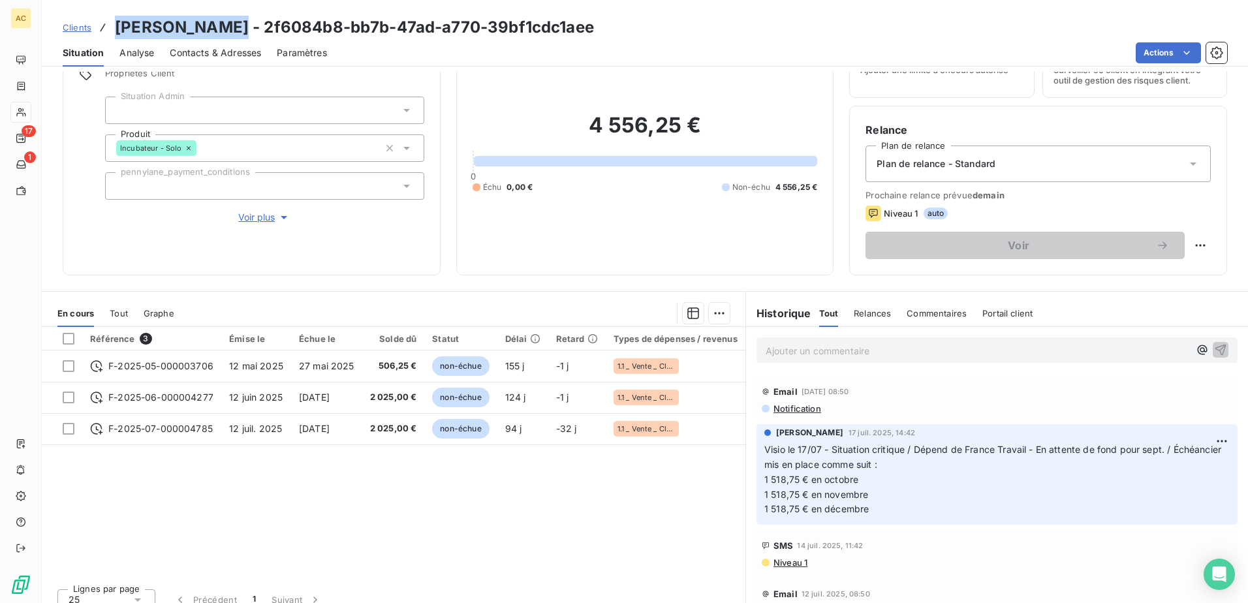
scroll to position [80, 0]
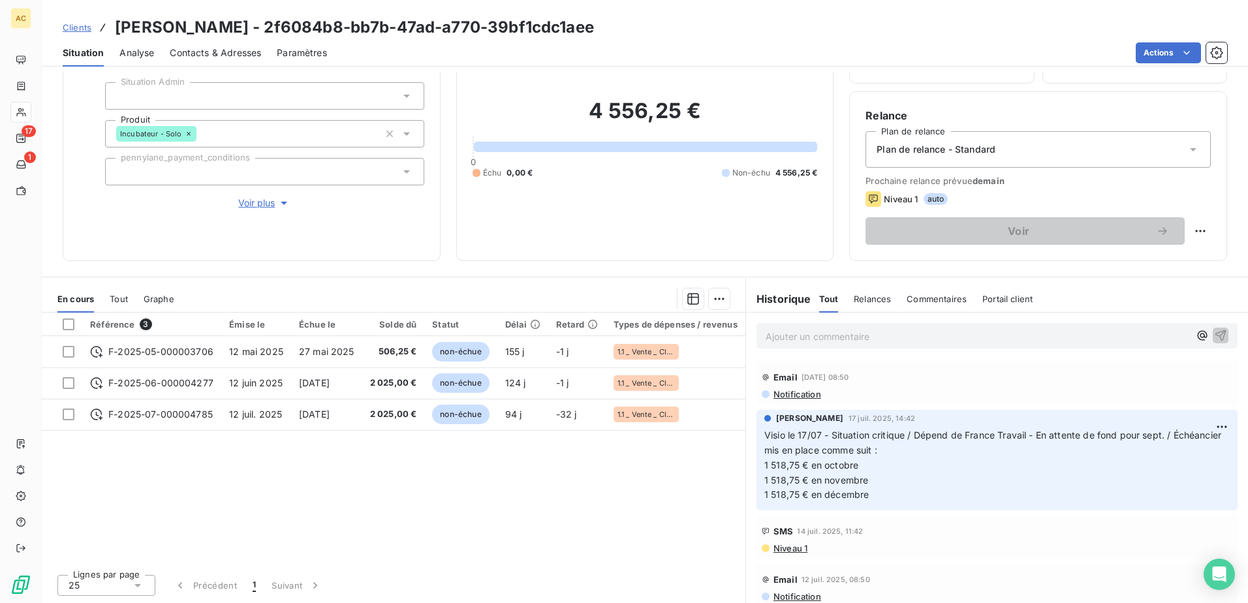
click at [955, 486] on p "Visio le 17/07 - Situation critique / Dépend de France Travail - En attente de …" at bounding box center [998, 465] width 466 height 74
drag, startPoint x: 859, startPoint y: 462, endPoint x: 789, endPoint y: 457, distance: 70.7
click at [789, 457] on p "Visio le 17/07 - Situation critique / Dépend de France Travail - En attente de …" at bounding box center [998, 465] width 466 height 74
drag, startPoint x: 789, startPoint y: 457, endPoint x: 870, endPoint y: 462, distance: 81.1
click at [870, 462] on p "Visio le 17/07 - Situation critique / Dépend de France Travail - En attente de …" at bounding box center [998, 465] width 466 height 74
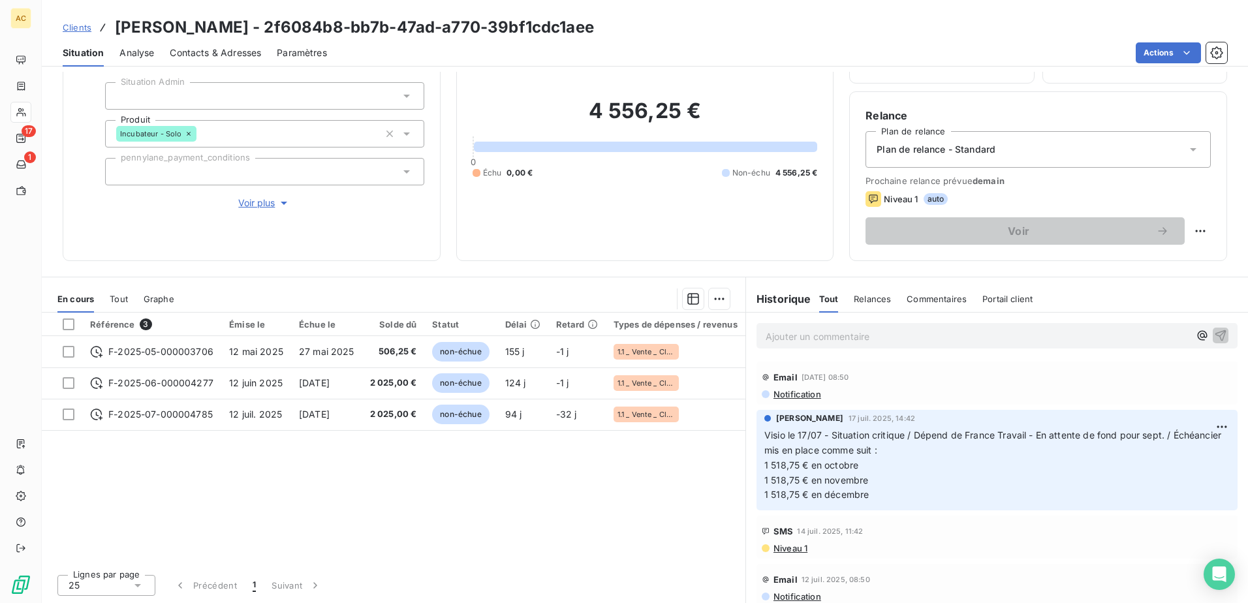
click at [944, 481] on p "Visio le 17/07 - Situation critique / Dépend de France Travail - En attente de …" at bounding box center [998, 465] width 466 height 74
click at [813, 346] on div "Ajouter un commentaire ﻿" at bounding box center [997, 335] width 481 height 25
click at [816, 340] on p "Ajouter un commentaire ﻿" at bounding box center [978, 336] width 424 height 16
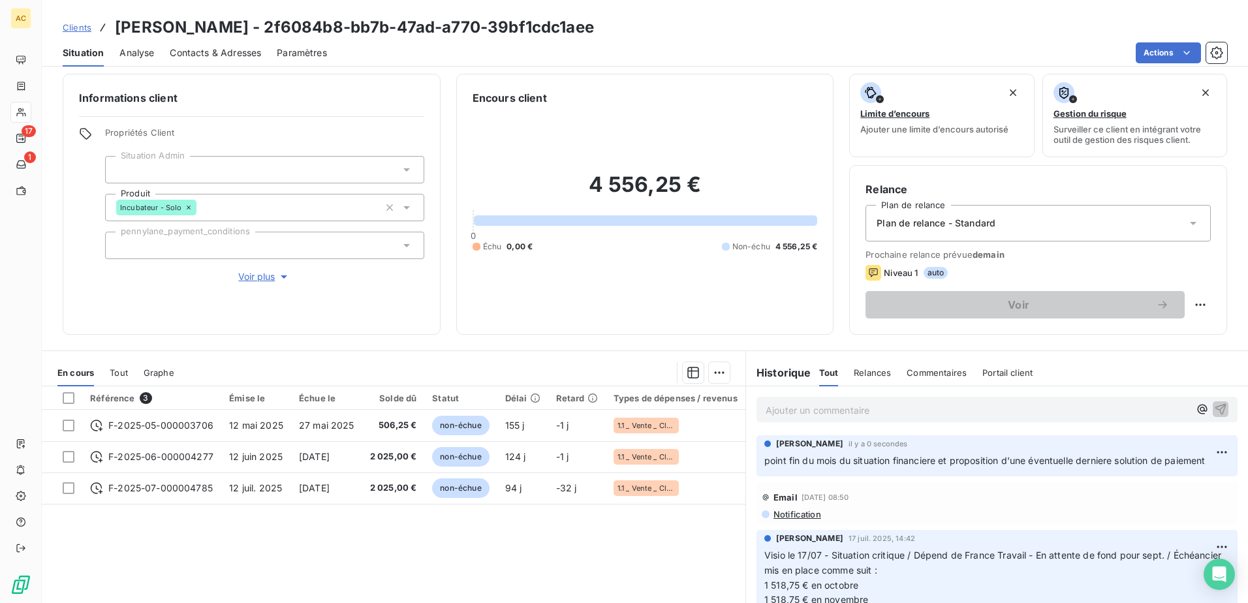
scroll to position [0, 0]
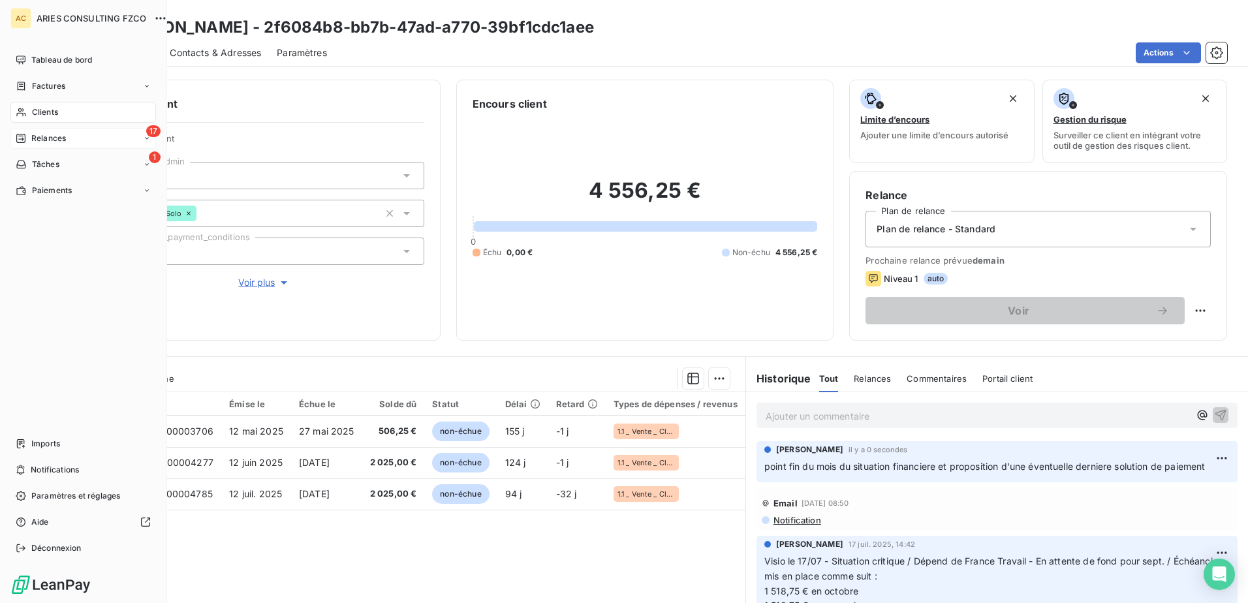
click at [18, 137] on icon at bounding box center [21, 138] width 10 height 10
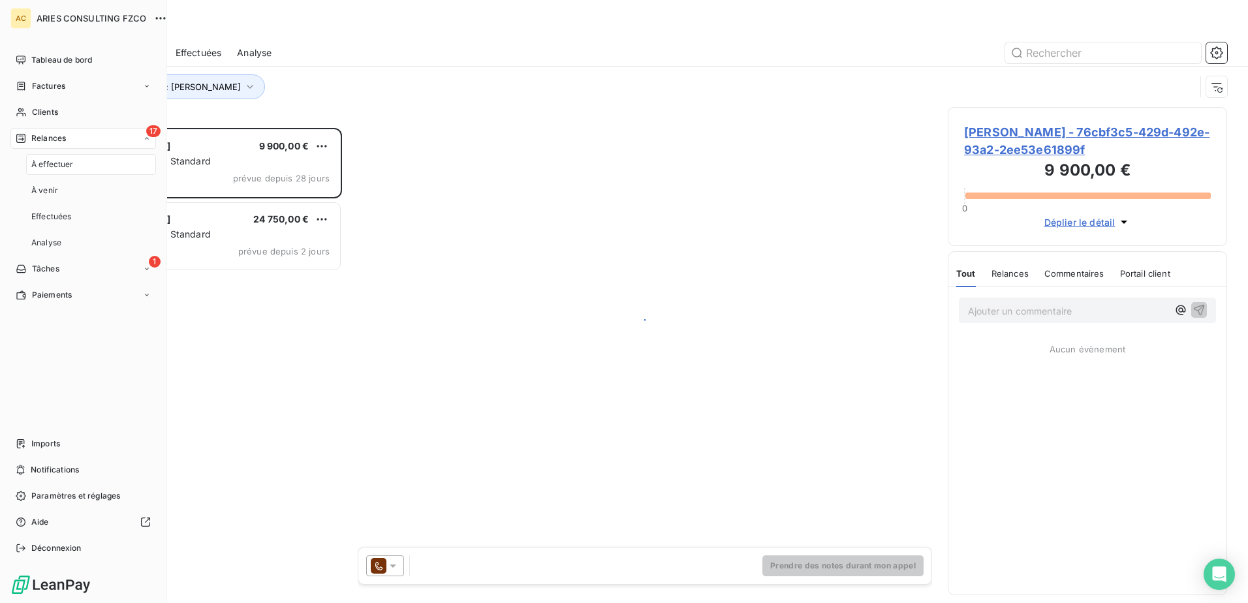
scroll to position [466, 270]
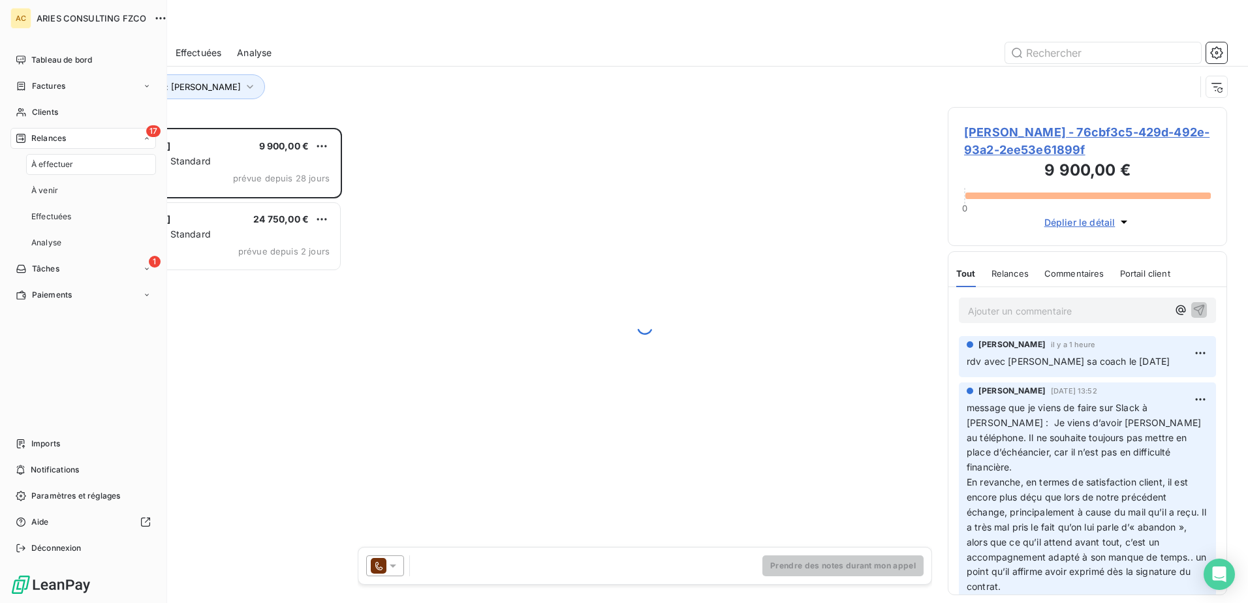
click at [57, 163] on span "À effectuer" at bounding box center [52, 165] width 42 height 12
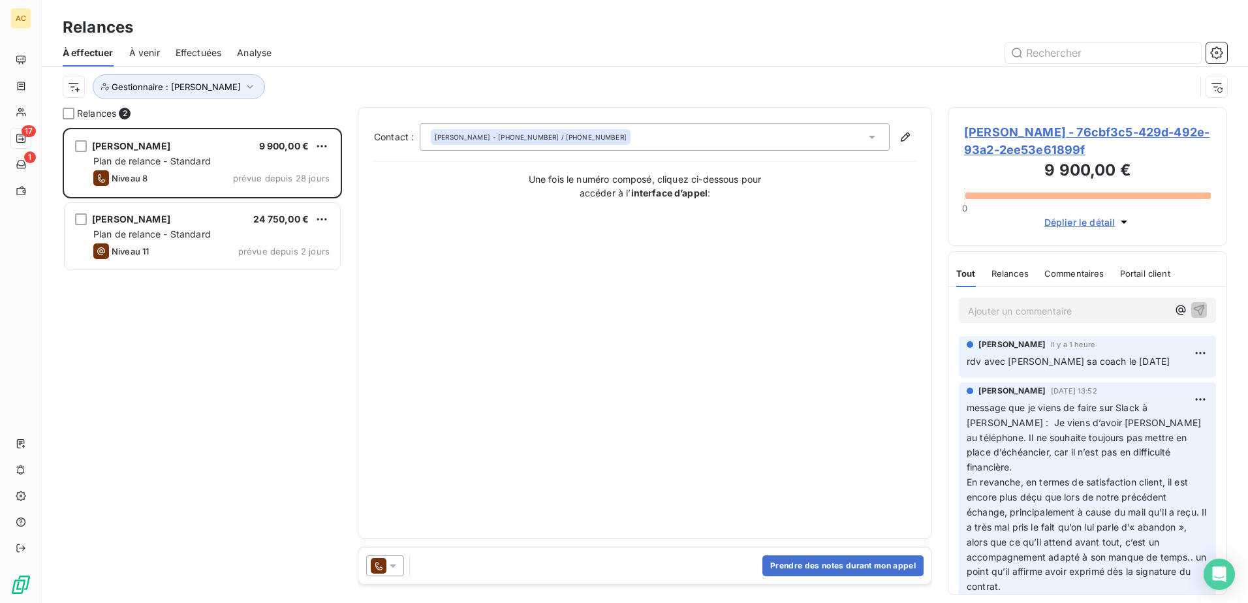
click at [276, 356] on div "Jérôme Certain 9 900,00 € Plan de relance - Standard Niveau 8 prévue depuis 28 …" at bounding box center [202, 365] width 279 height 475
click at [244, 85] on icon "button" at bounding box center [250, 86] width 13 height 13
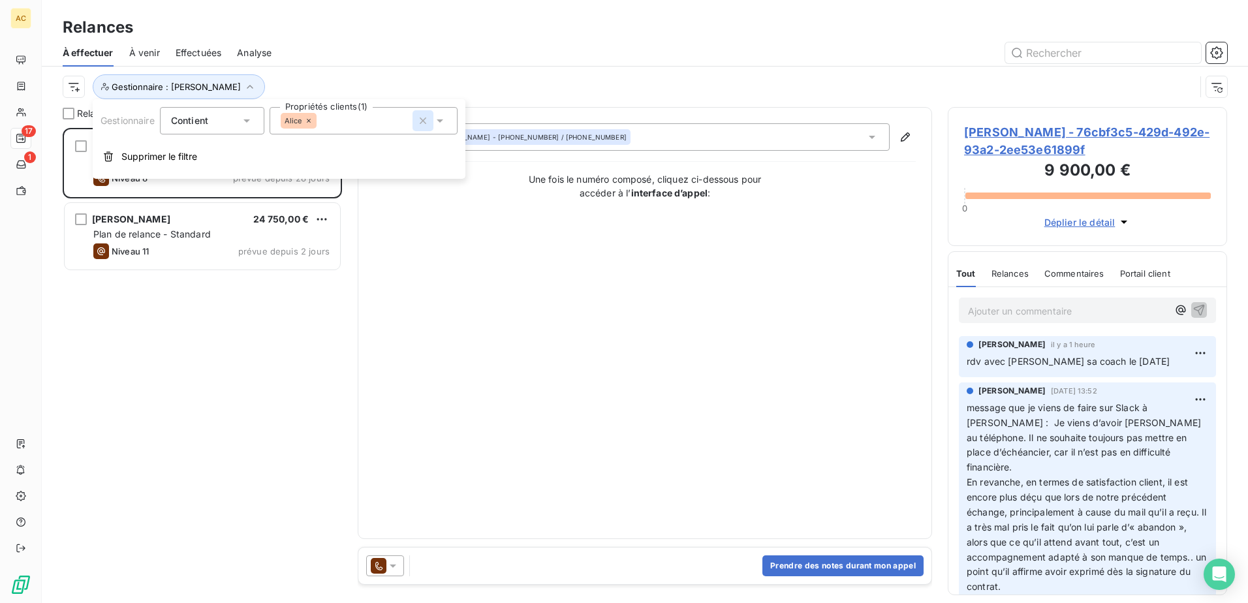
click at [428, 121] on icon "button" at bounding box center [423, 120] width 13 height 13
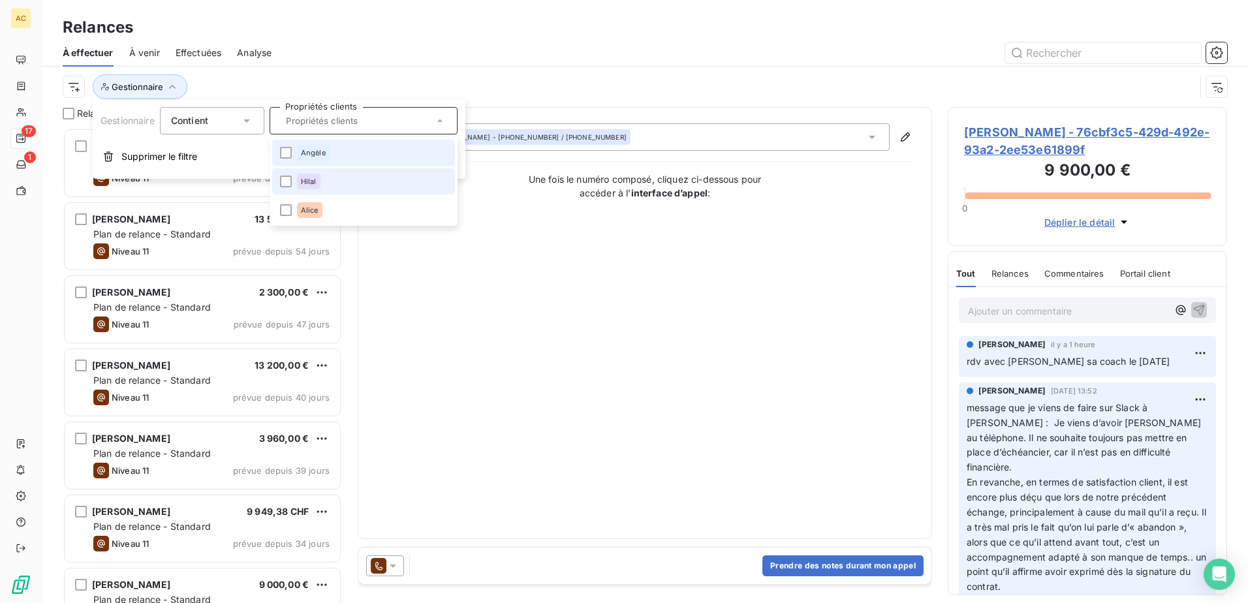
scroll to position [466, 270]
click at [316, 158] on div "Angèle" at bounding box center [313, 153] width 33 height 16
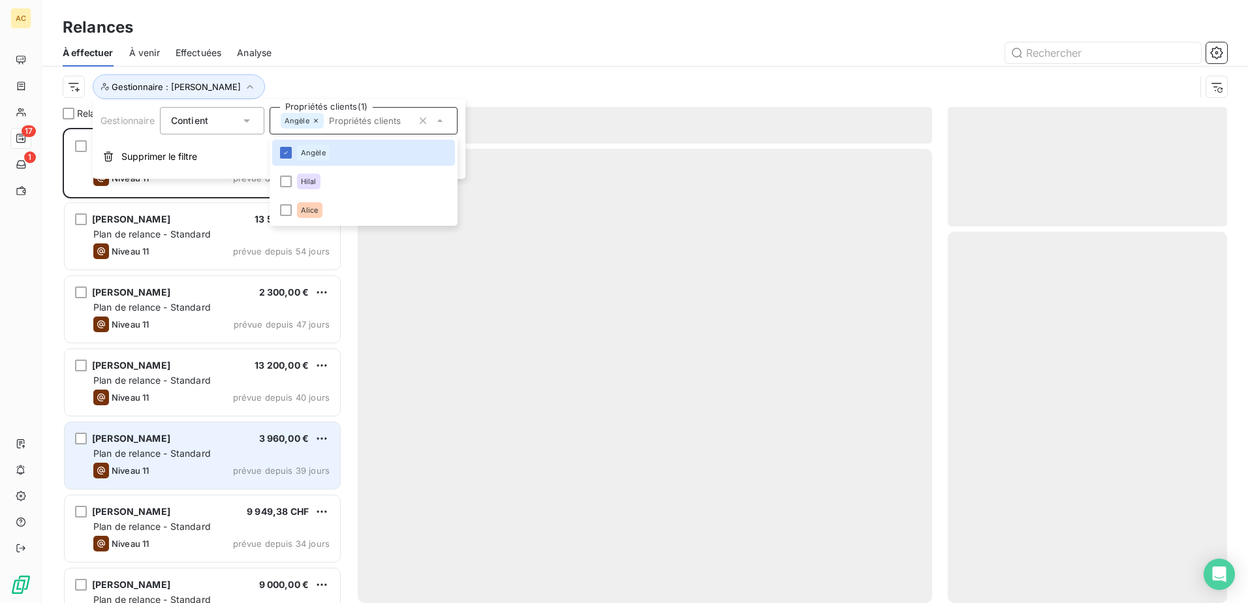
scroll to position [466, 270]
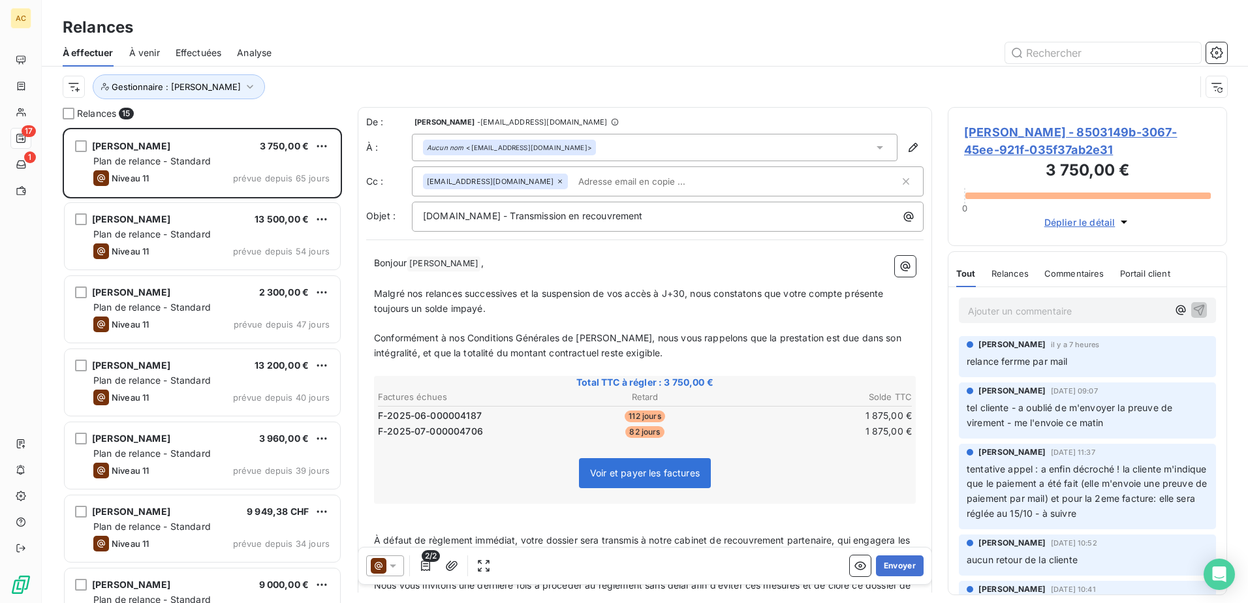
click at [392, 57] on div at bounding box center [757, 52] width 940 height 21
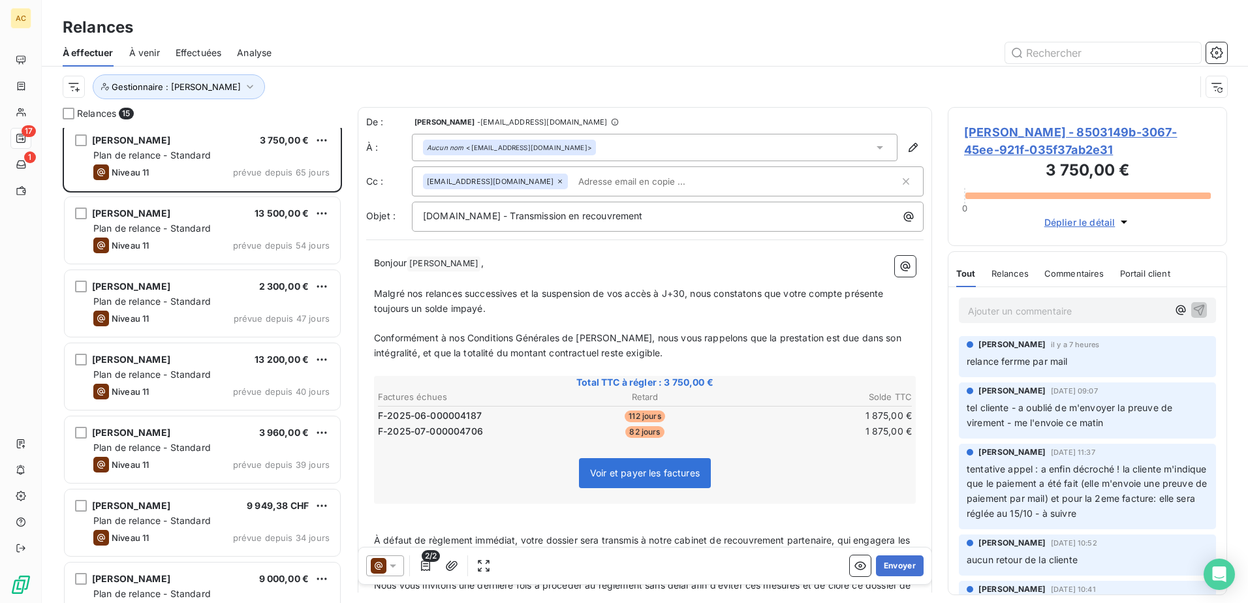
scroll to position [0, 0]
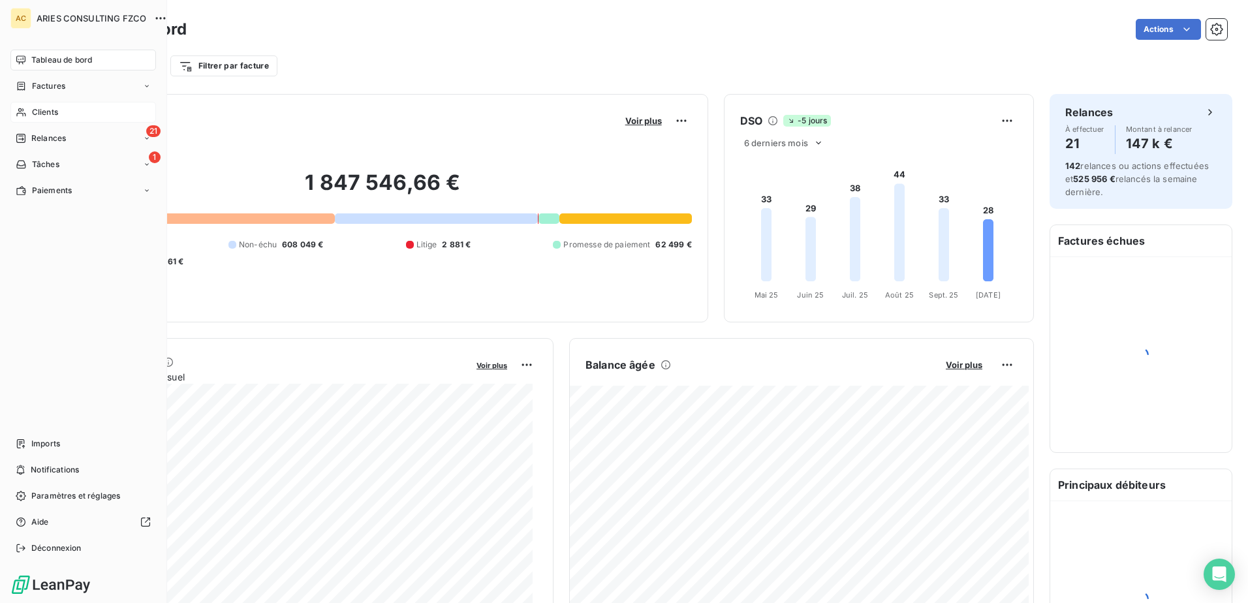
click at [32, 112] on span "Clients" at bounding box center [45, 112] width 26 height 12
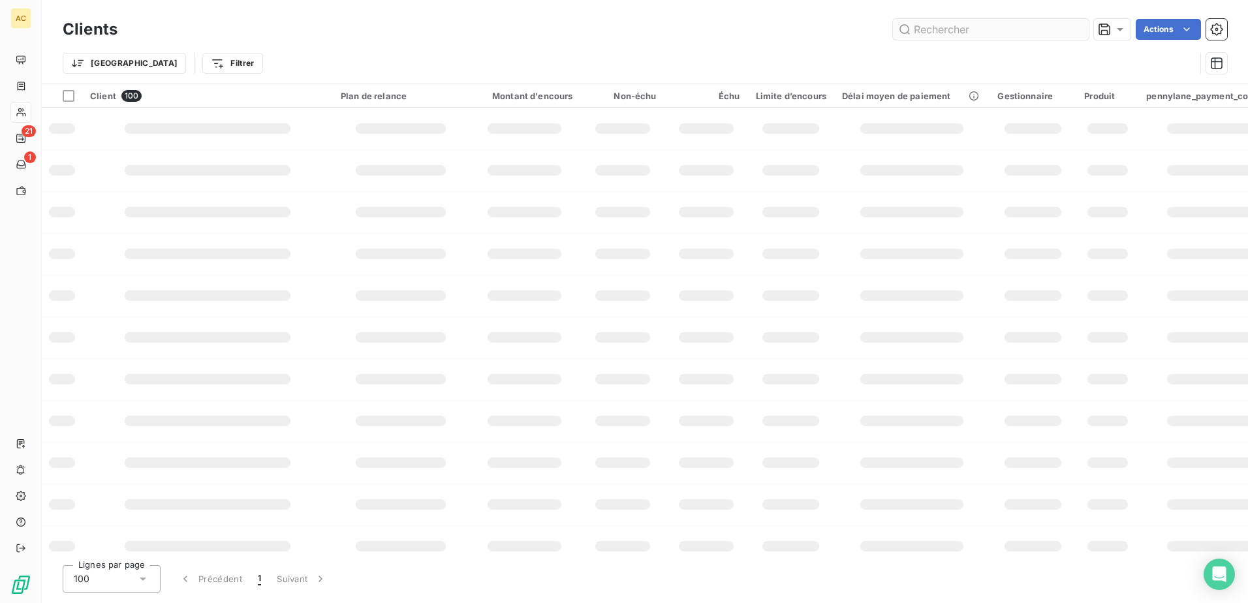
click at [955, 31] on input "text" at bounding box center [991, 29] width 196 height 21
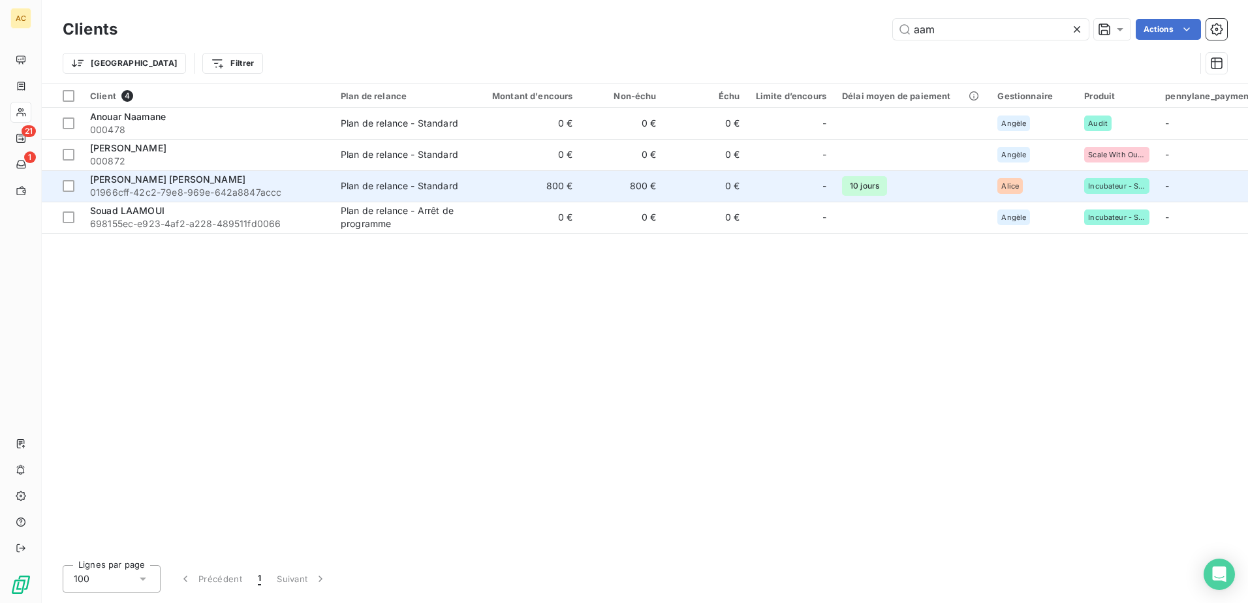
type input "aam"
click at [458, 185] on div "Plan de relance - Standard" at bounding box center [400, 186] width 118 height 13
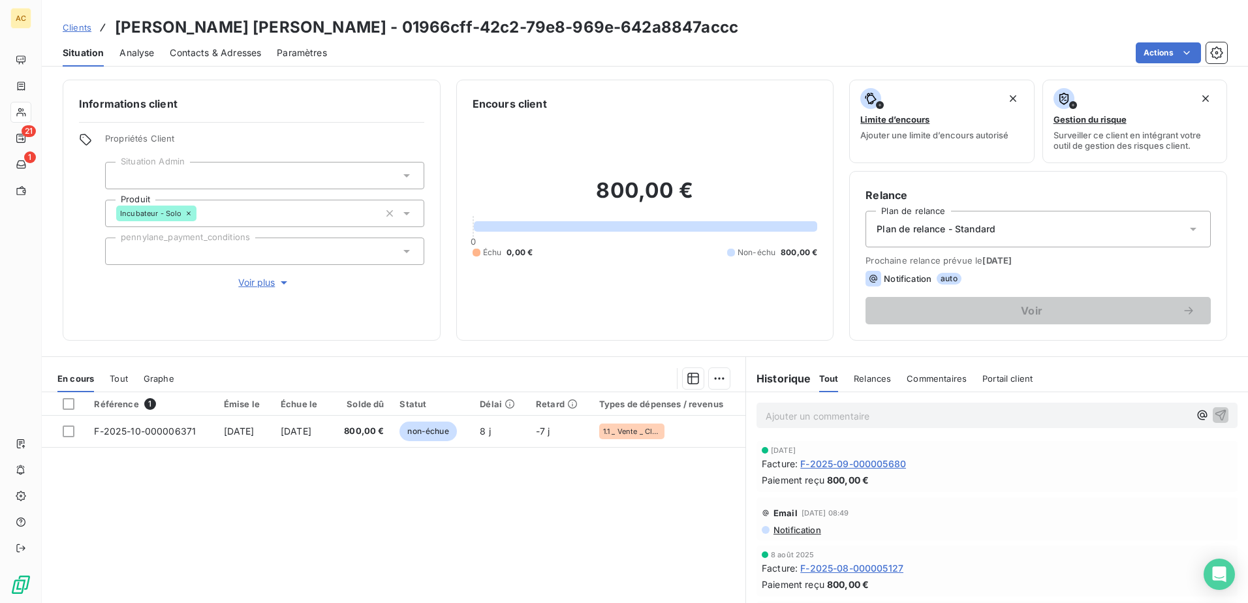
click at [263, 286] on span "Voir plus" at bounding box center [264, 282] width 52 height 13
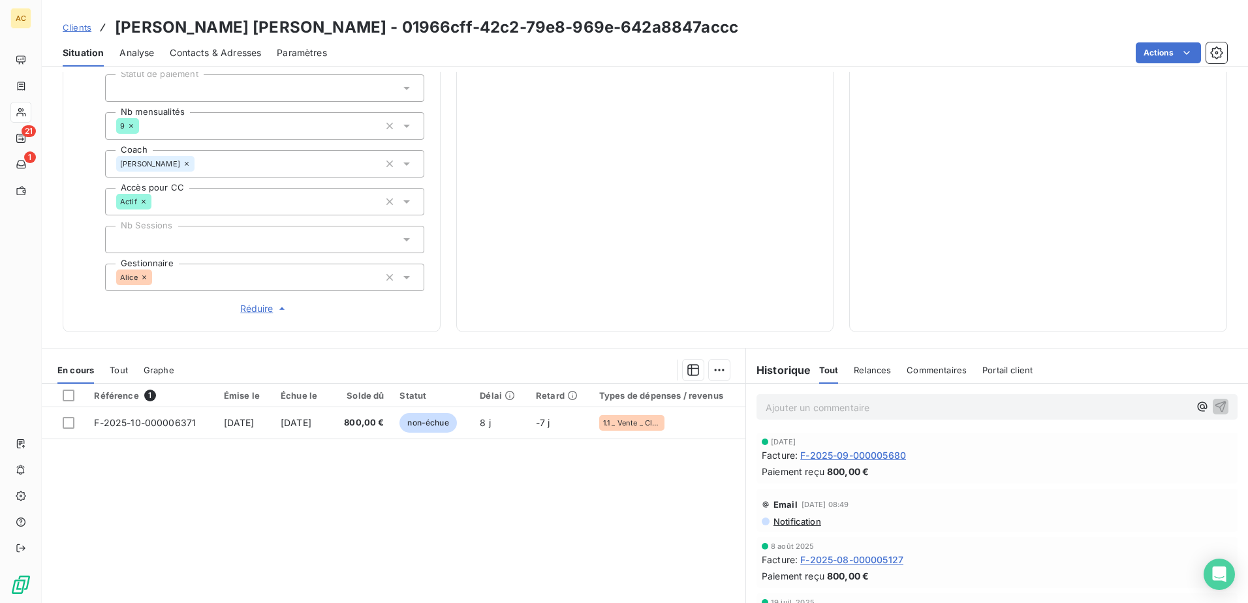
scroll to position [392, 0]
click at [266, 303] on span "Réduire" at bounding box center [264, 307] width 48 height 13
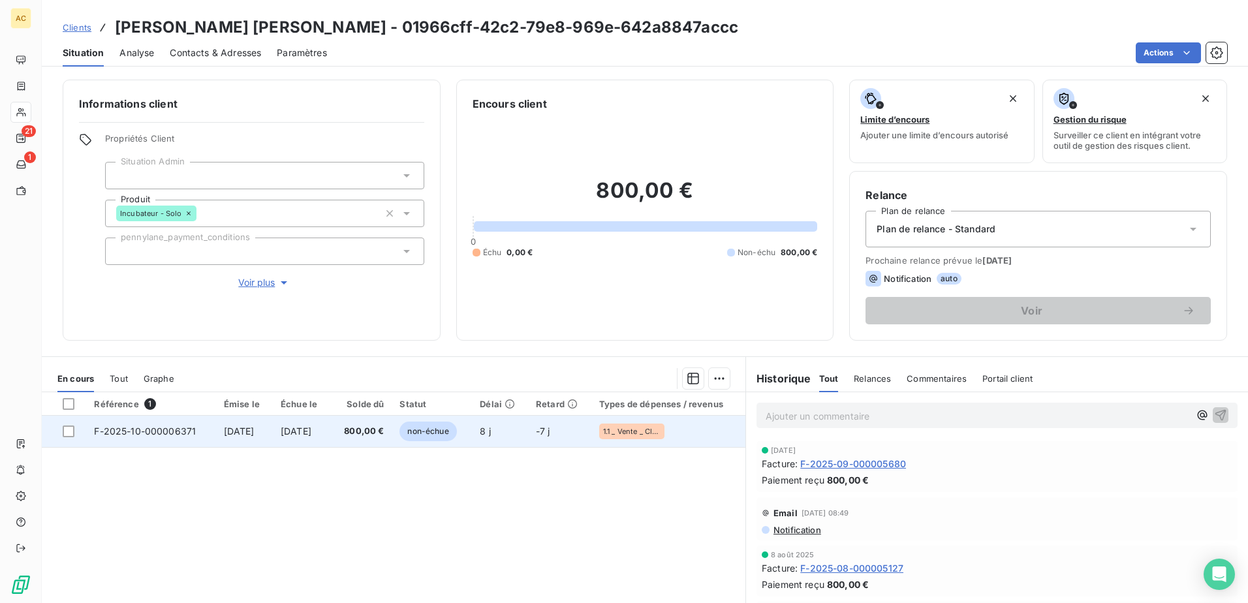
click at [311, 434] on span "[DATE]" at bounding box center [296, 431] width 31 height 11
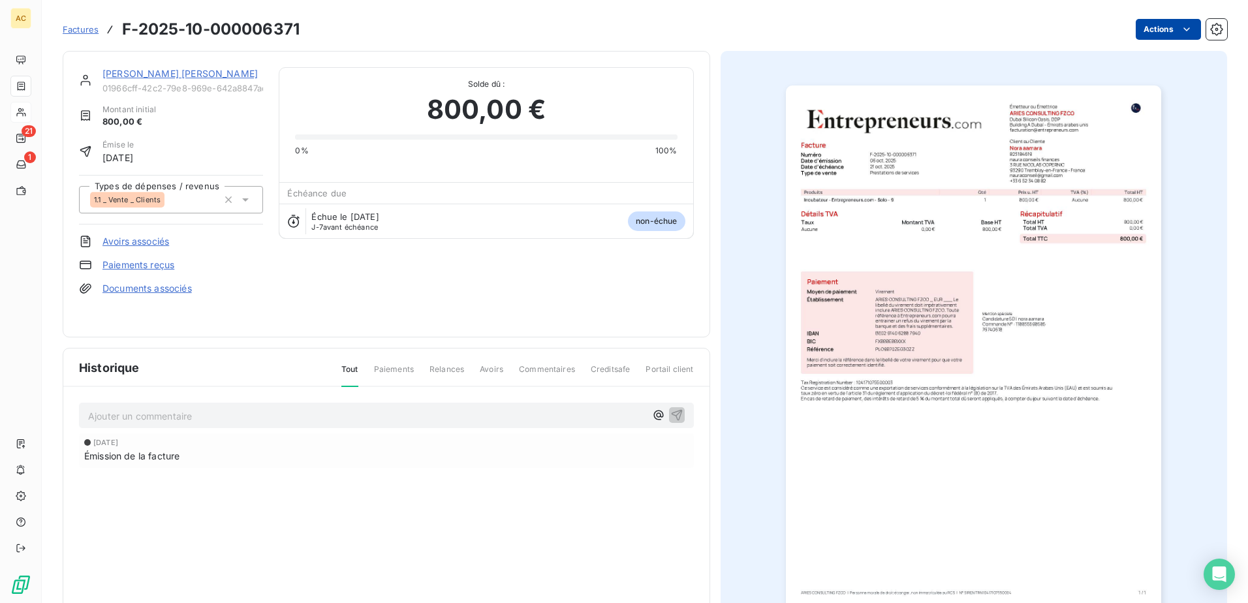
click at [1185, 27] on html "AC 21 1 Factures F-2025-10-000006371 Actions Nora aamara 01966cff-42c2-79e8-969…" at bounding box center [624, 301] width 1248 height 603
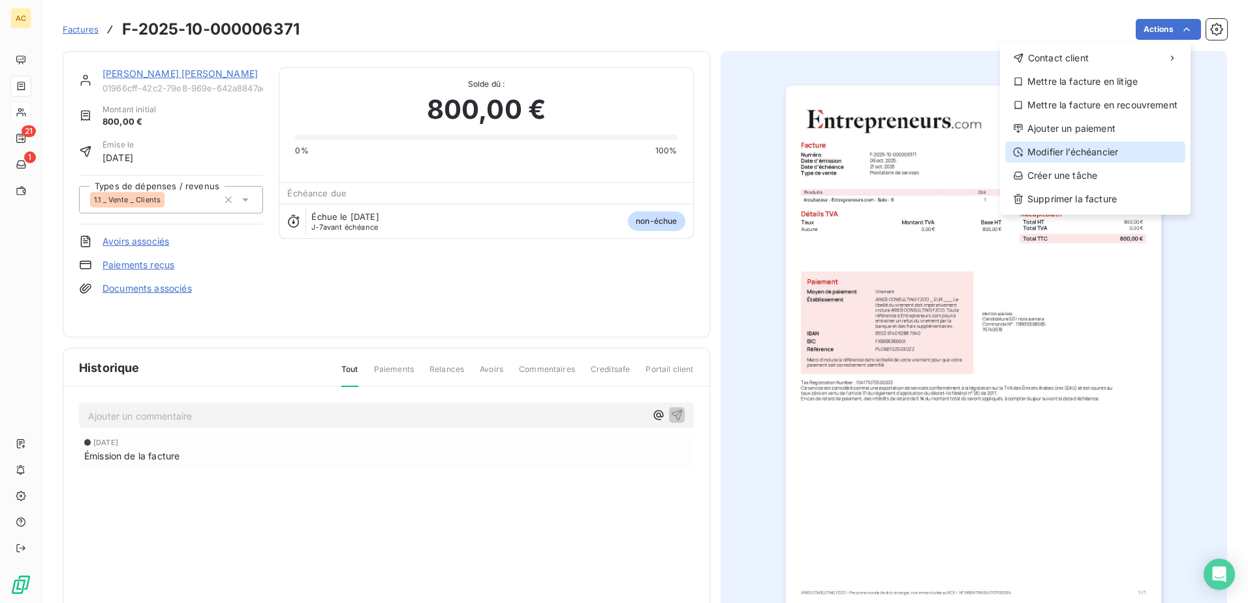
click at [1060, 152] on div "Modifier l’échéancier" at bounding box center [1095, 152] width 180 height 21
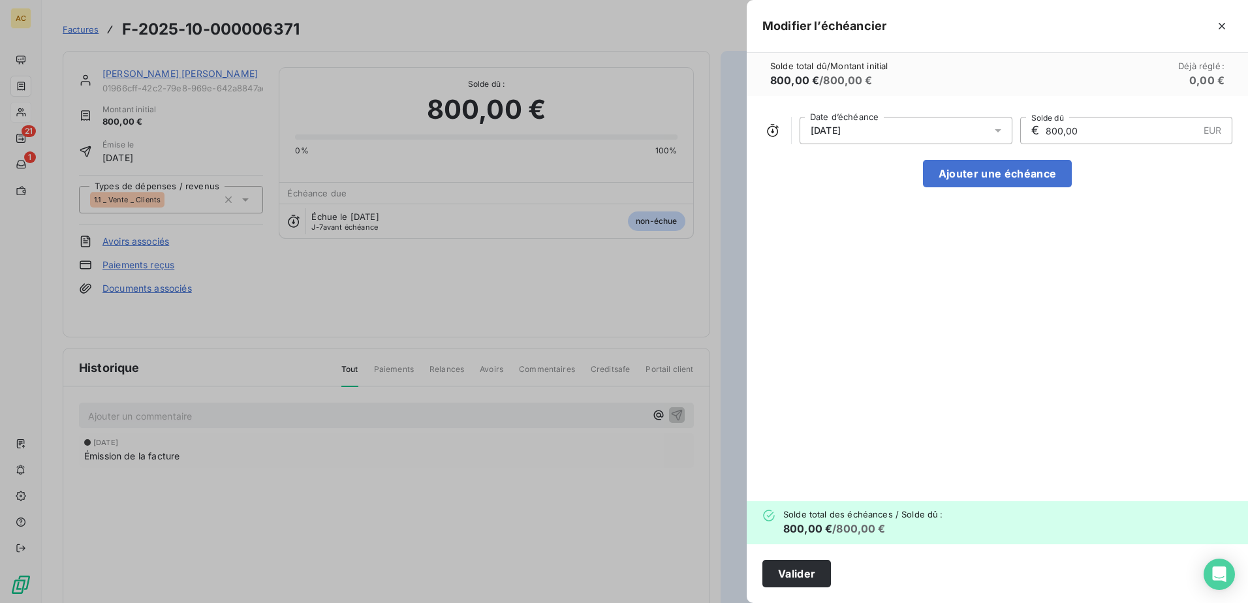
click at [921, 123] on div "21/10/2025" at bounding box center [906, 130] width 213 height 27
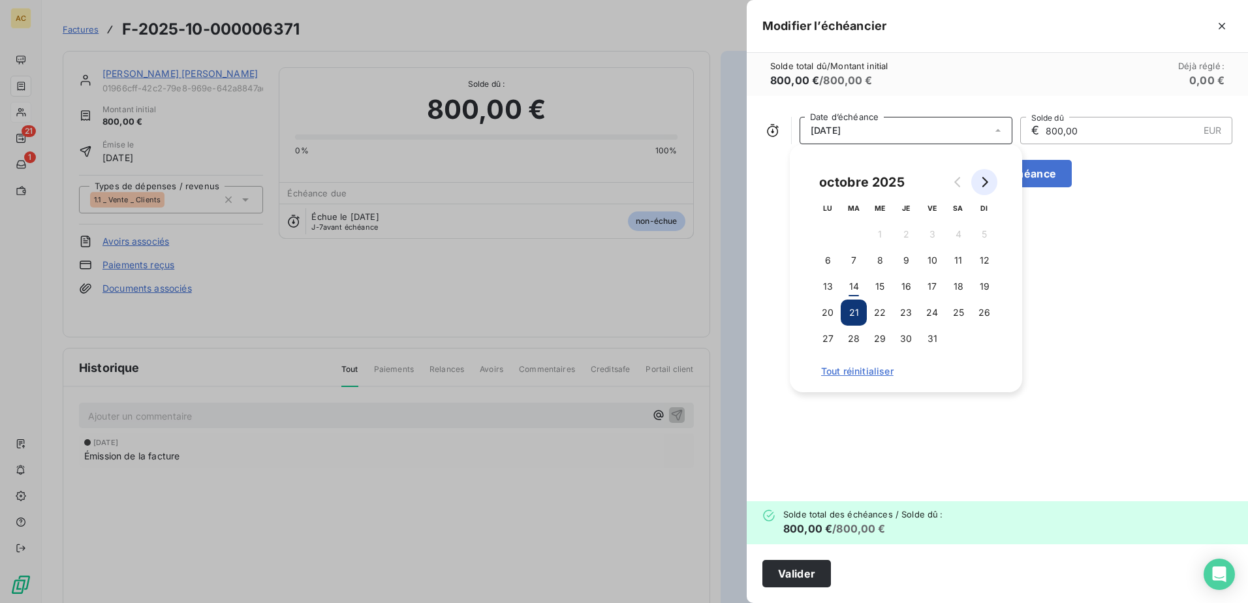
click at [981, 185] on icon "Go to next month" at bounding box center [984, 182] width 10 height 10
click at [991, 178] on button "Go to next month" at bounding box center [985, 182] width 26 height 26
click at [965, 186] on button "Go to previous month" at bounding box center [958, 182] width 26 height 26
click at [928, 309] on button "21" at bounding box center [932, 313] width 26 height 26
click at [1099, 131] on input "800,00" at bounding box center [1122, 131] width 154 height 26
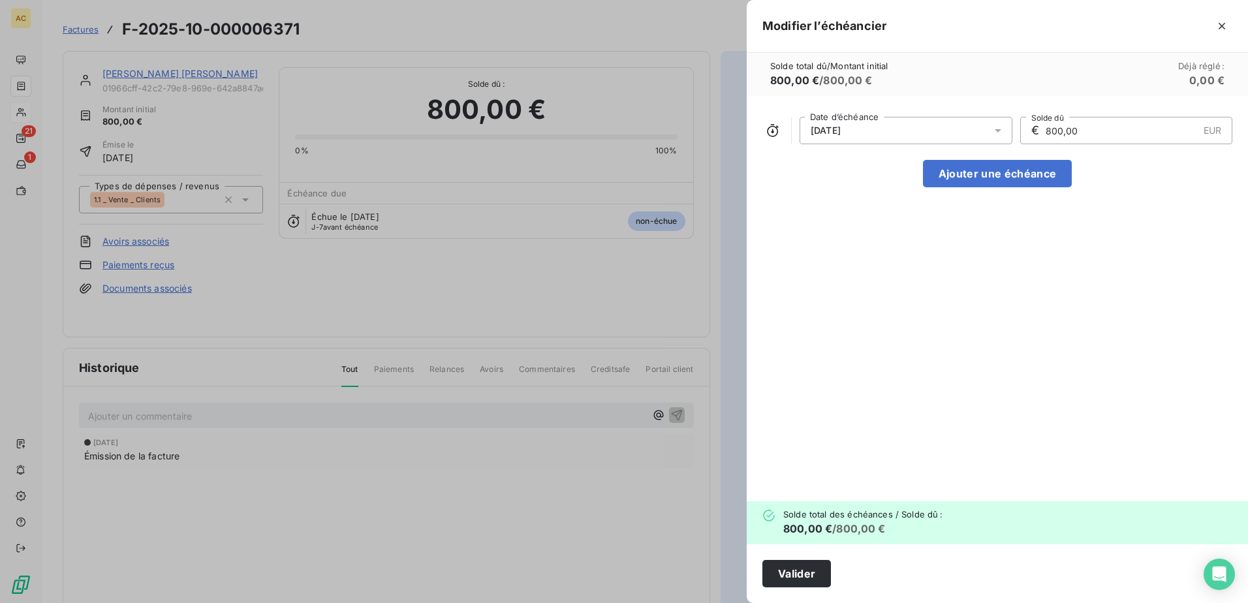
click at [1099, 131] on input "800,00" at bounding box center [1122, 131] width 154 height 26
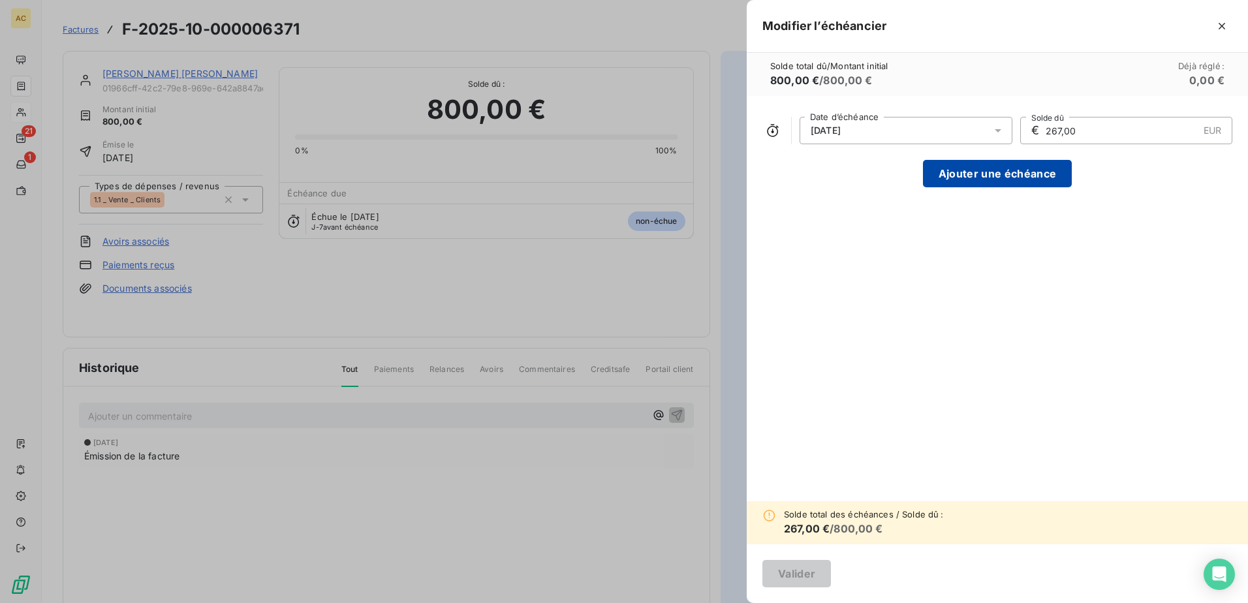
type input "267,00"
click at [998, 183] on button "Ajouter une échéance" at bounding box center [997, 173] width 149 height 27
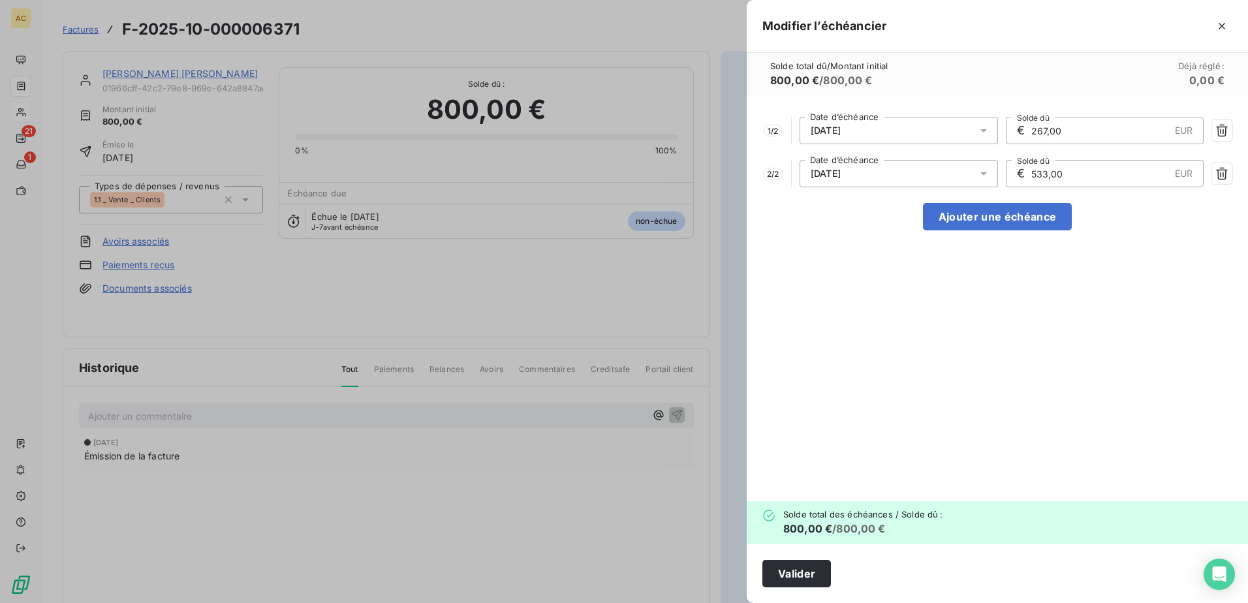
click at [1086, 172] on input "533,00" at bounding box center [1100, 174] width 140 height 26
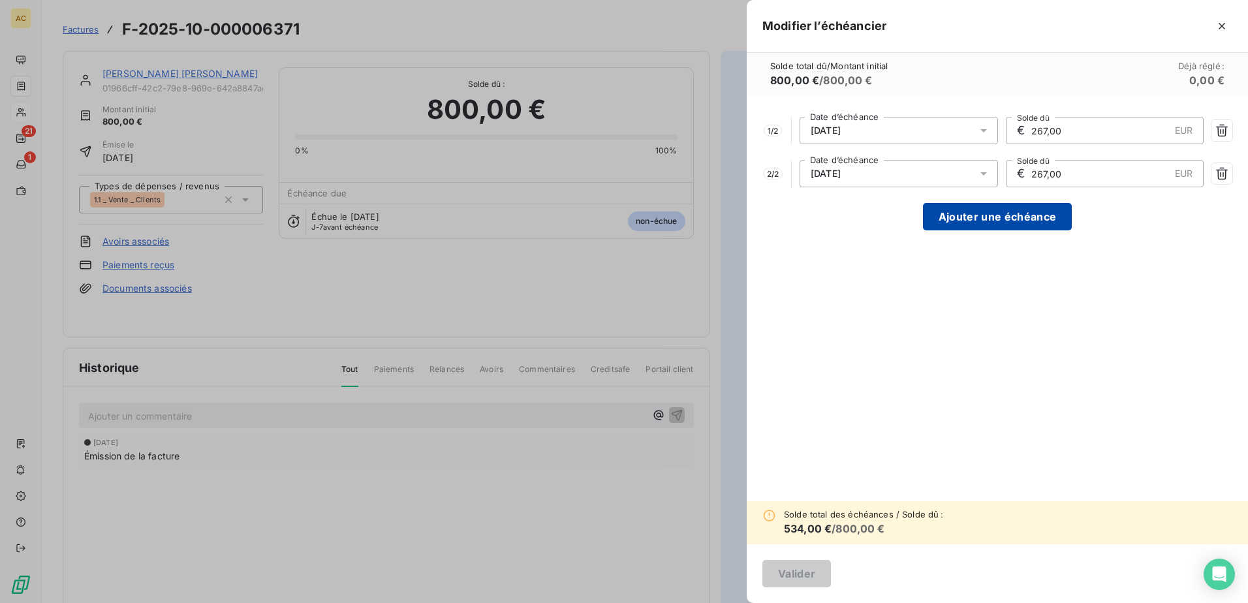
type input "267,00"
click at [974, 217] on button "Ajouter une échéance" at bounding box center [997, 216] width 149 height 27
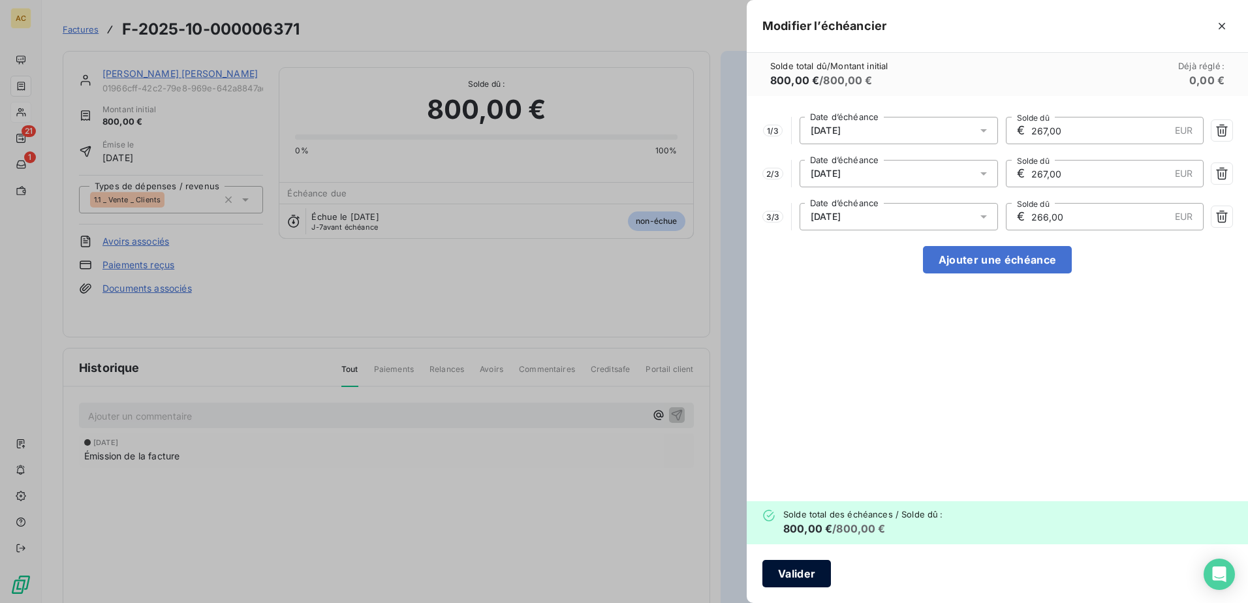
click at [800, 575] on button "Valider" at bounding box center [797, 573] width 69 height 27
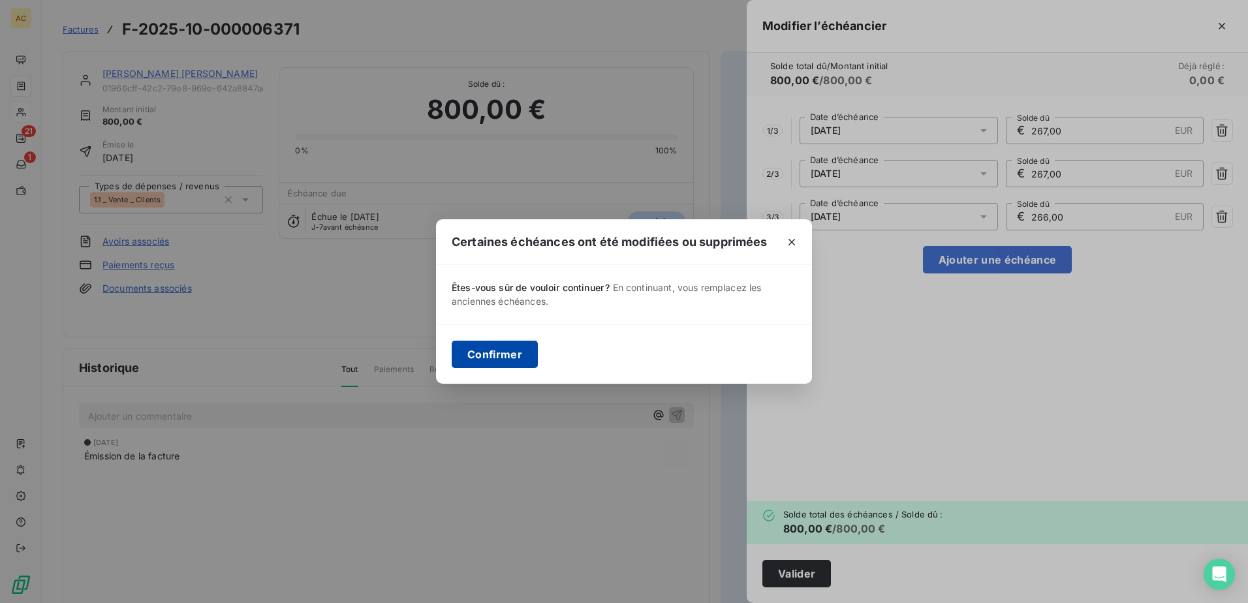
click at [514, 360] on button "Confirmer" at bounding box center [495, 354] width 86 height 27
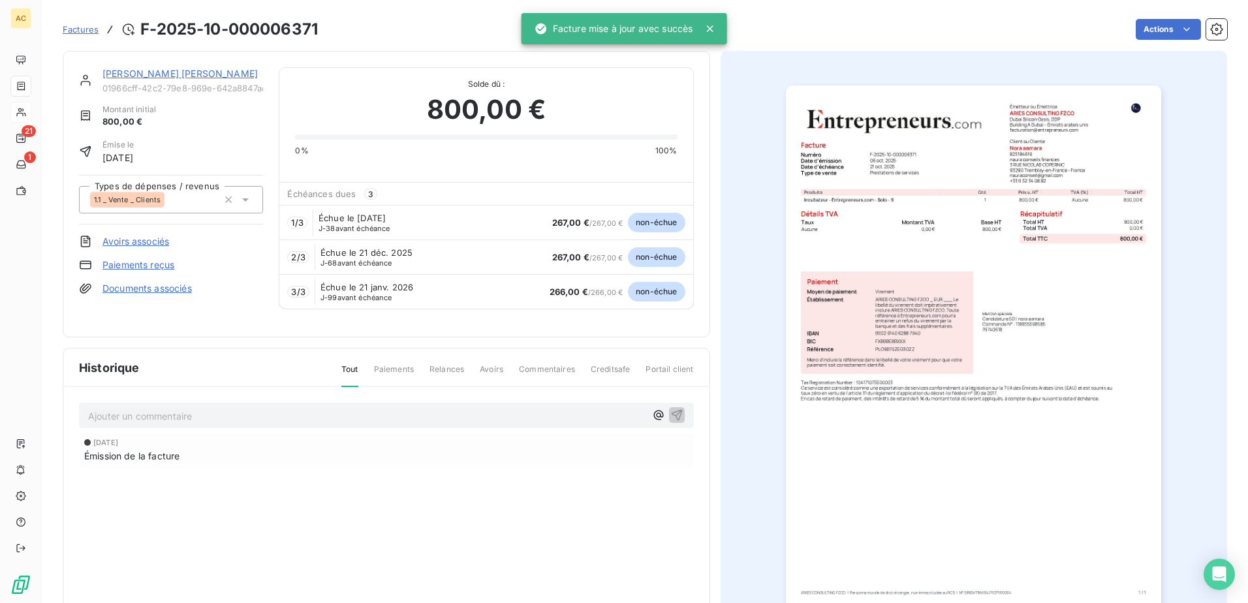
click at [402, 500] on div "6 oct. 2025 Émission de la facture" at bounding box center [386, 477] width 615 height 87
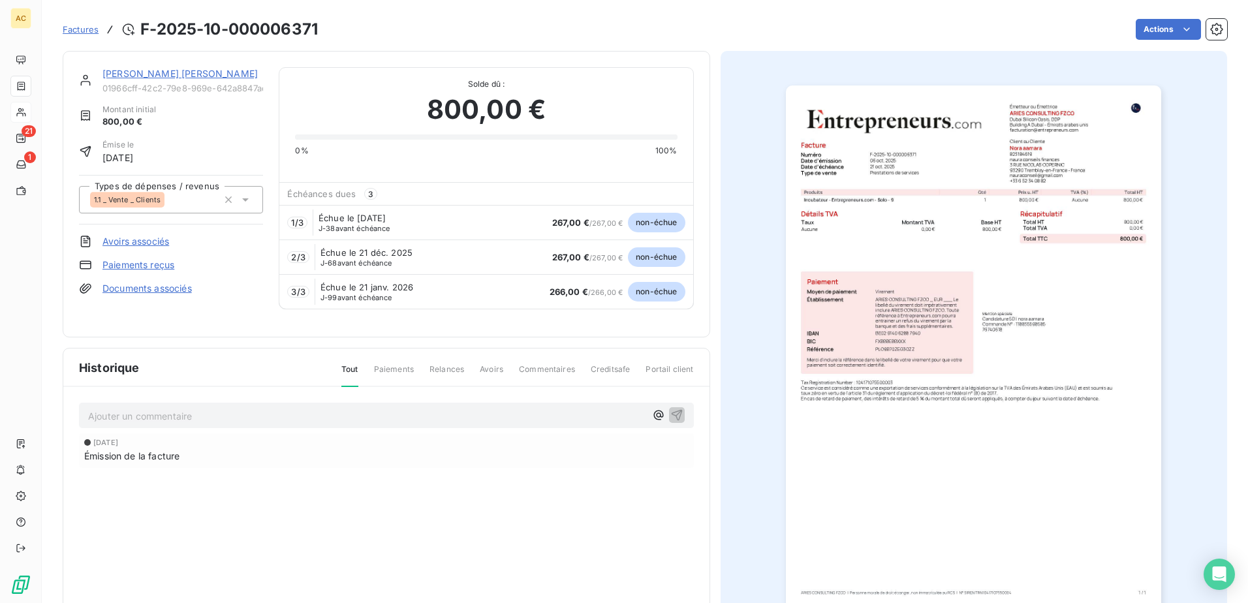
click at [89, 25] on span "Factures" at bounding box center [81, 29] width 36 height 10
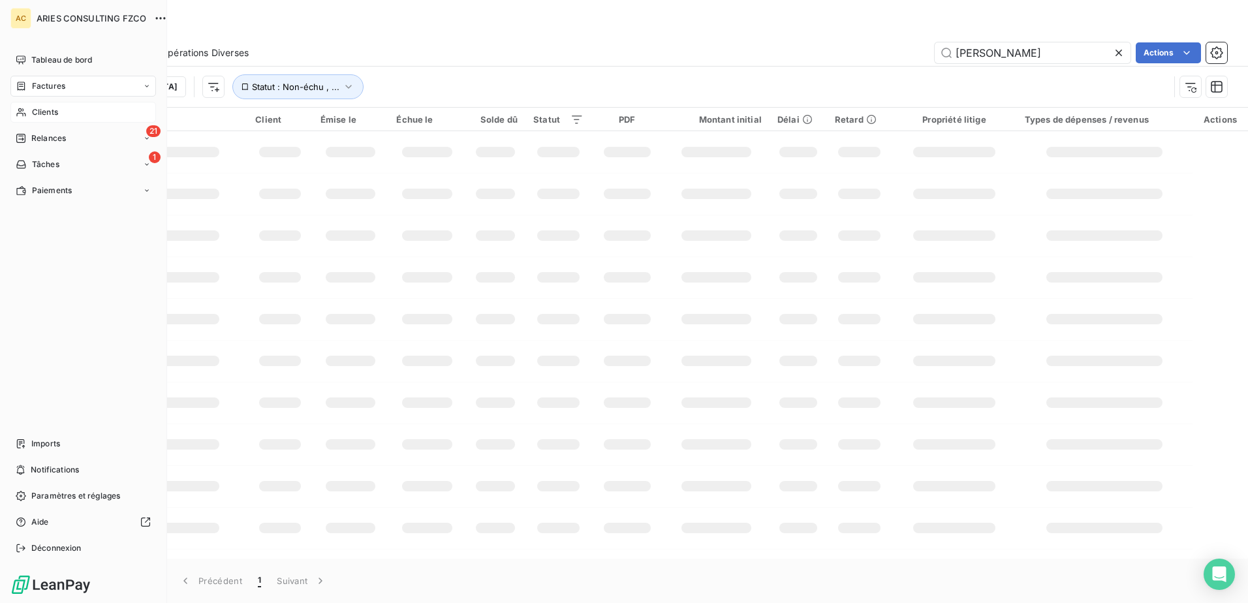
click at [30, 111] on div "Clients" at bounding box center [83, 112] width 146 height 21
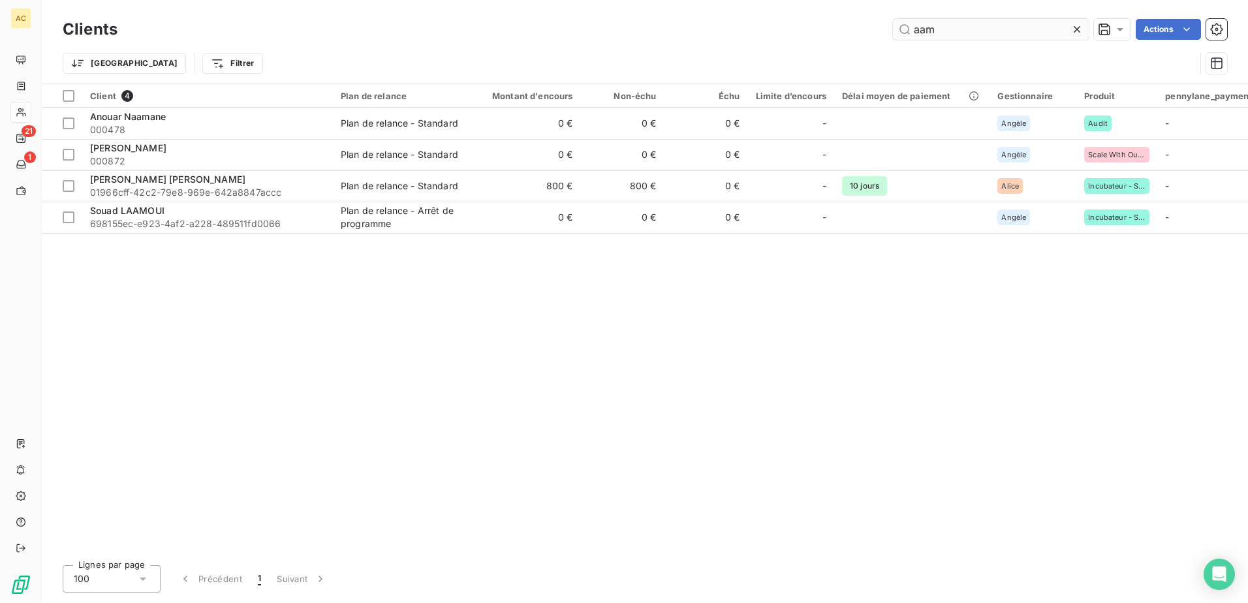
click at [961, 32] on input "aam" at bounding box center [991, 29] width 196 height 21
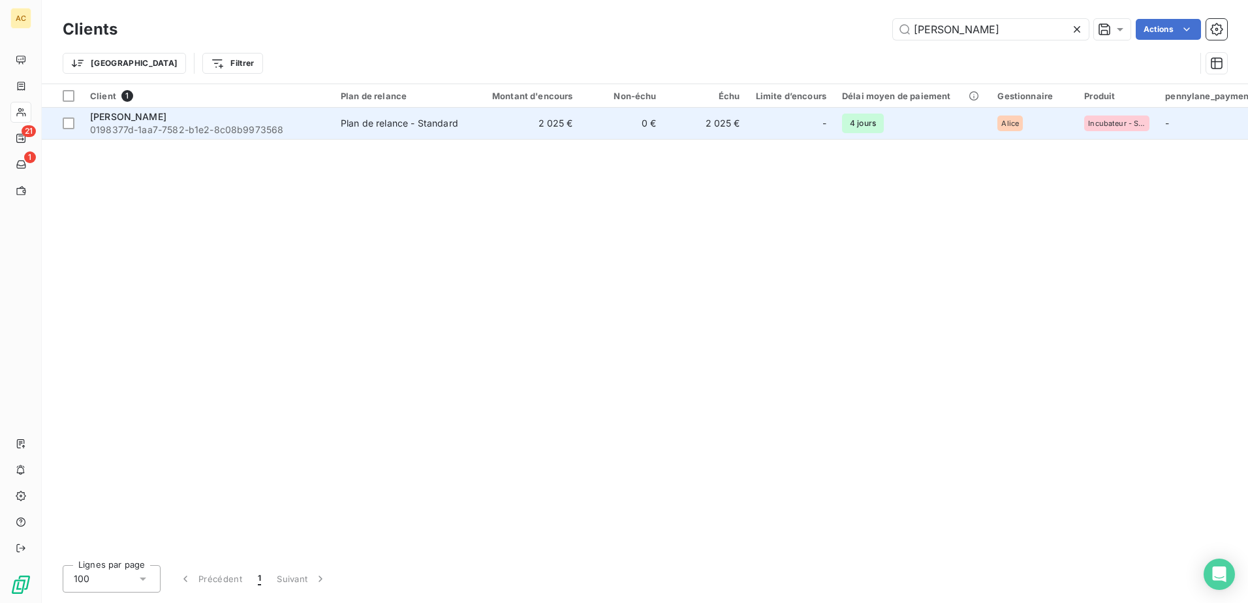
type input "giovanni"
click at [257, 124] on span "0198377d-1aa7-7582-b1e2-8c08b9973568" at bounding box center [207, 129] width 235 height 13
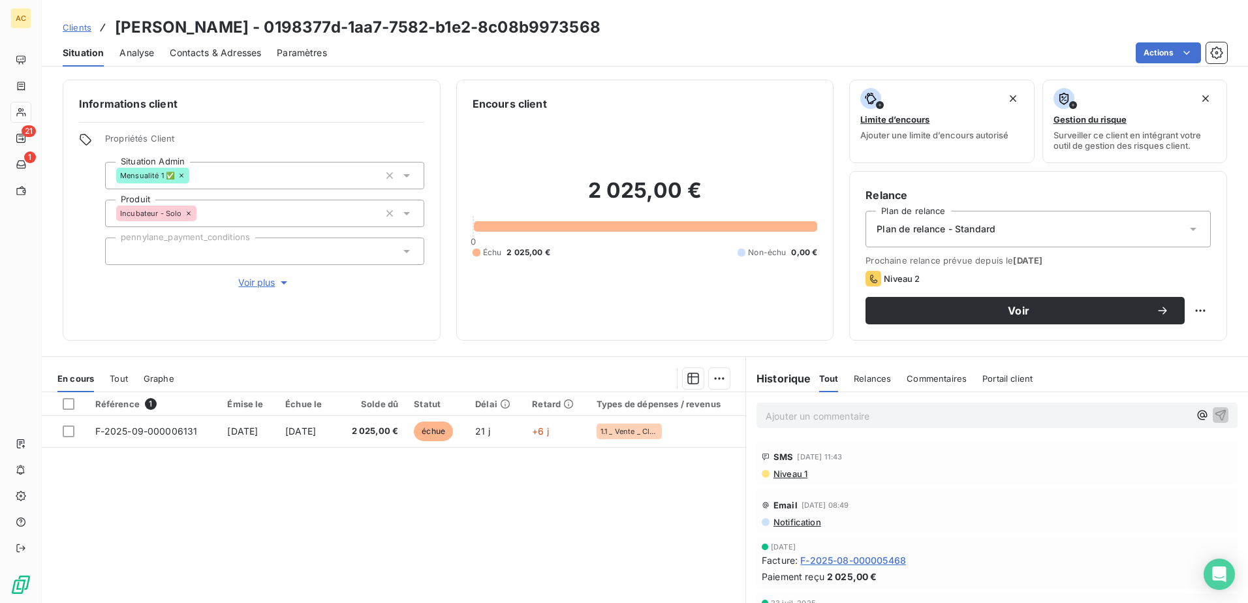
click at [206, 53] on span "Contacts & Adresses" at bounding box center [215, 52] width 91 height 13
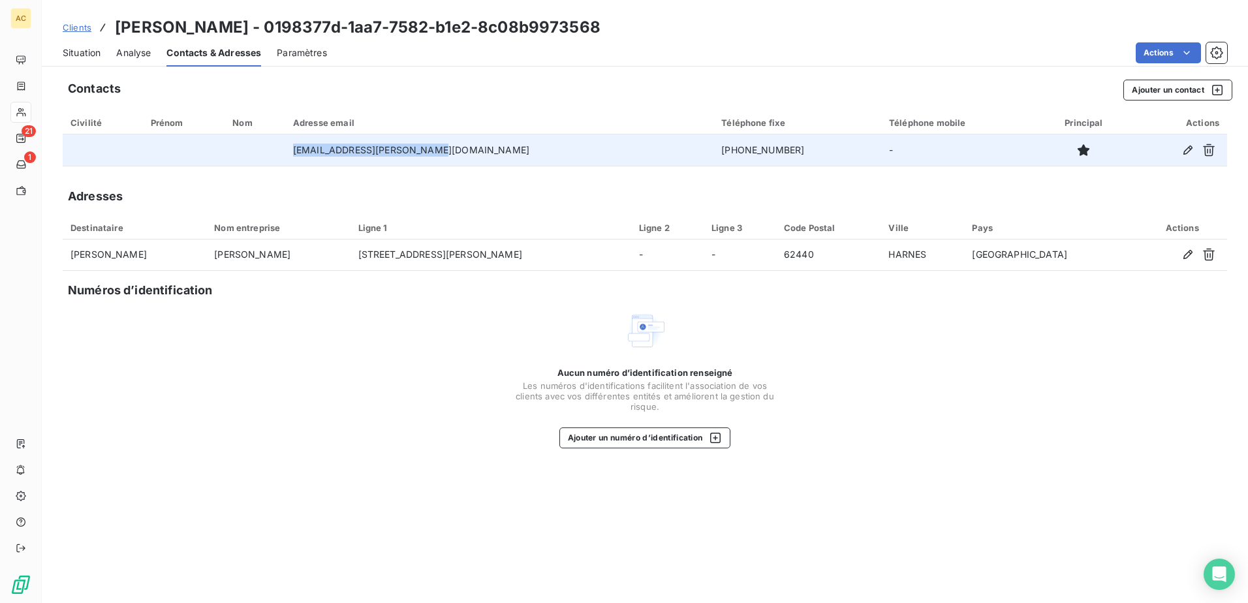
drag, startPoint x: 473, startPoint y: 148, endPoint x: 318, endPoint y: 145, distance: 154.8
click at [318, 145] on tr "giovanni.dos.santos@live.fr +33 6 22 20 52 32 -" at bounding box center [645, 149] width 1165 height 31
copy tr "giovanni.dos.santos@live.fr"
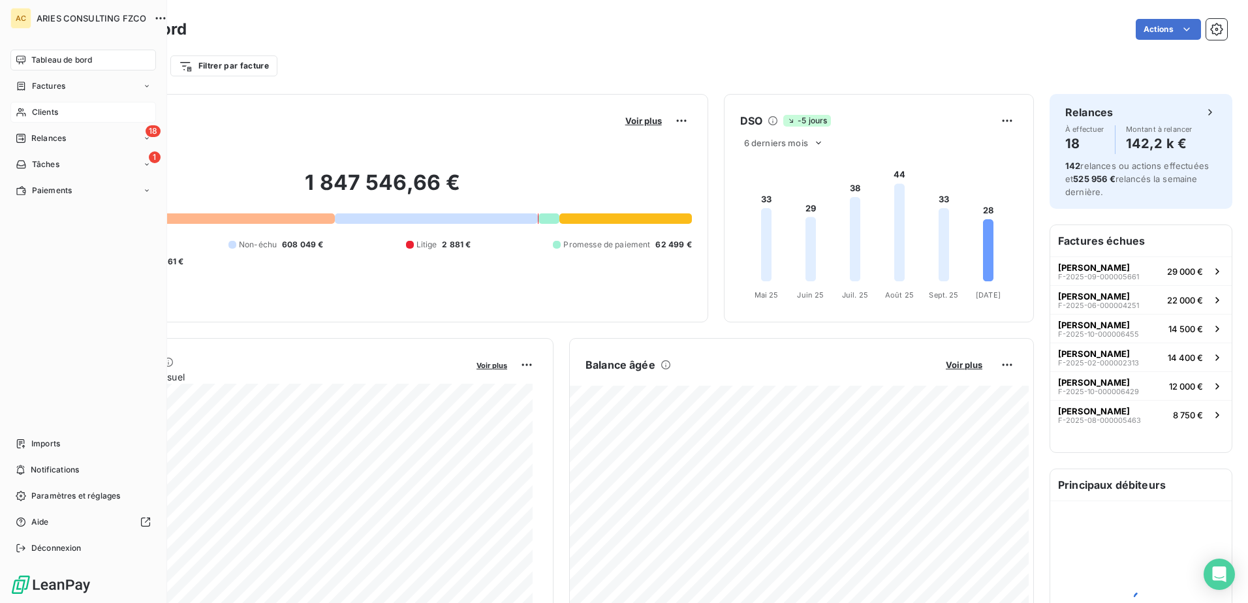
click at [27, 115] on div "Clients" at bounding box center [83, 112] width 146 height 21
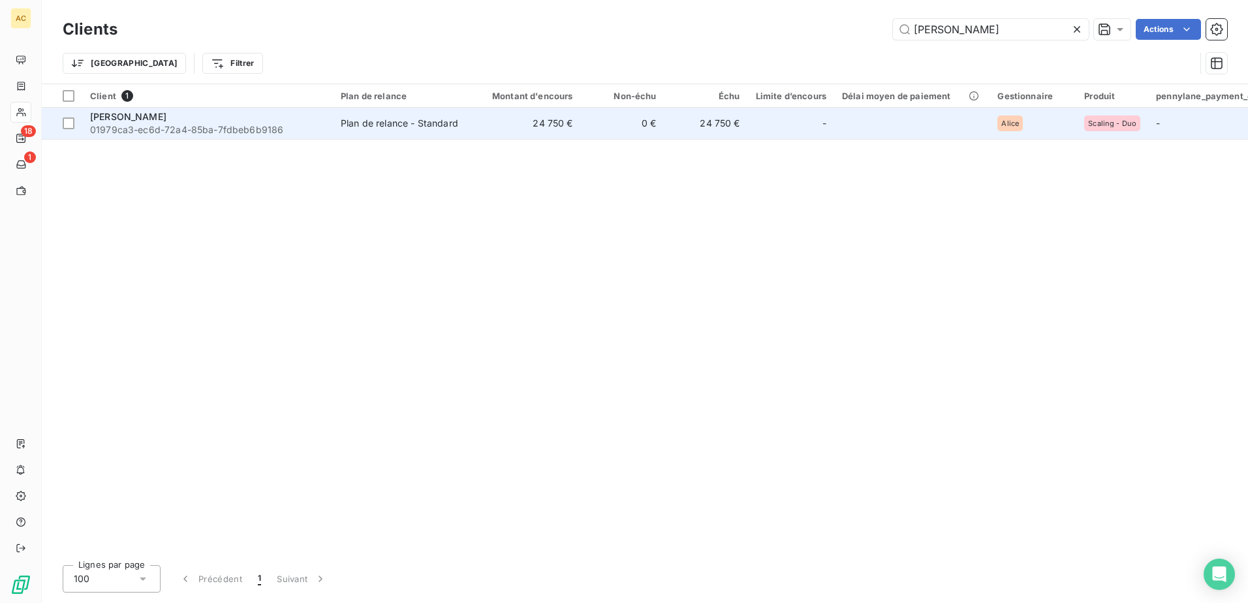
type input "[PERSON_NAME]"
click at [385, 118] on div "Plan de relance - Standard" at bounding box center [400, 123] width 118 height 13
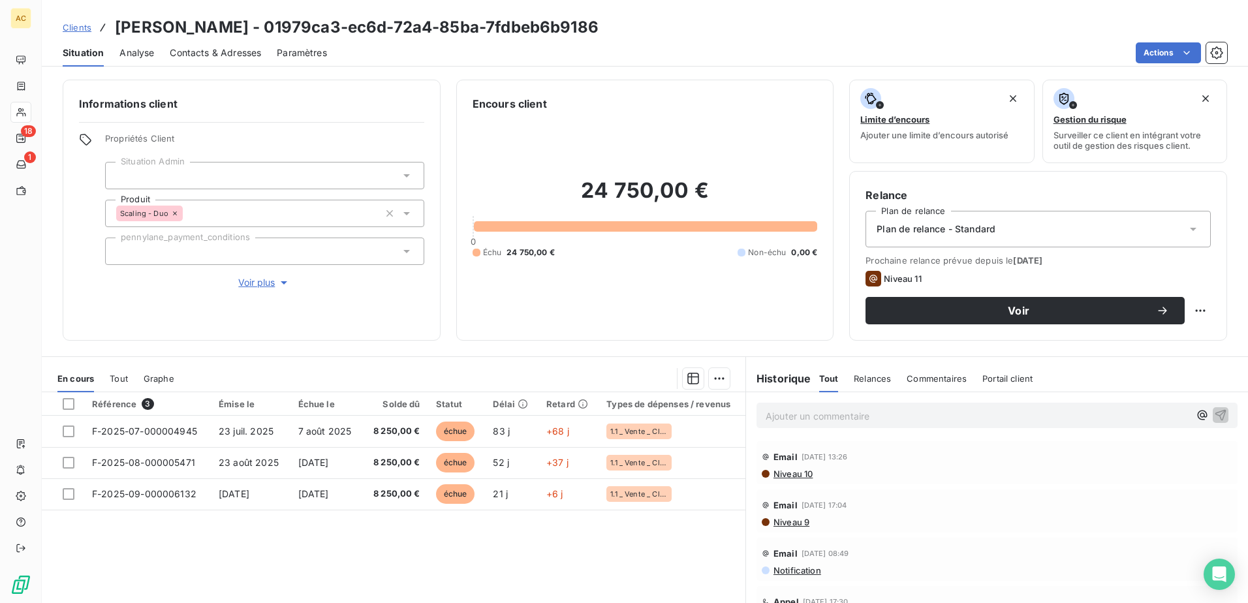
click at [221, 65] on div "Contacts & Adresses" at bounding box center [215, 52] width 91 height 27
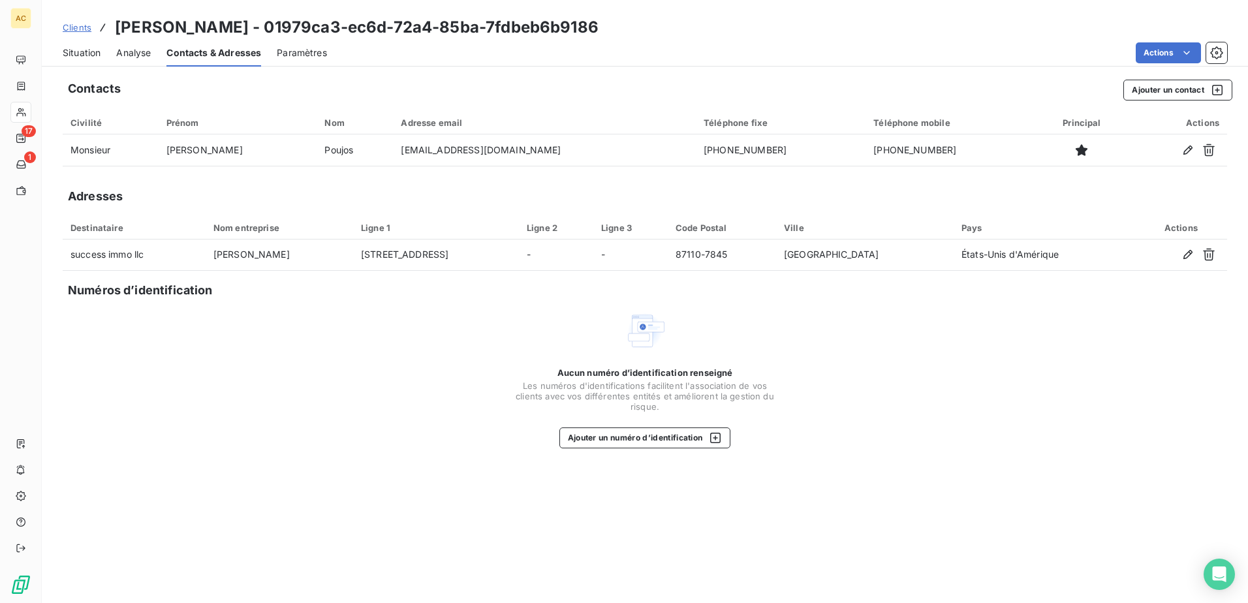
click at [70, 28] on span "Clients" at bounding box center [77, 27] width 29 height 10
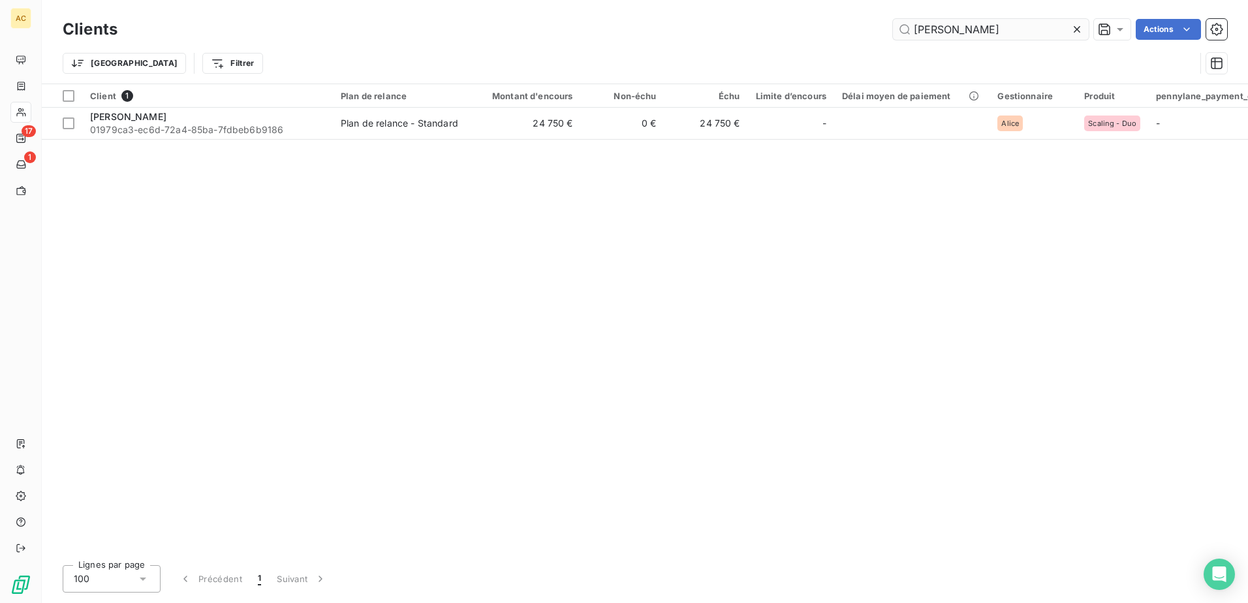
click at [1005, 25] on input "[PERSON_NAME]" at bounding box center [991, 29] width 196 height 21
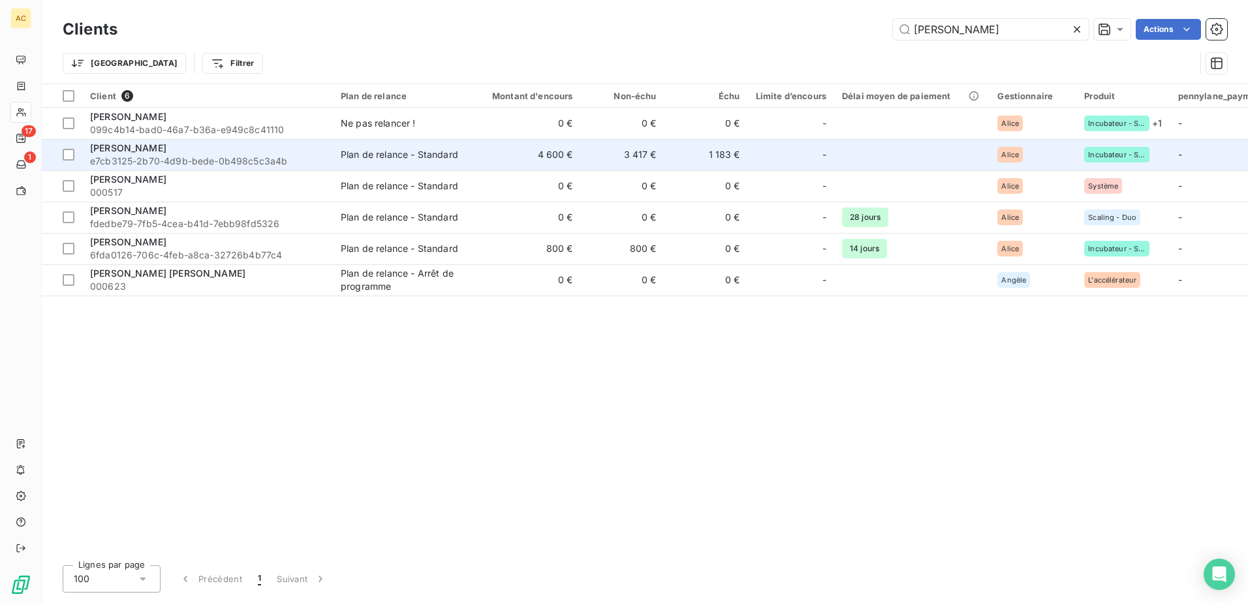
type input "laurence"
click at [133, 154] on div "[PERSON_NAME]" at bounding box center [207, 148] width 235 height 13
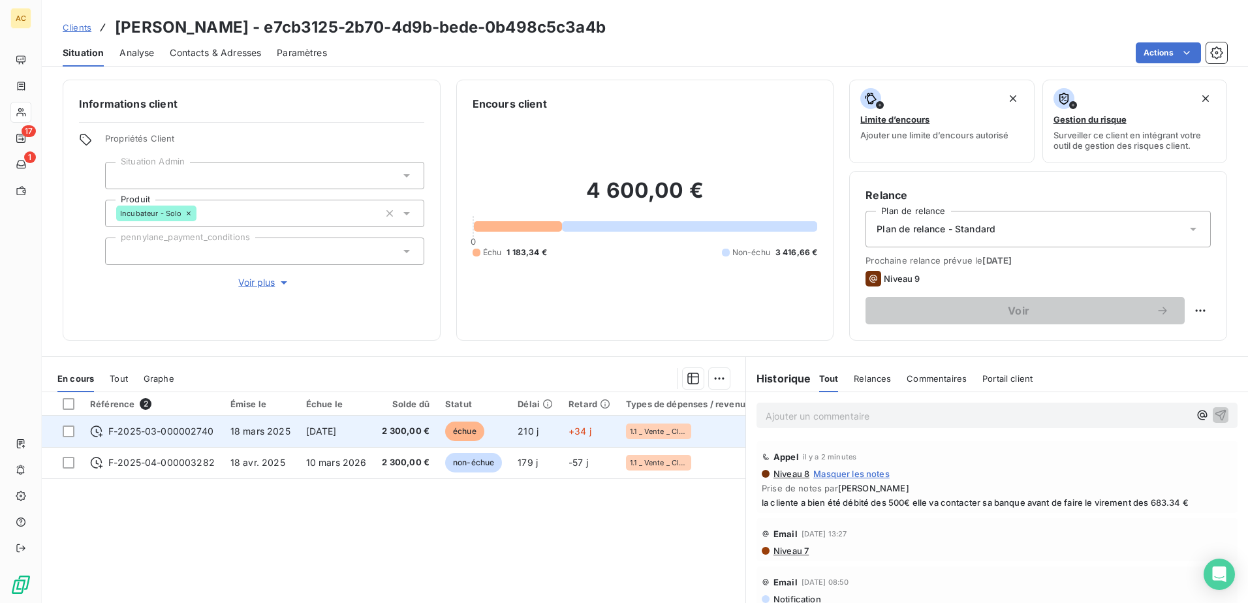
click at [401, 427] on span "2 300,00 €" at bounding box center [406, 431] width 48 height 13
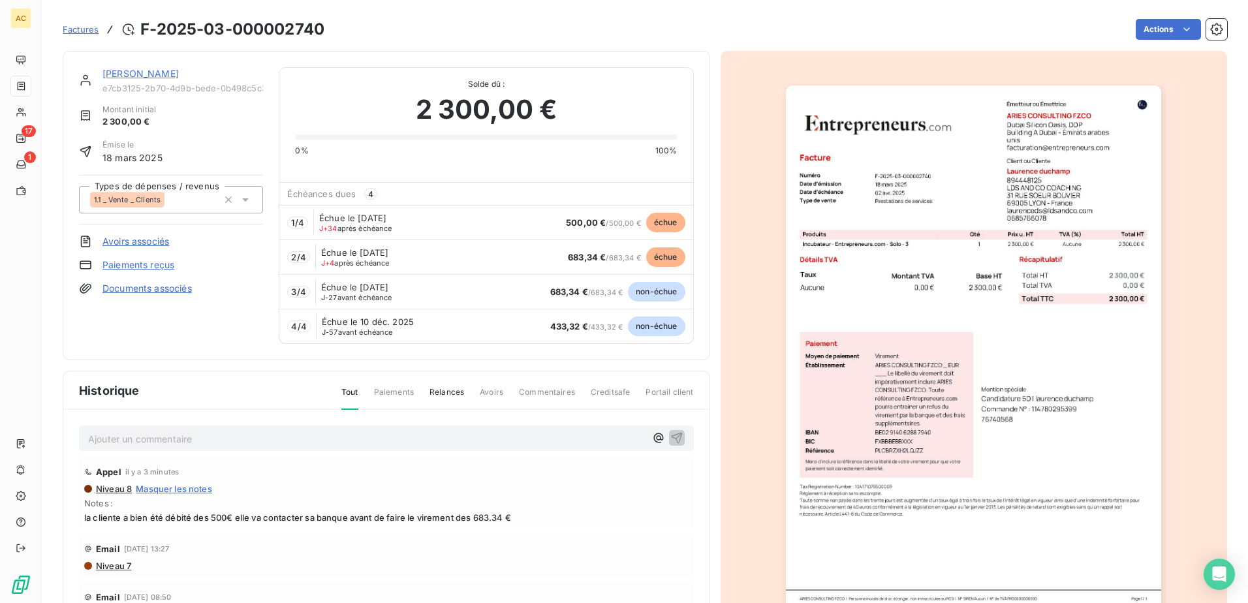
click at [142, 289] on link "Documents associés" at bounding box center [147, 288] width 89 height 13
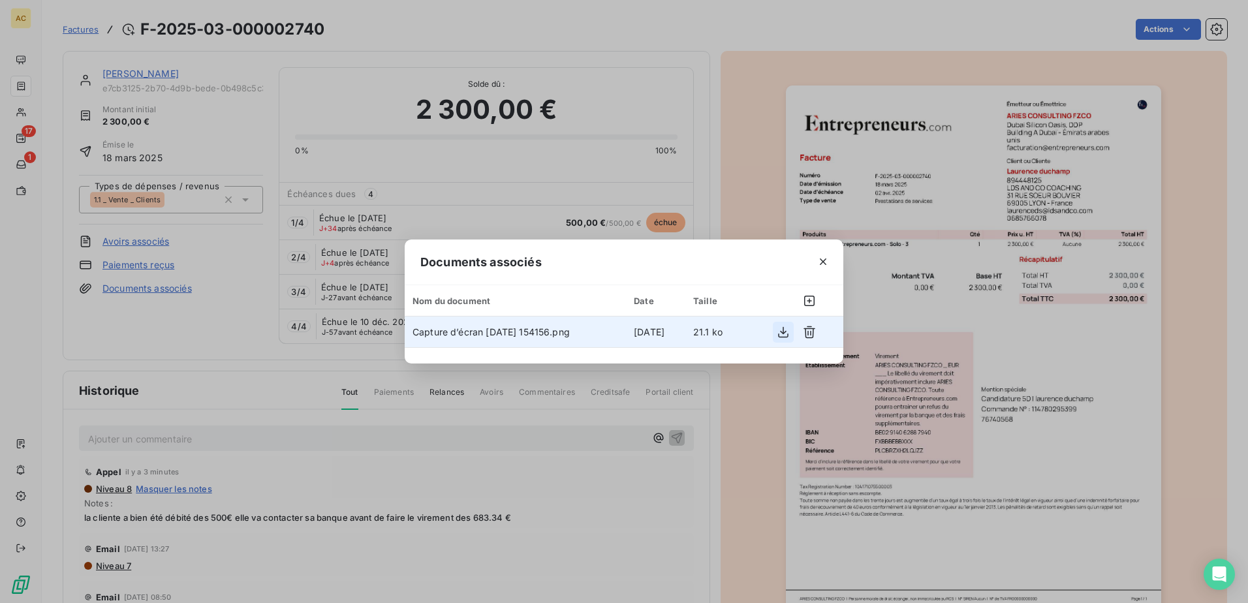
click at [787, 334] on icon "button" at bounding box center [783, 332] width 13 height 13
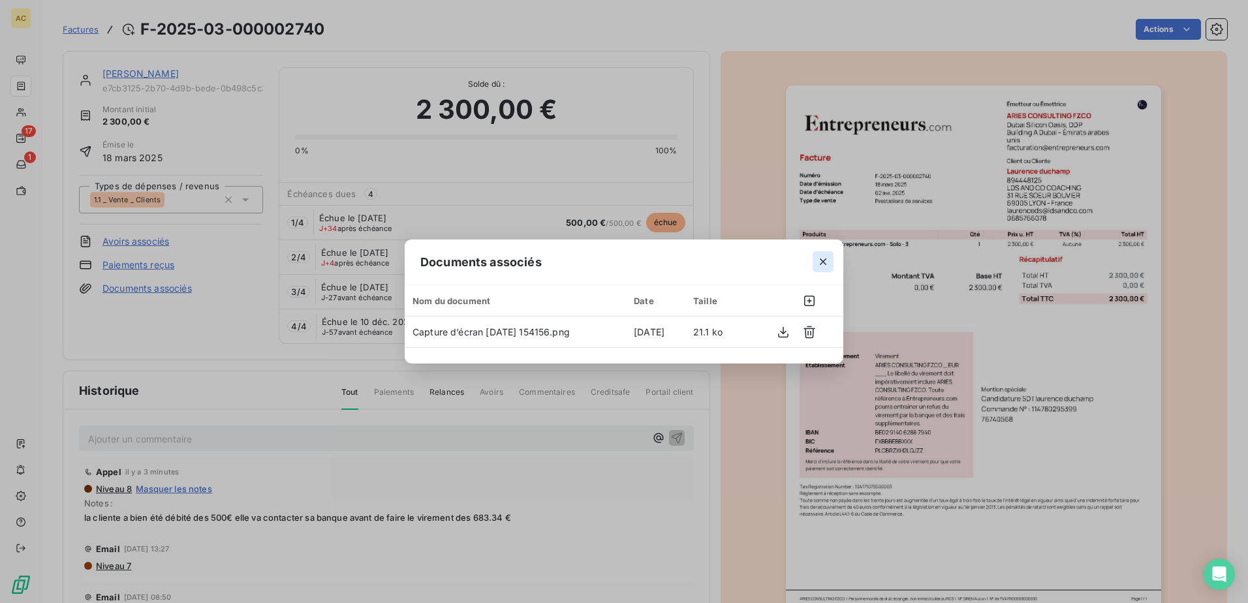
click at [819, 260] on icon "button" at bounding box center [823, 261] width 13 height 13
